Goal: Task Accomplishment & Management: Manage account settings

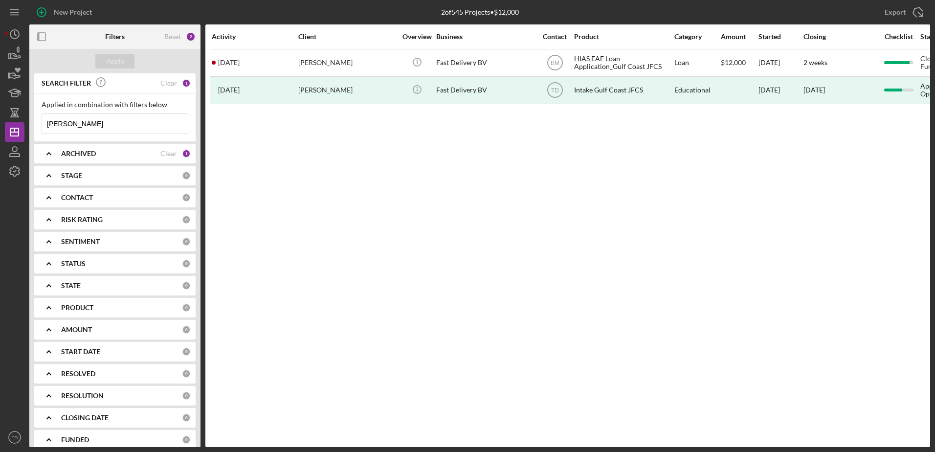
click at [73, 127] on input "beatriz" at bounding box center [115, 124] width 146 height 20
drag, startPoint x: 73, startPoint y: 127, endPoint x: 67, endPoint y: 84, distance: 43.4
click at [67, 84] on div "SEARCH FILTER Clear 1 Applied in combination with filters below beatriz Icon/Me…" at bounding box center [114, 107] width 161 height 68
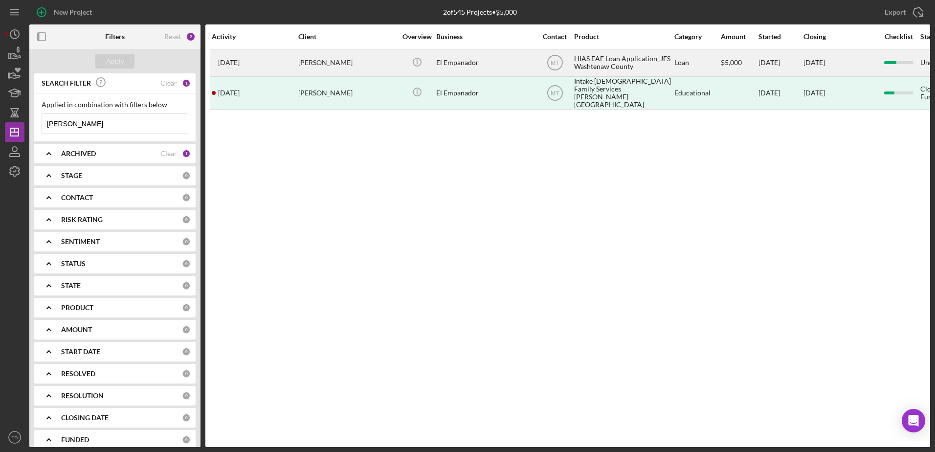
type input "heidi"
click at [311, 65] on div "[PERSON_NAME]" at bounding box center [347, 63] width 98 height 26
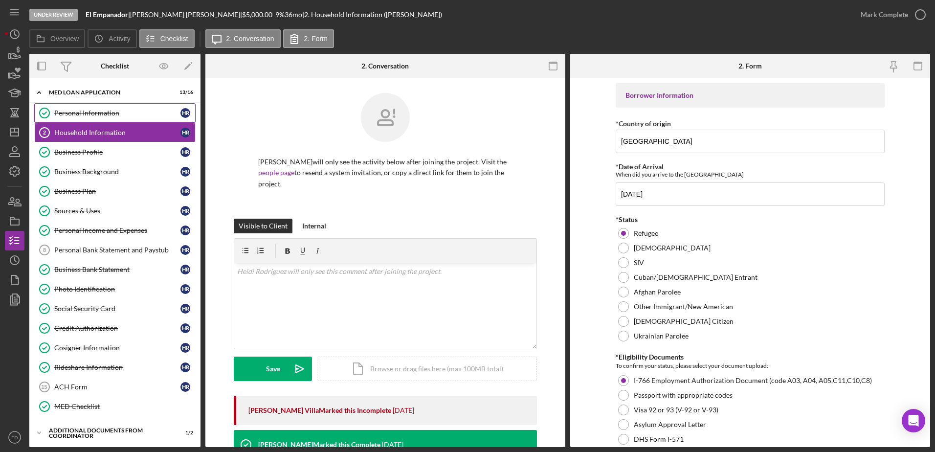
click at [96, 112] on div "Personal Information" at bounding box center [117, 113] width 126 height 8
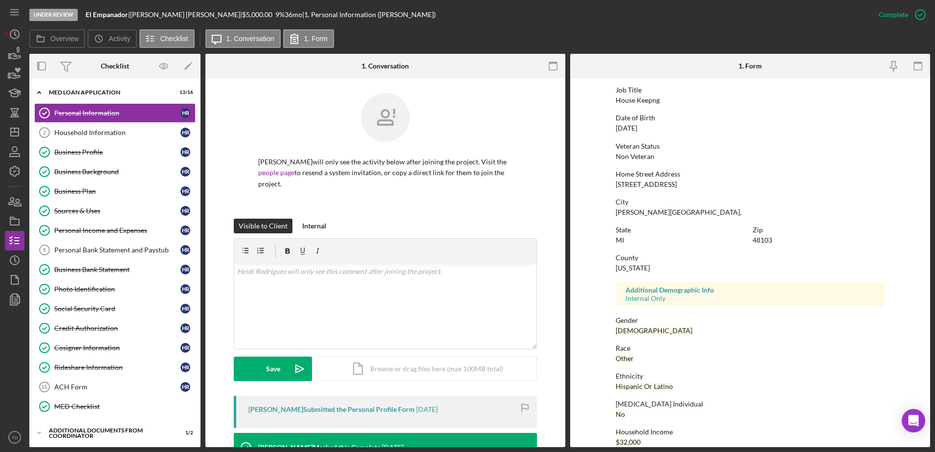
scroll to position [88, 0]
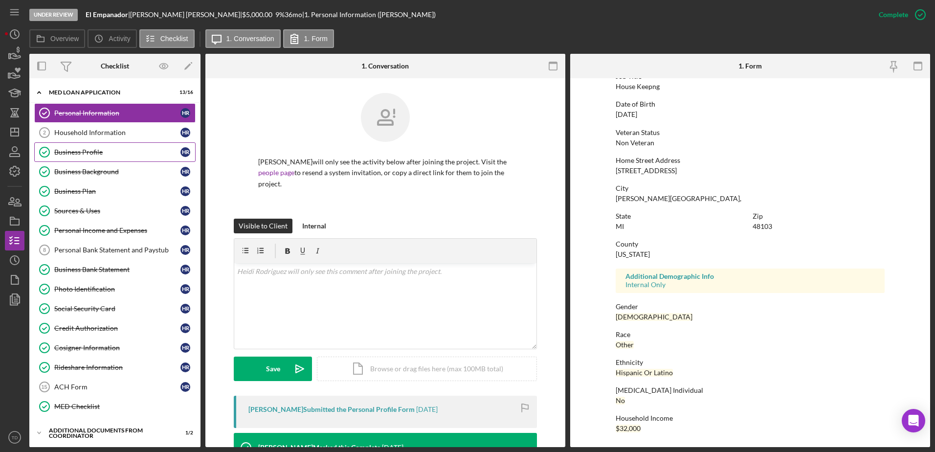
click at [121, 142] on link "Business Profile Business Profile H R" at bounding box center [114, 152] width 161 height 20
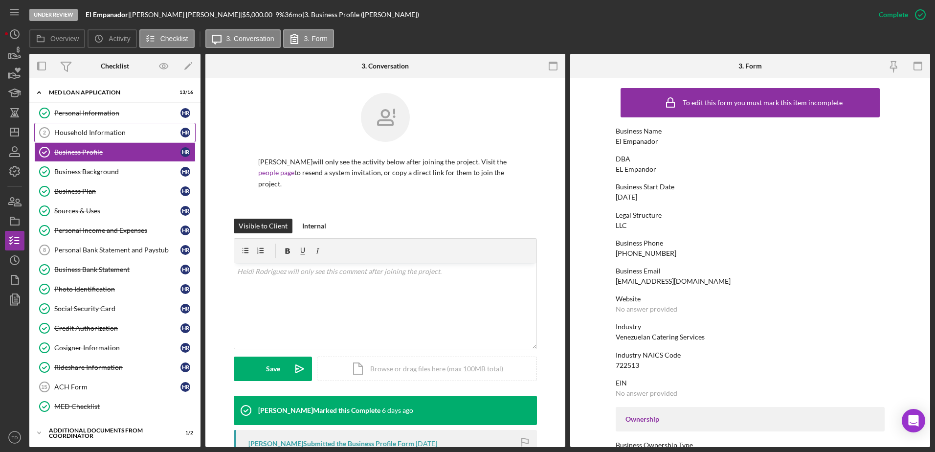
click at [105, 130] on div "Household Information" at bounding box center [117, 133] width 126 height 8
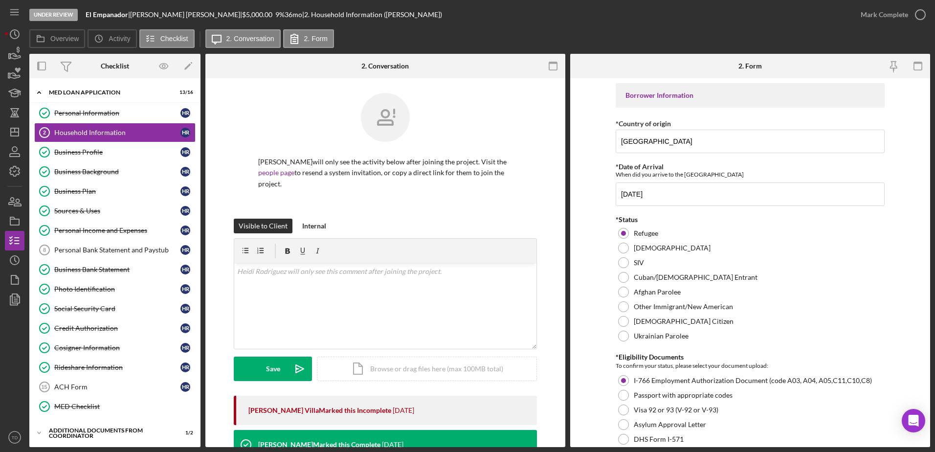
click at [306, 167] on p "Heidi Rodriguez will only see the activity below after joining the project. Vis…" at bounding box center [385, 172] width 254 height 33
click at [736, 221] on div "*Status" at bounding box center [750, 220] width 269 height 8
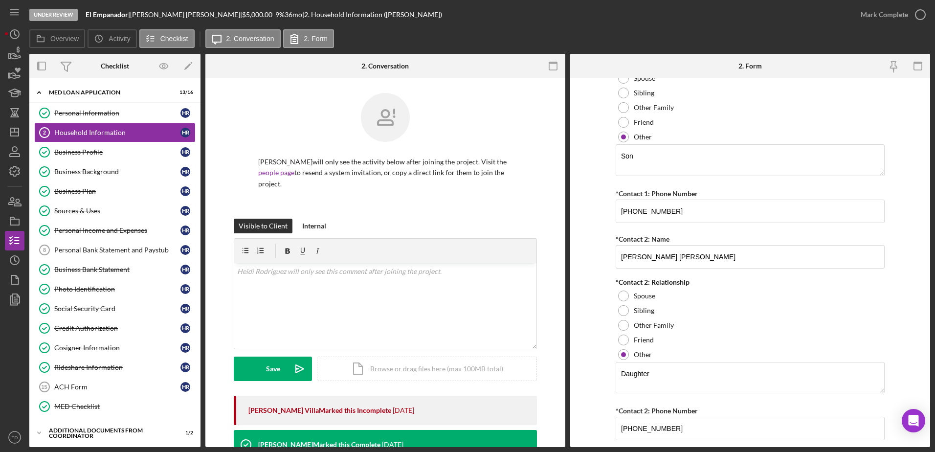
scroll to position [1164, 0]
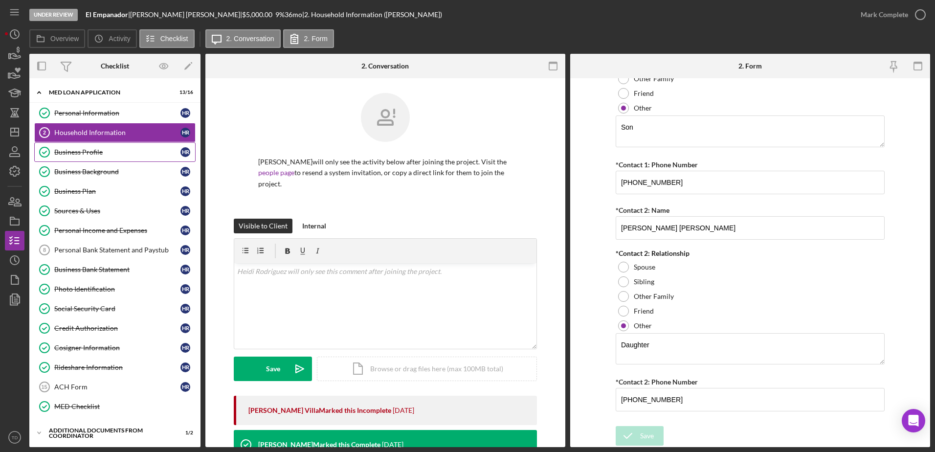
click at [133, 154] on div "Business Profile" at bounding box center [117, 152] width 126 height 8
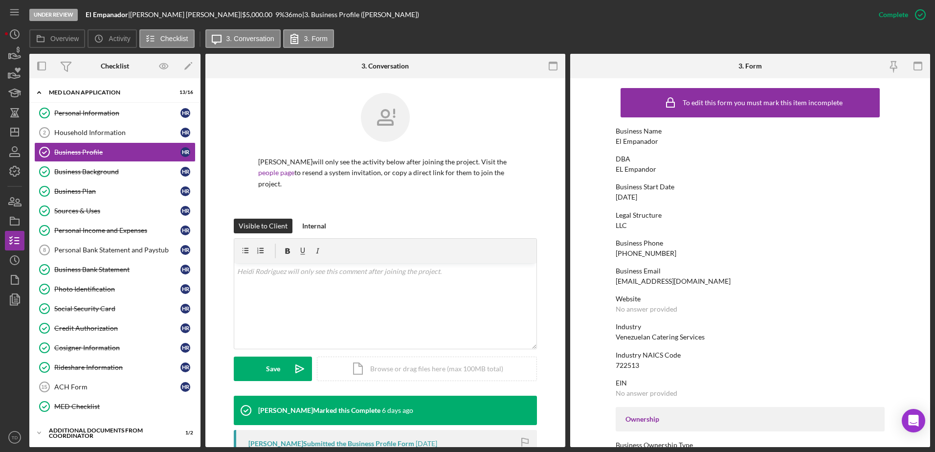
scroll to position [369, 0]
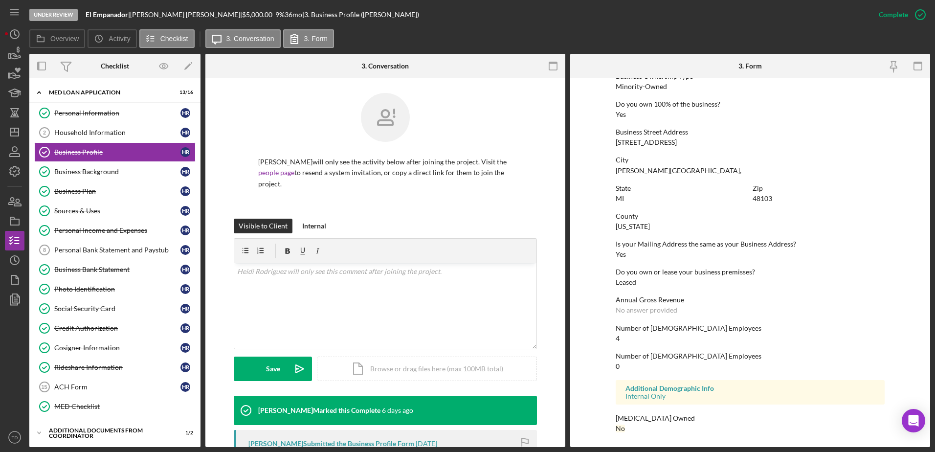
click at [619, 425] on div "No" at bounding box center [620, 428] width 9 height 8
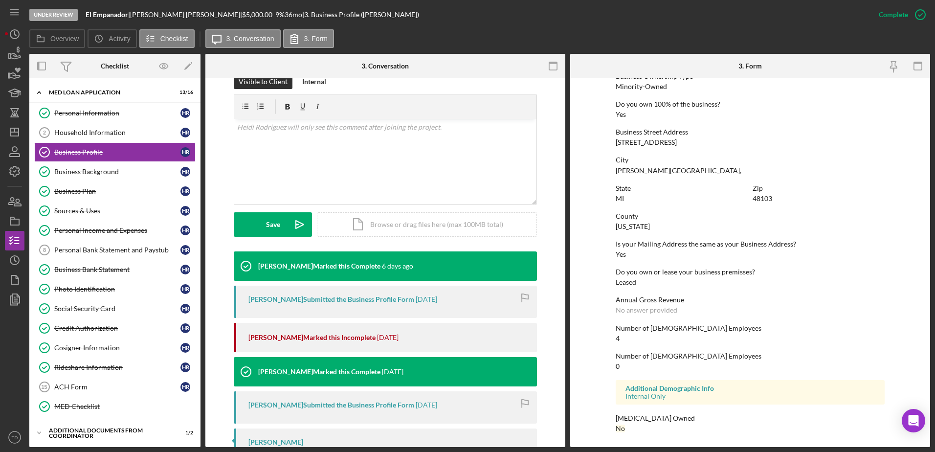
scroll to position [144, 0]
click at [919, 14] on icon "button" at bounding box center [920, 14] width 24 height 24
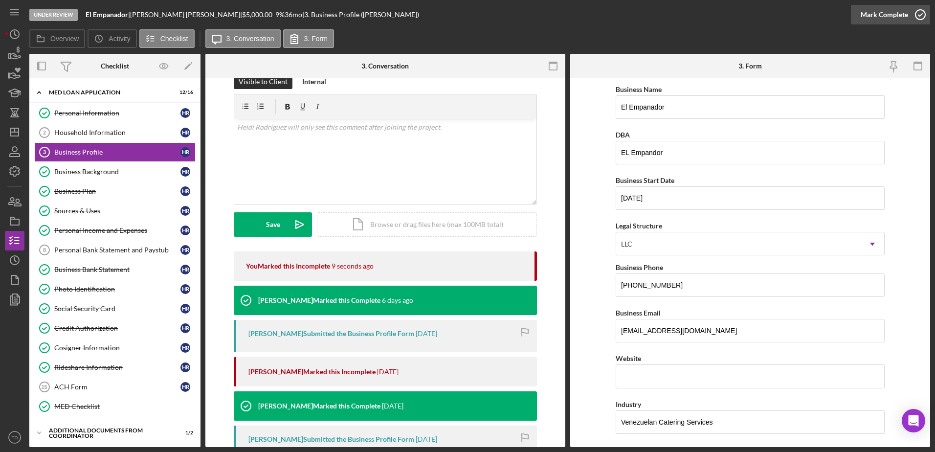
click at [919, 10] on circle "button" at bounding box center [920, 15] width 10 height 10
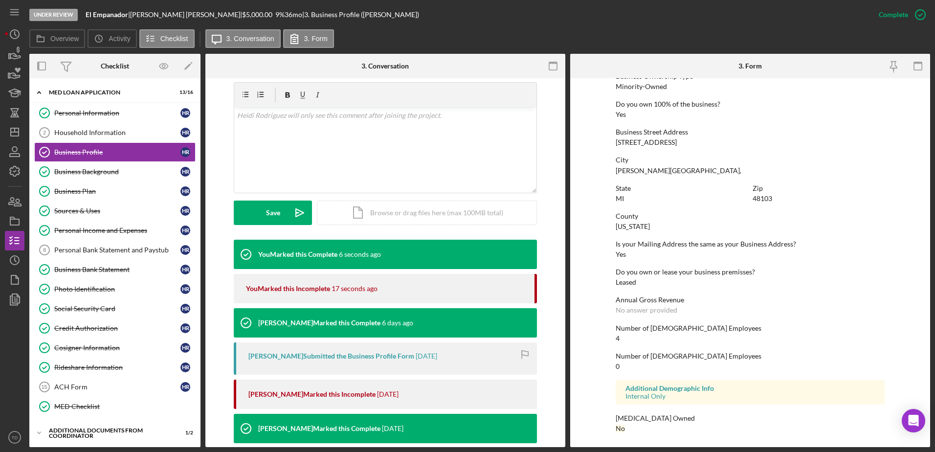
scroll to position [154, 0]
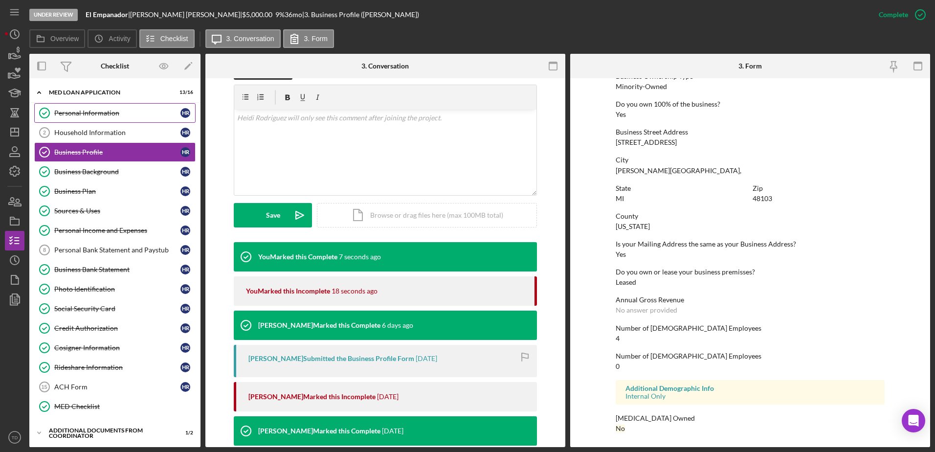
click at [70, 117] on link "Personal Information Personal Information H R" at bounding box center [114, 113] width 161 height 20
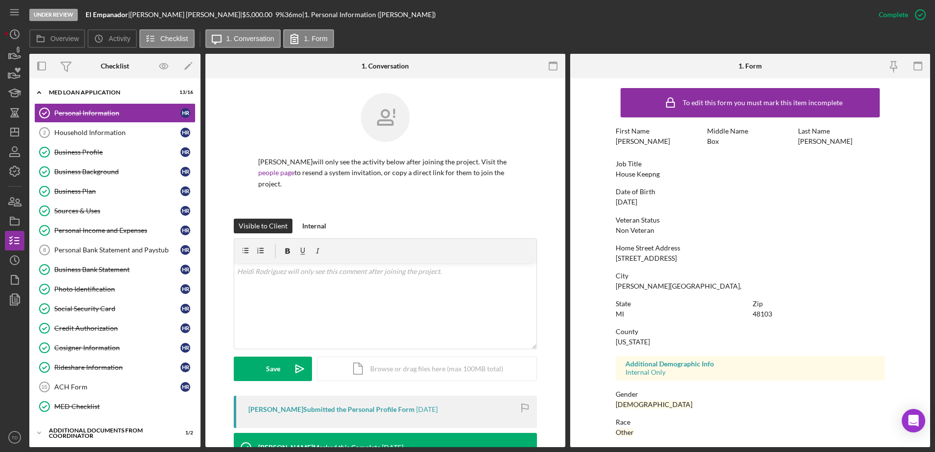
scroll to position [88, 0]
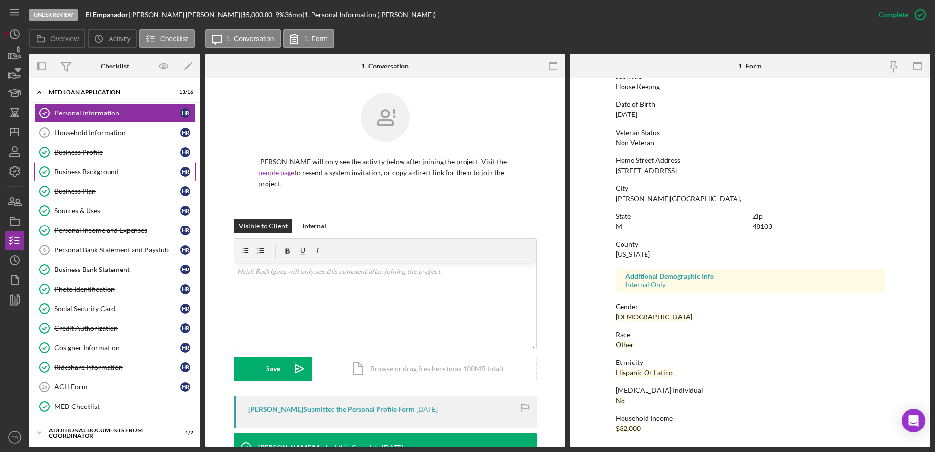
click at [121, 162] on link "Business Background Business Background H R" at bounding box center [114, 172] width 161 height 20
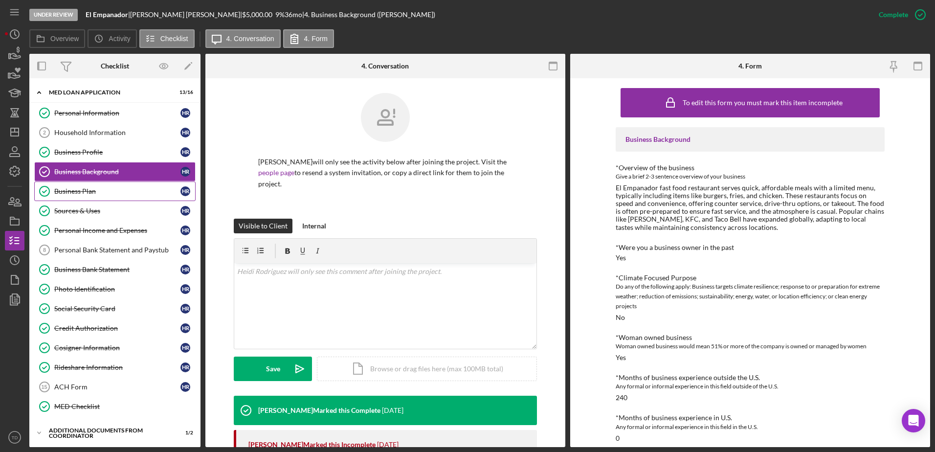
click at [104, 186] on link "Business Plan Business Plan H R" at bounding box center [114, 191] width 161 height 20
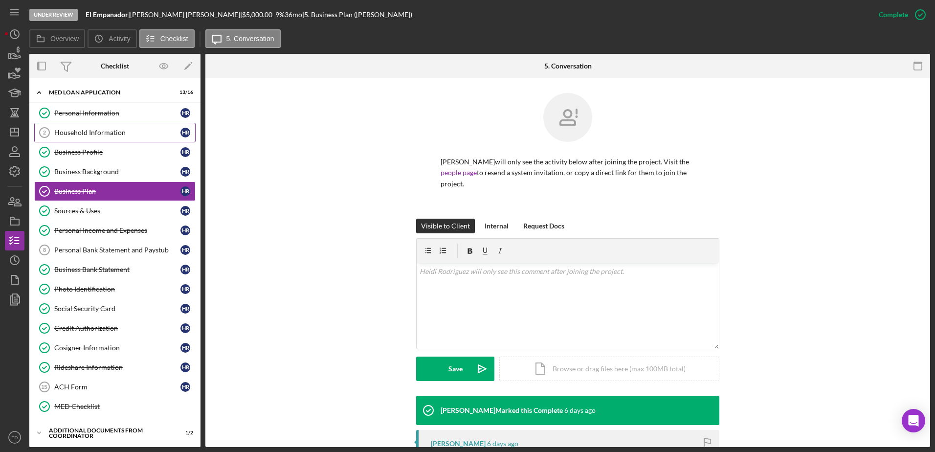
click at [95, 133] on div "Household Information" at bounding box center [117, 133] width 126 height 8
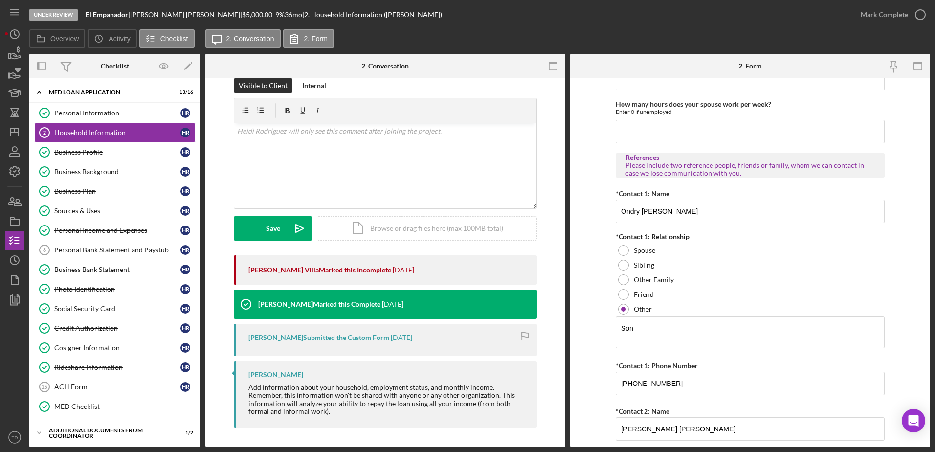
scroll to position [1164, 0]
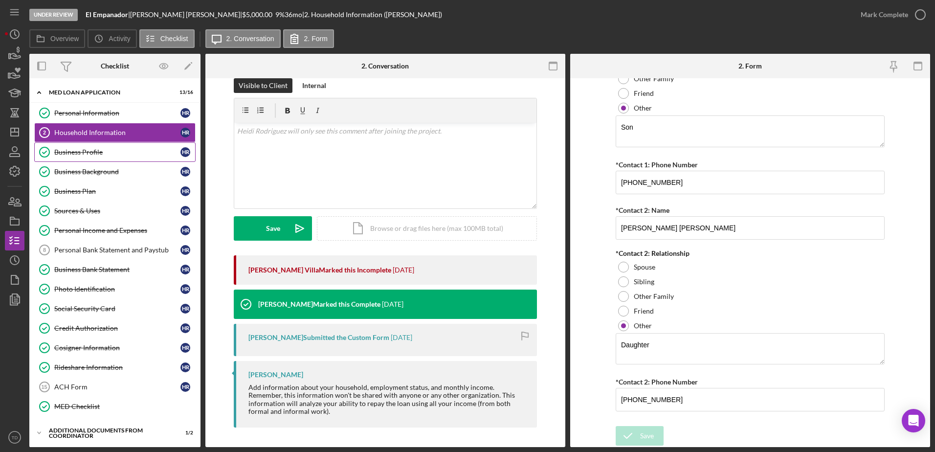
click at [105, 158] on link "Business Profile Business Profile H R" at bounding box center [114, 152] width 161 height 20
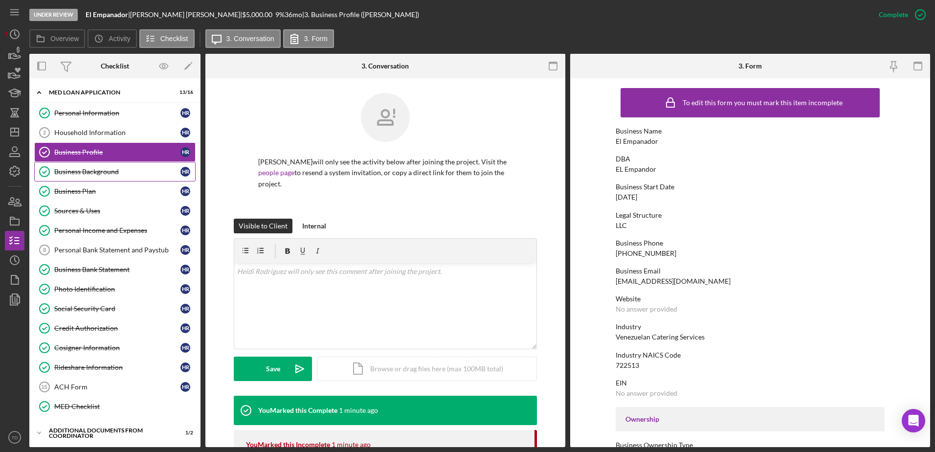
click at [99, 176] on link "Business Background Business Background H R" at bounding box center [114, 172] width 161 height 20
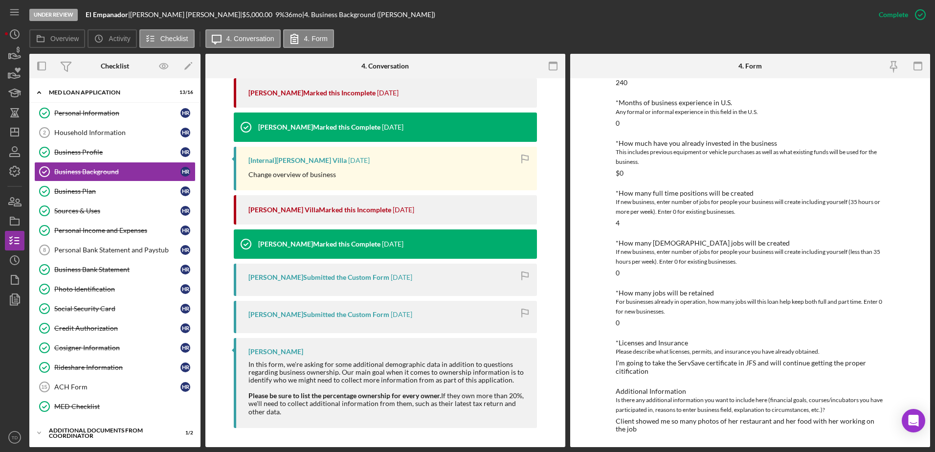
scroll to position [352, 0]
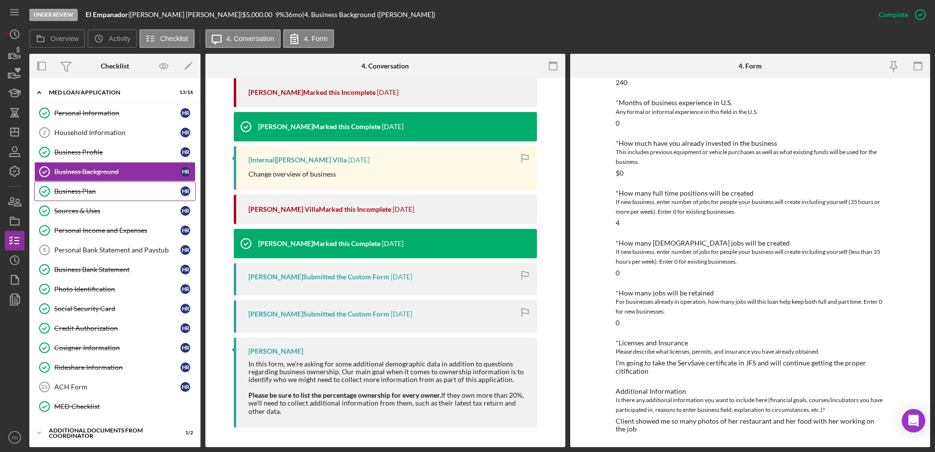
click at [92, 190] on div "Business Plan" at bounding box center [117, 191] width 126 height 8
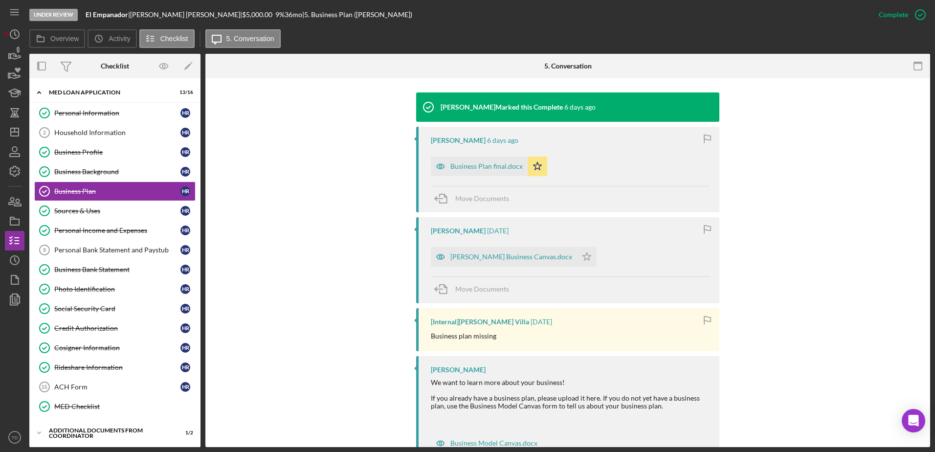
scroll to position [300, 0]
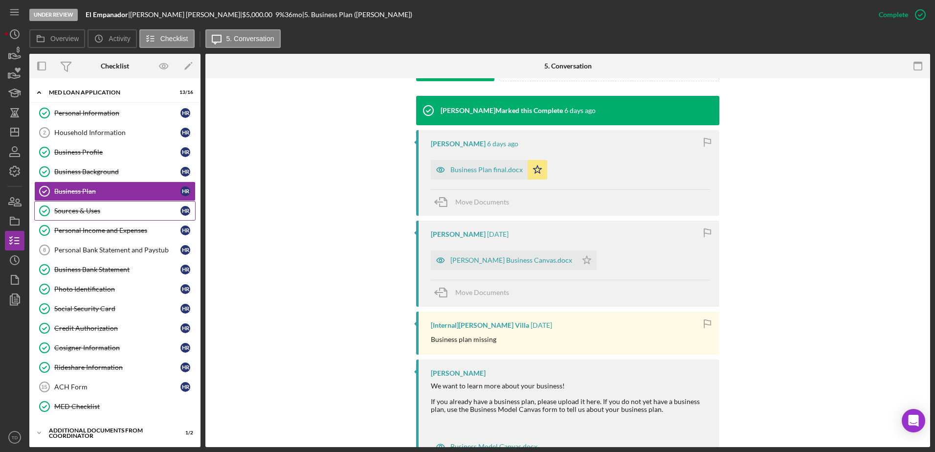
click at [122, 212] on div "Sources & Uses" at bounding box center [117, 211] width 126 height 8
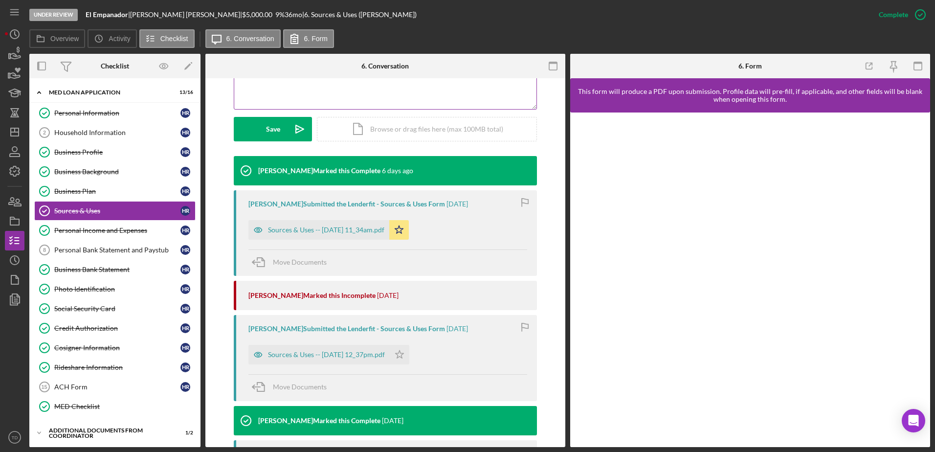
scroll to position [240, 0]
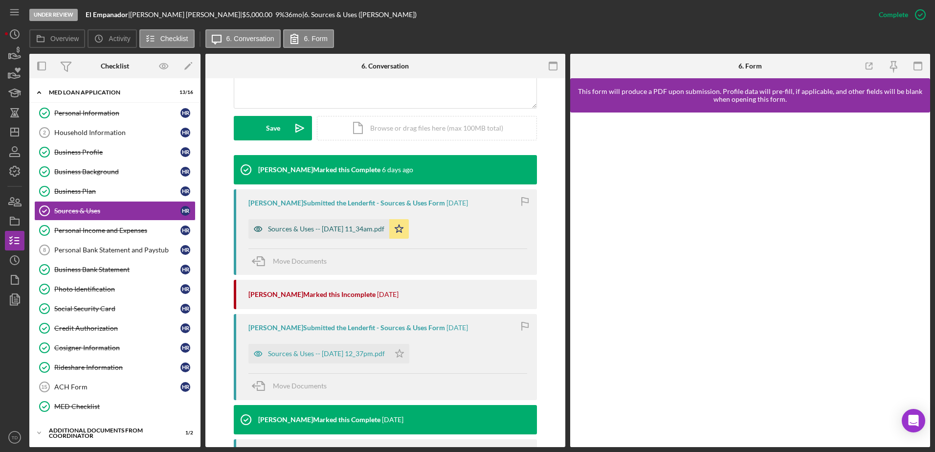
click at [367, 230] on div "Sources & Uses -- 2025-08-06 11_34am.pdf" at bounding box center [326, 229] width 116 height 8
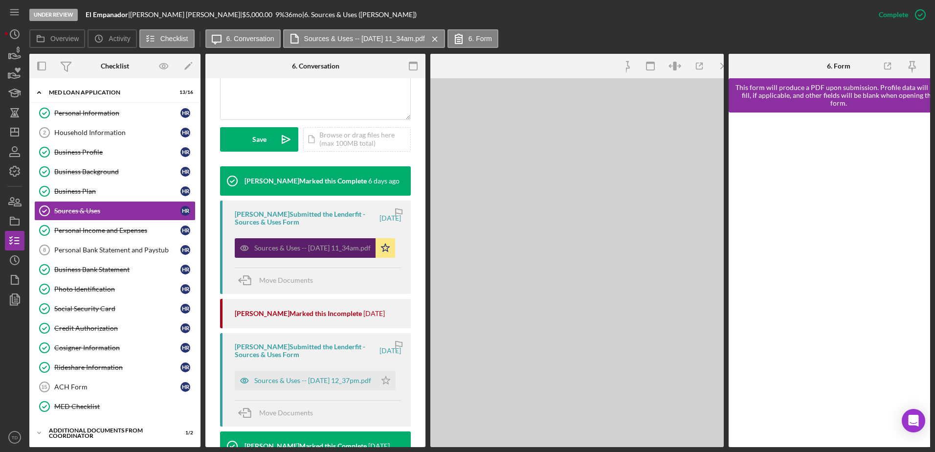
scroll to position [252, 0]
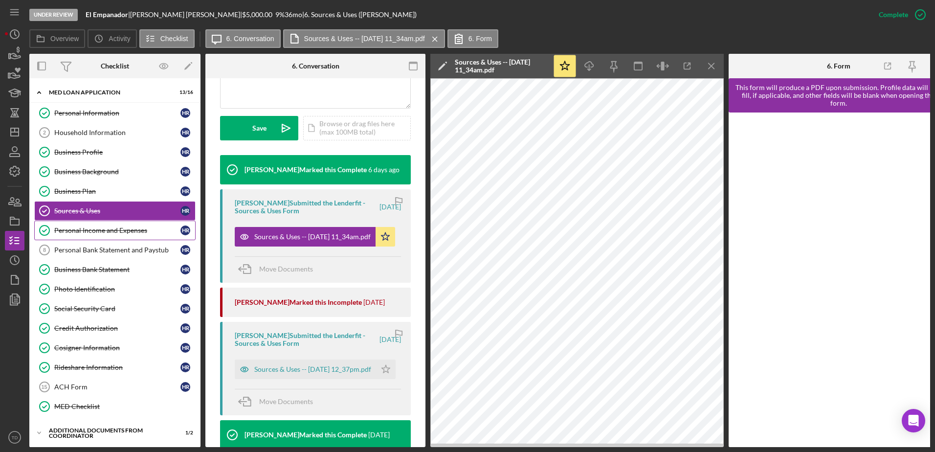
click at [118, 230] on div "Personal Income and Expenses" at bounding box center [117, 230] width 126 height 8
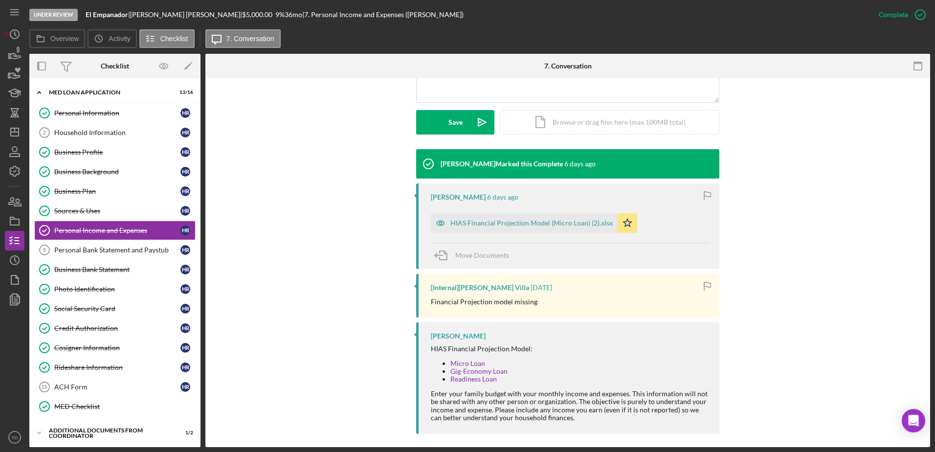
scroll to position [253, 0]
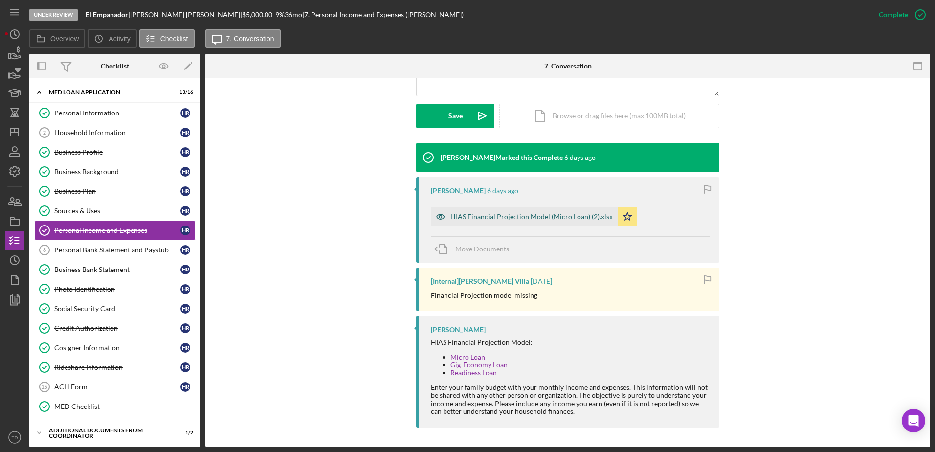
click at [480, 211] on div "HIAS Financial Projection Model (Micro Loan) (2).xlsx" at bounding box center [524, 217] width 187 height 20
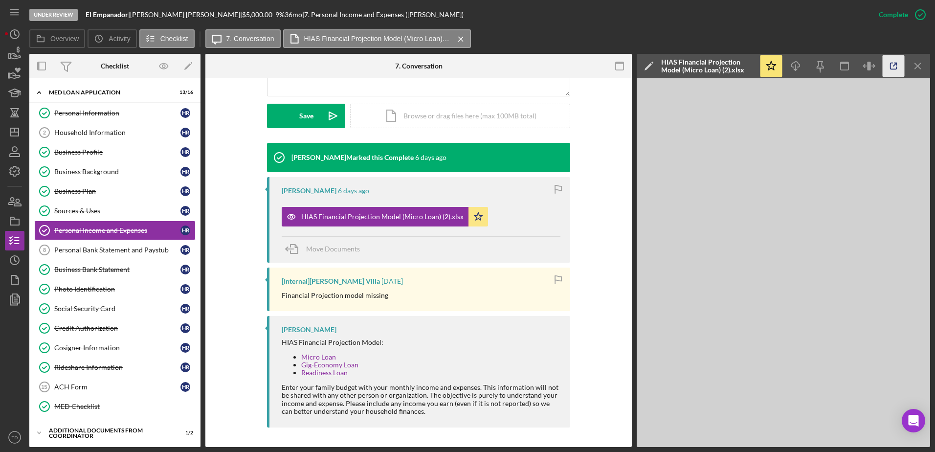
click at [896, 62] on icon "button" at bounding box center [893, 66] width 22 height 22
click at [128, 247] on div "Personal Bank Statement and Paystub" at bounding box center [117, 250] width 126 height 8
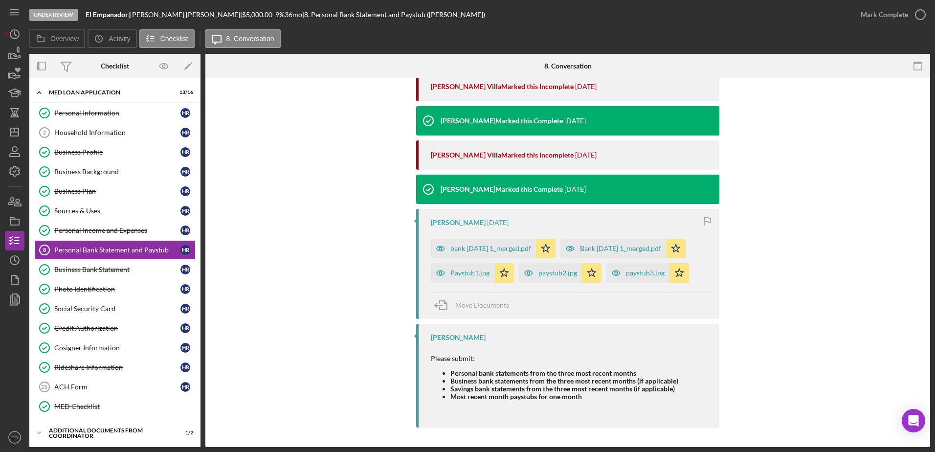
scroll to position [324, 0]
click at [502, 246] on div "bank Feb15 1_merged.pdf" at bounding box center [490, 248] width 81 height 8
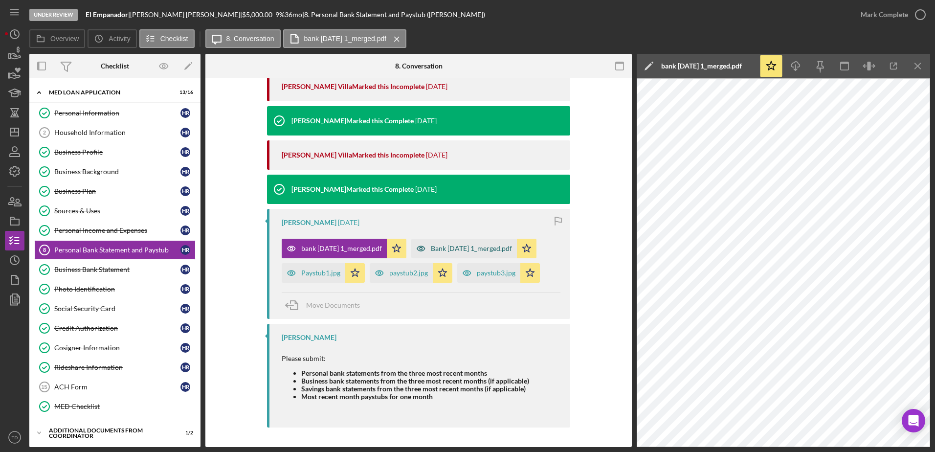
click at [476, 249] on div "Bank Jan 16 1_merged.pdf" at bounding box center [471, 248] width 81 height 8
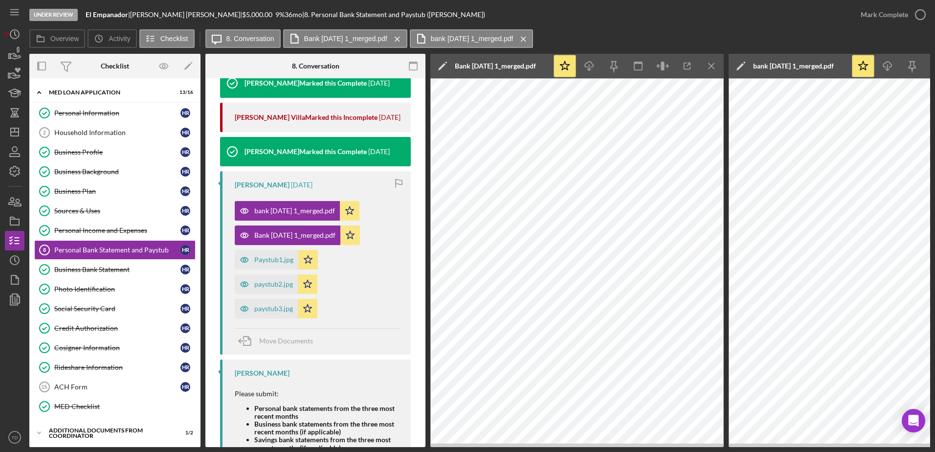
scroll to position [372, 0]
click at [277, 260] on div "Paystub1.jpg" at bounding box center [273, 260] width 39 height 8
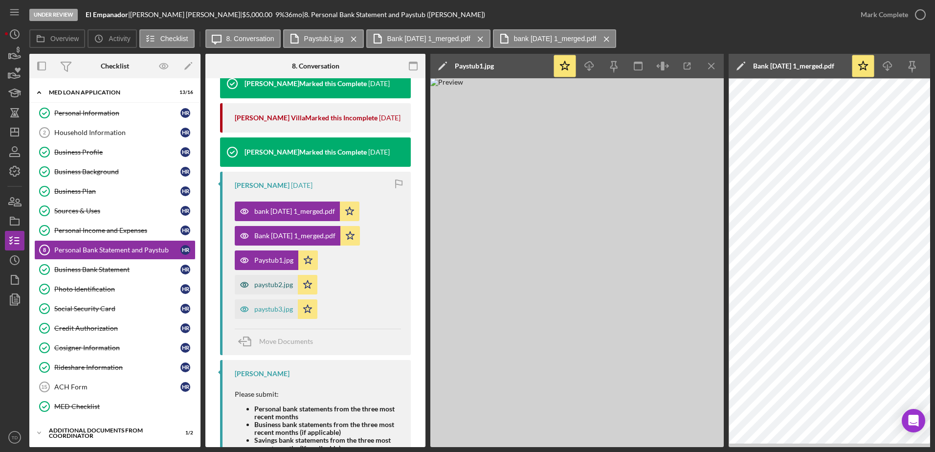
click at [268, 284] on div "paystub2.jpg" at bounding box center [273, 285] width 39 height 8
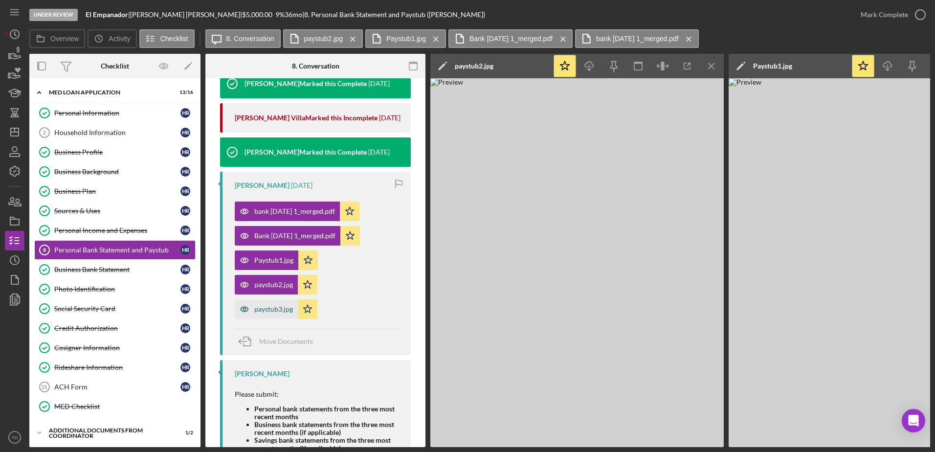
click at [270, 311] on div "paystub3.jpg" at bounding box center [273, 309] width 39 height 8
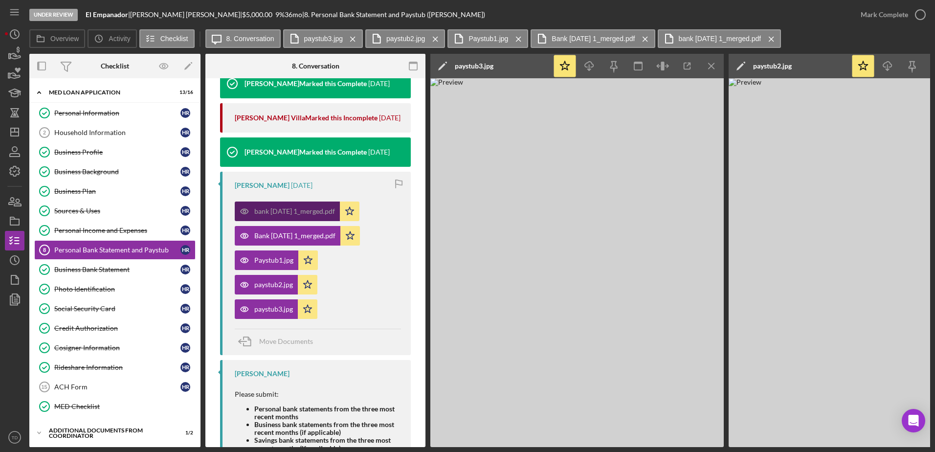
click at [310, 211] on div "bank Feb15 1_merged.pdf" at bounding box center [294, 211] width 81 height 8
click at [300, 233] on div "Bank Jan 16 1_merged.pdf" at bounding box center [294, 236] width 81 height 8
click at [292, 208] on div "bank Feb15 1_merged.pdf" at bounding box center [294, 211] width 81 height 8
click at [711, 63] on icon "Icon/Menu Close" at bounding box center [712, 66] width 22 height 22
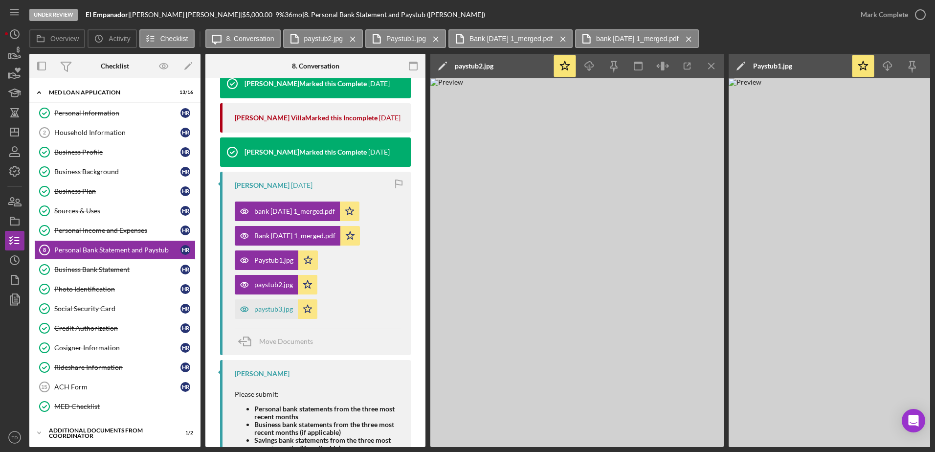
click at [711, 63] on icon "Icon/Menu Close" at bounding box center [712, 66] width 22 height 22
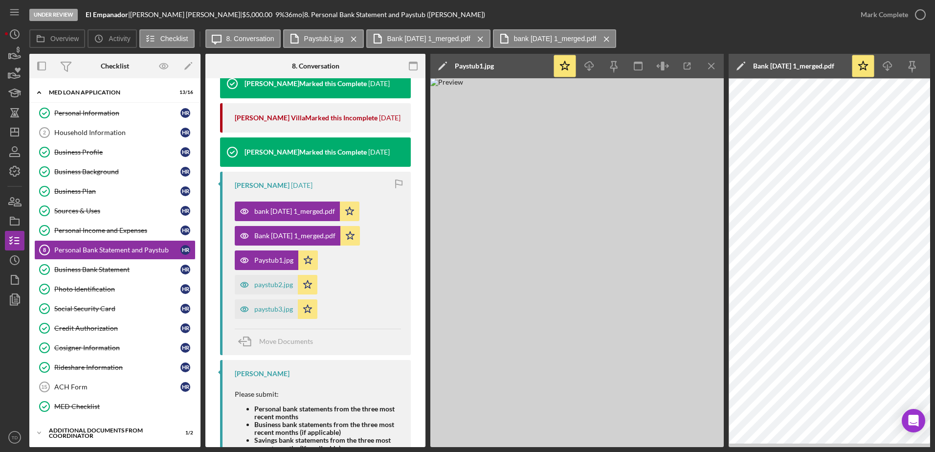
click at [711, 63] on icon "Icon/Menu Close" at bounding box center [712, 66] width 22 height 22
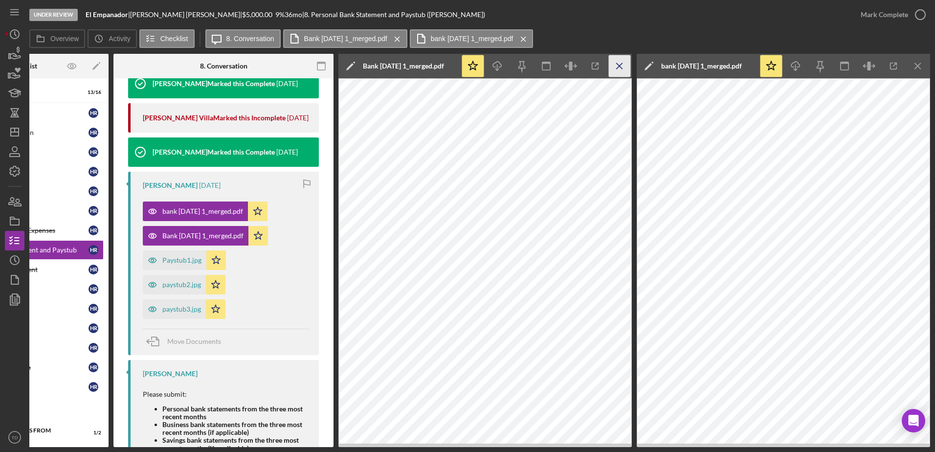
scroll to position [0, 92]
click at [621, 69] on icon "Icon/Menu Close" at bounding box center [620, 66] width 22 height 22
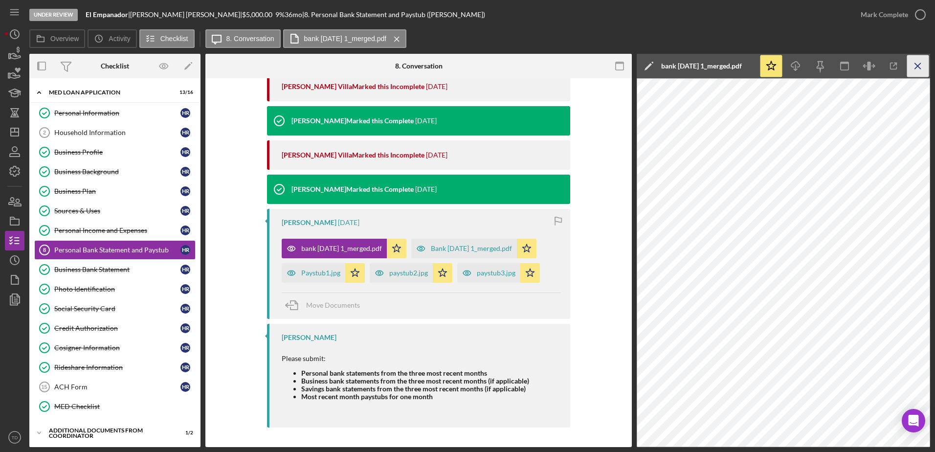
click at [914, 59] on icon "Icon/Menu Close" at bounding box center [918, 66] width 22 height 22
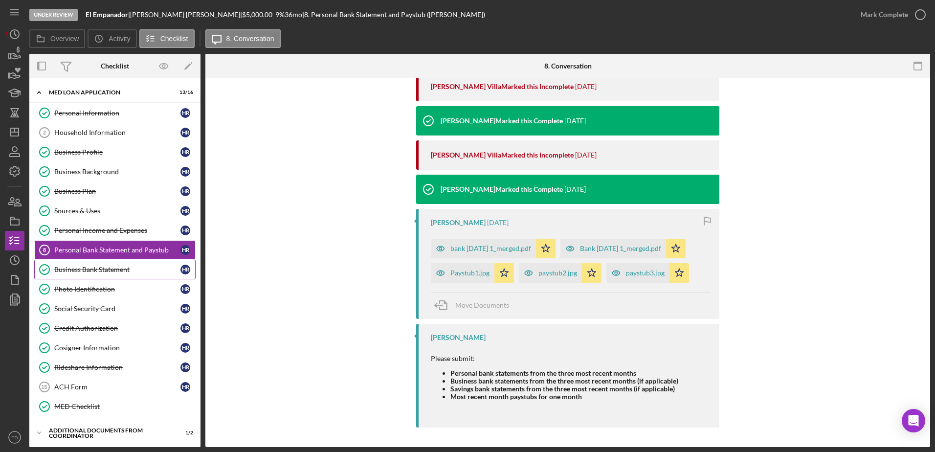
click at [95, 265] on div "Business Bank Statement" at bounding box center [117, 269] width 126 height 8
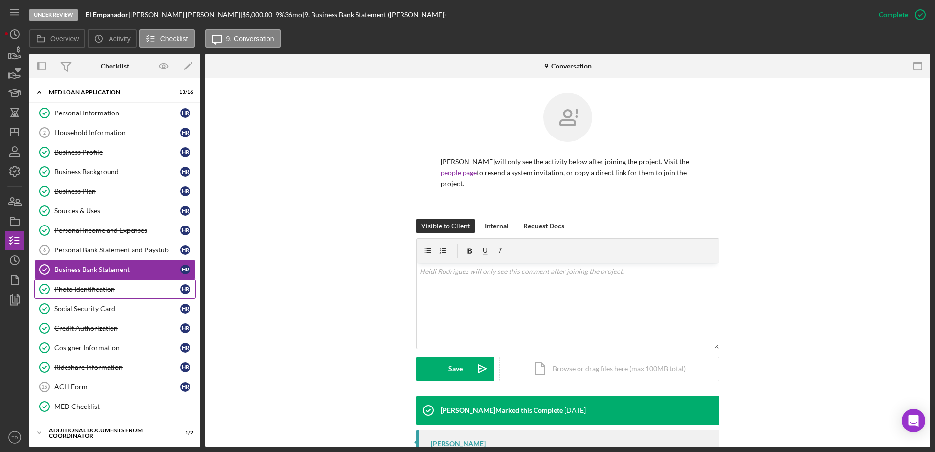
click at [93, 283] on link "Photo Identification Photo Identification H R" at bounding box center [114, 289] width 161 height 20
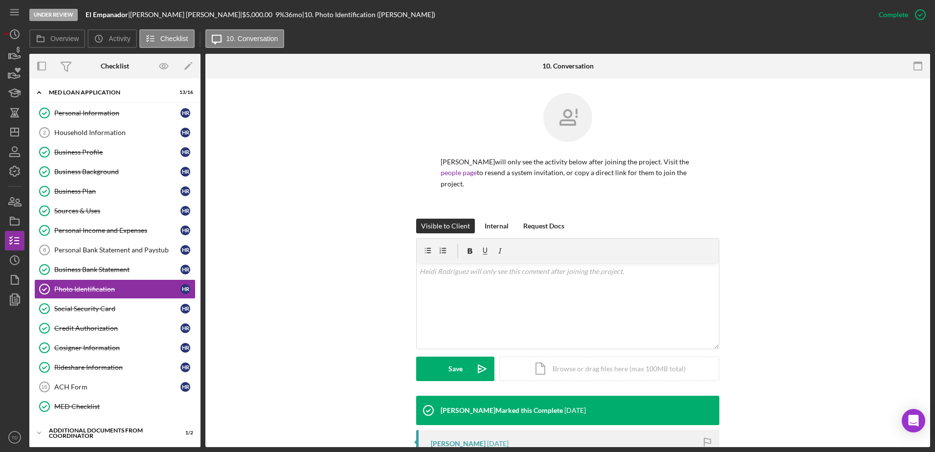
scroll to position [215, 0]
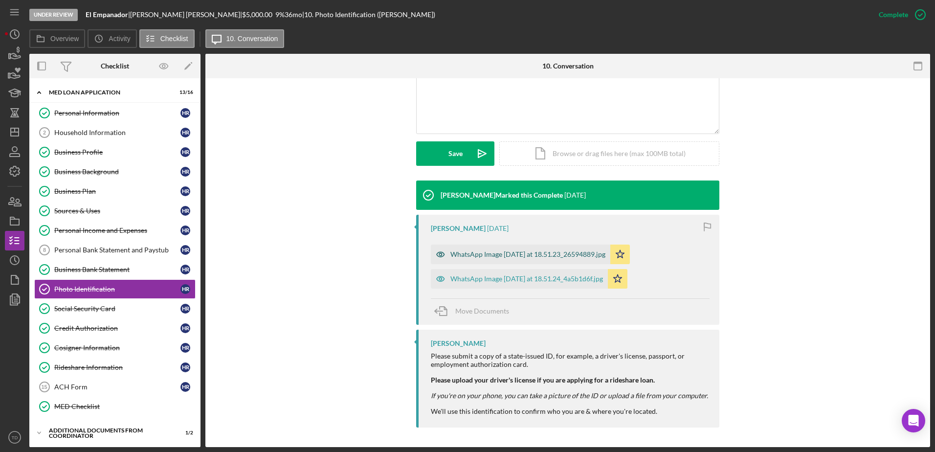
click at [493, 252] on div "WhatsApp Image 2025-03-19 at 18.51.23_26594889.jpg" at bounding box center [527, 254] width 155 height 8
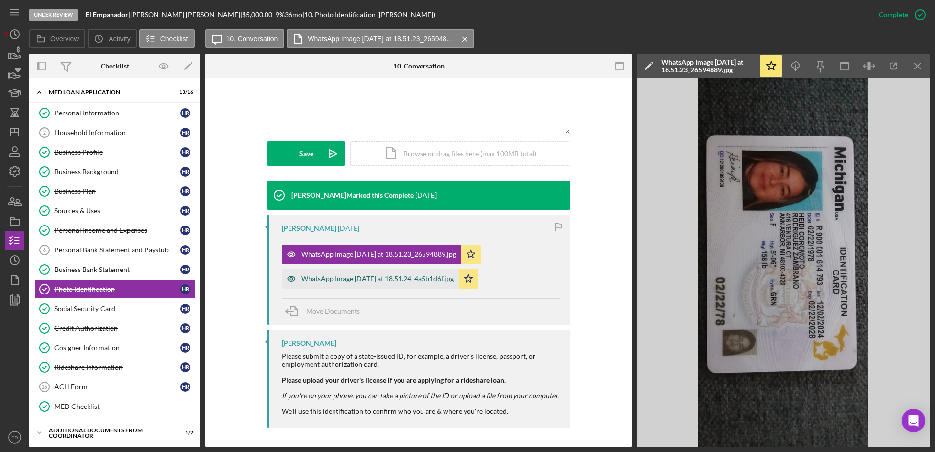
click at [435, 279] on div "WhatsApp Image 2025-03-19 at 18.51.24_4a5b1d6f.jpg" at bounding box center [377, 279] width 153 height 8
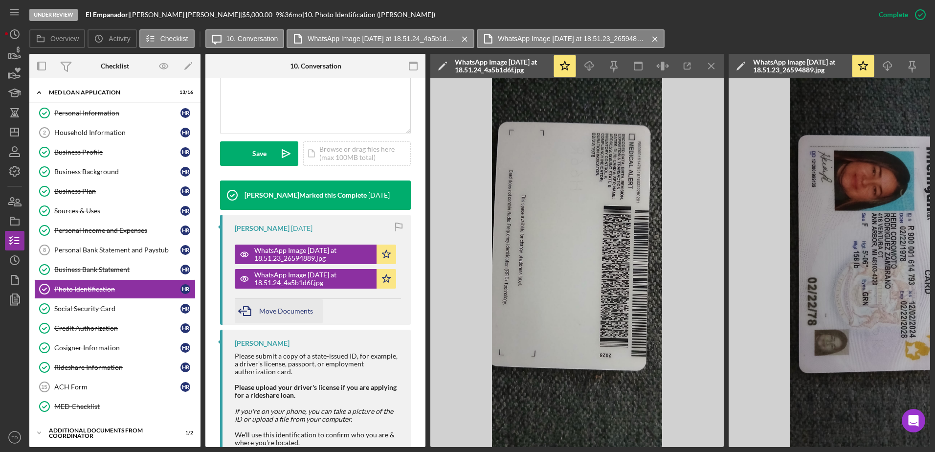
scroll to position [261, 0]
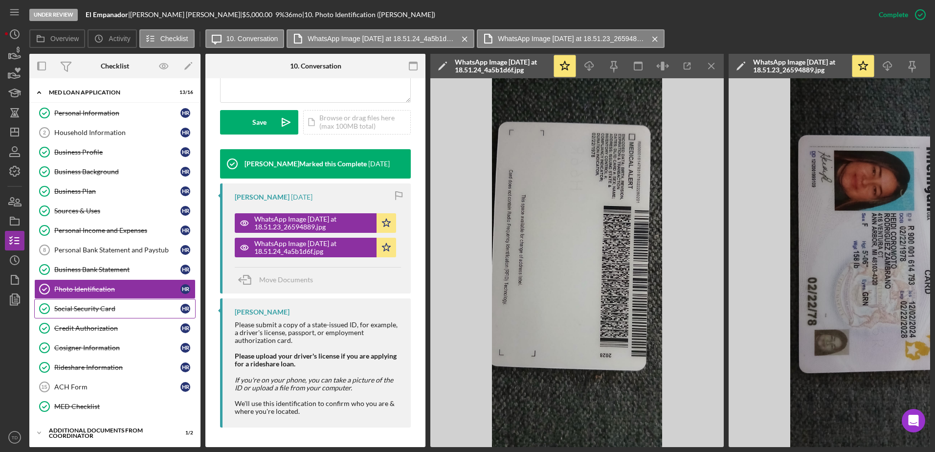
click at [125, 311] on div "Social Security Card" at bounding box center [117, 309] width 126 height 8
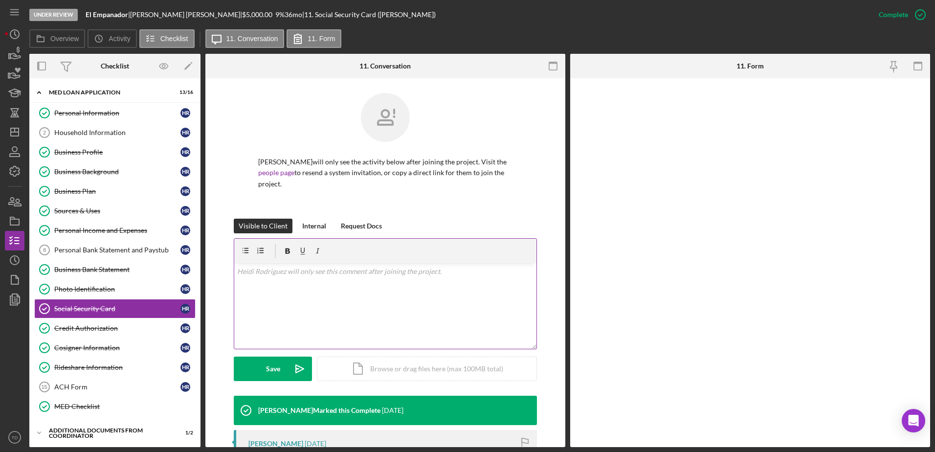
scroll to position [167, 0]
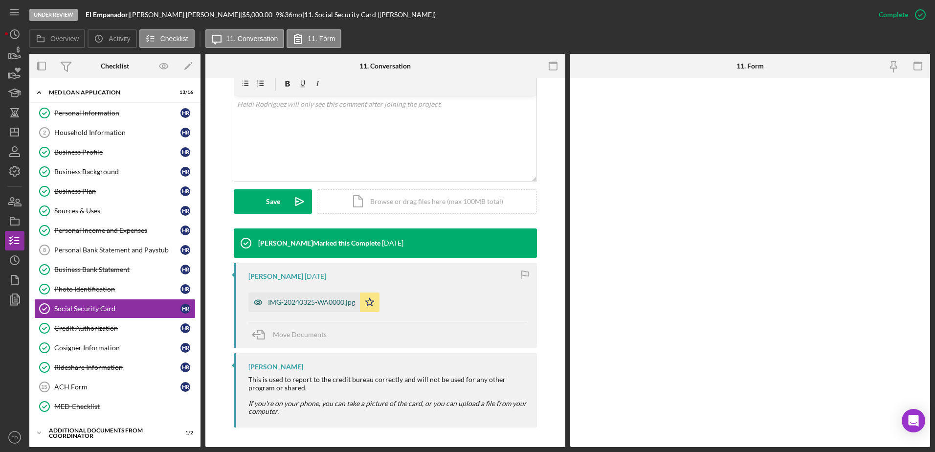
click at [324, 298] on div "IMG-20240325-WA0000.jpg" at bounding box center [311, 302] width 87 height 8
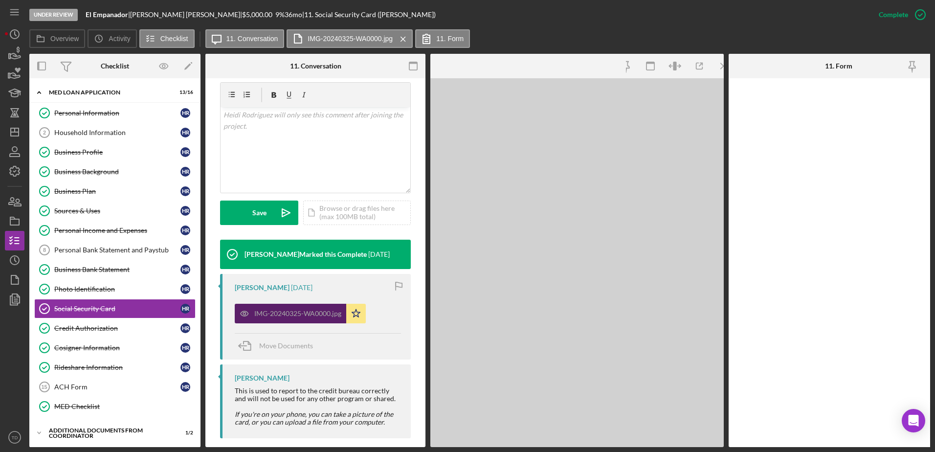
scroll to position [178, 0]
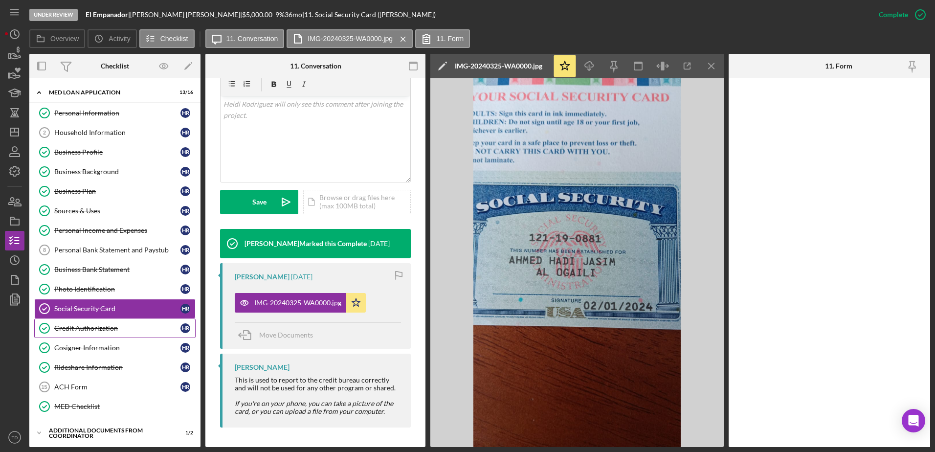
click at [93, 327] on div "Credit Authorization" at bounding box center [117, 328] width 126 height 8
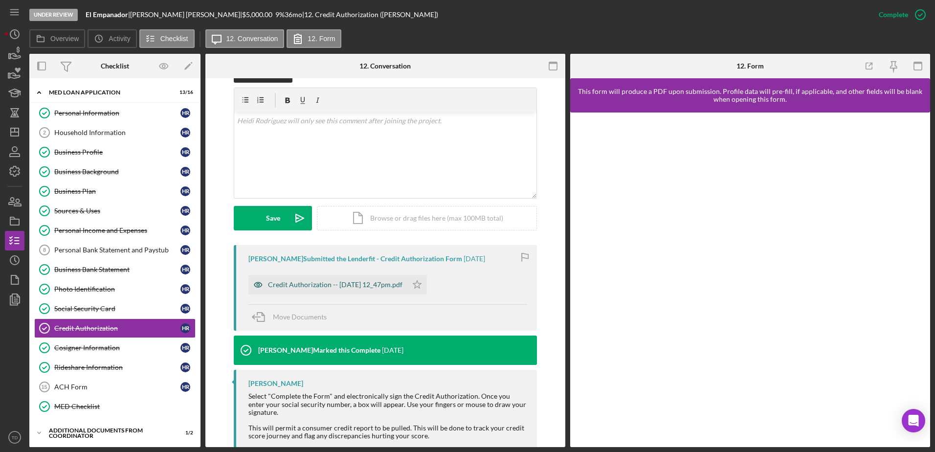
click at [347, 283] on div "Credit Authorization -- 2025-04-02 12_47pm.pdf" at bounding box center [335, 285] width 134 height 8
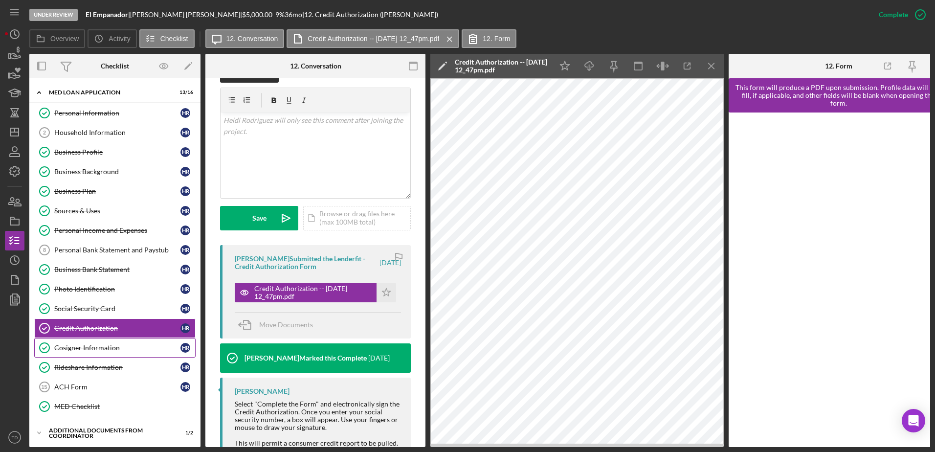
click at [121, 346] on div "Cosigner Information" at bounding box center [117, 348] width 126 height 8
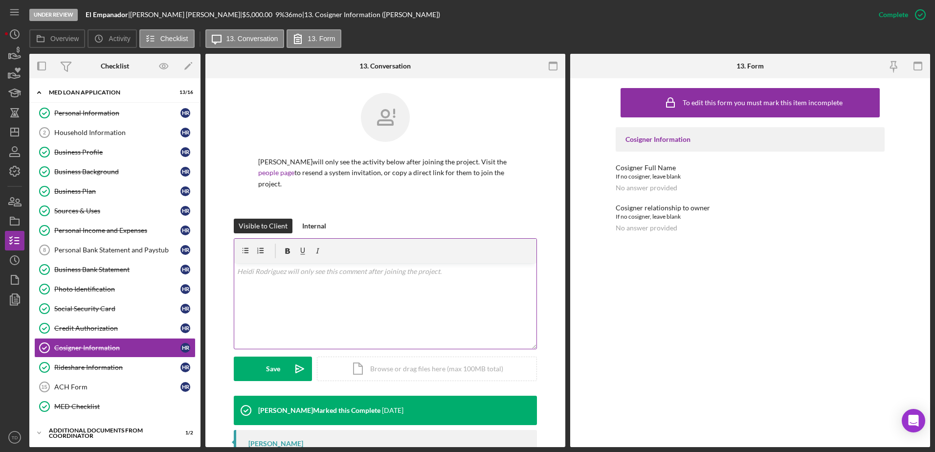
scroll to position [69, 0]
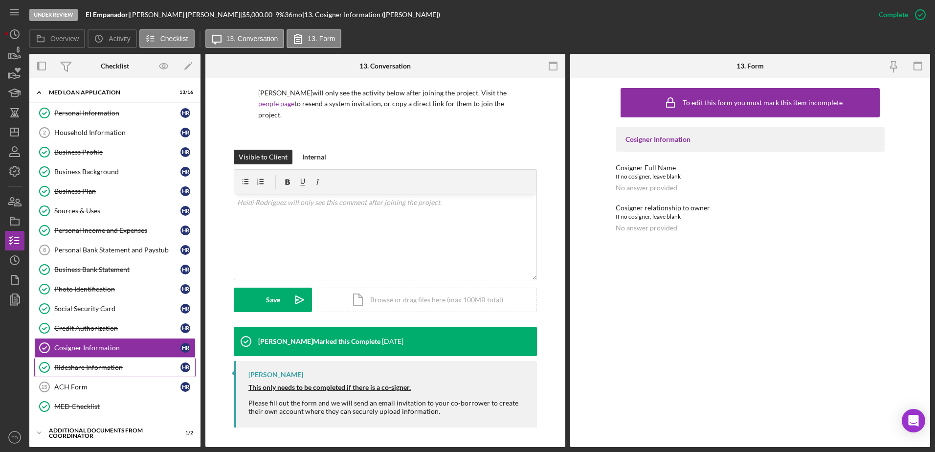
click at [114, 362] on link "Rideshare Information Rideshare Information H R" at bounding box center [114, 367] width 161 height 20
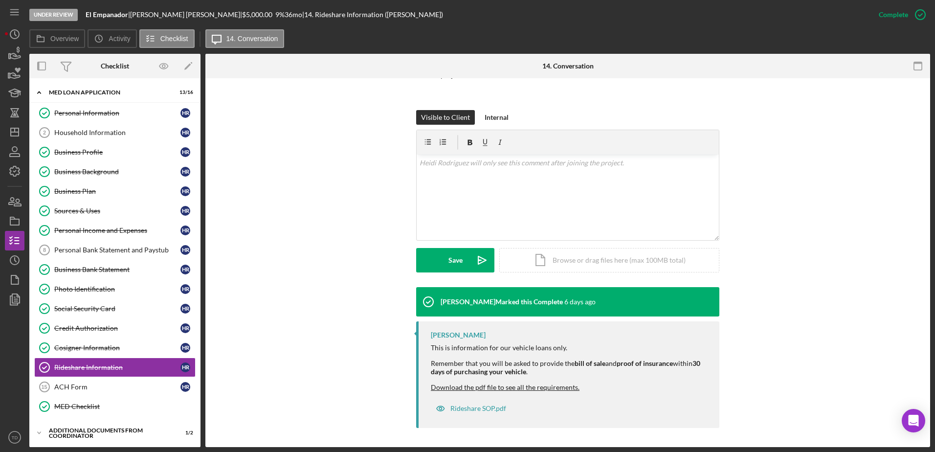
scroll to position [109, 0]
click at [74, 393] on link "ACH Form 15 ACH Form H R" at bounding box center [114, 387] width 161 height 20
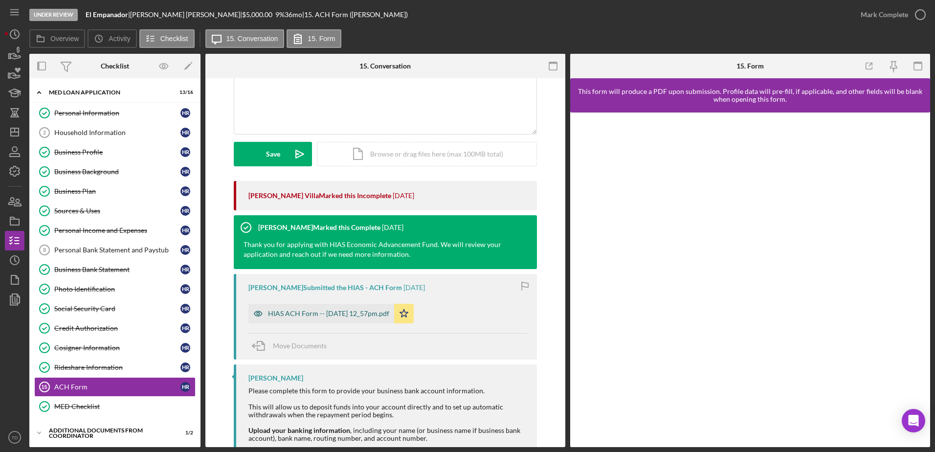
click at [376, 310] on div "HIAS ACH Form -- 2025-04-02 12_57pm.pdf" at bounding box center [328, 313] width 121 height 8
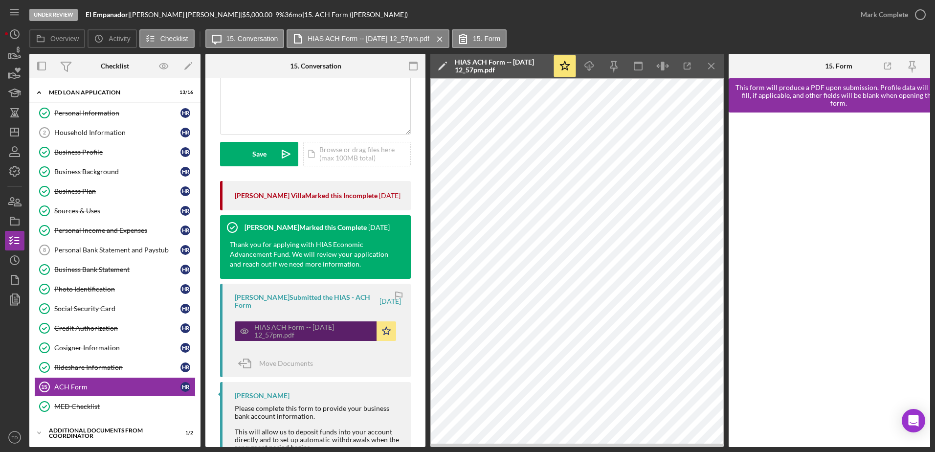
scroll to position [320, 0]
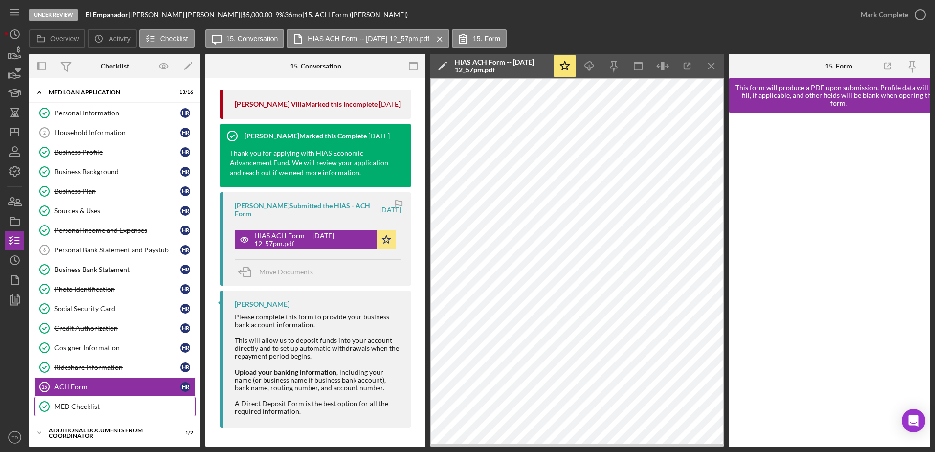
click at [113, 414] on link "MED Checklist MED Checklist" at bounding box center [114, 406] width 161 height 20
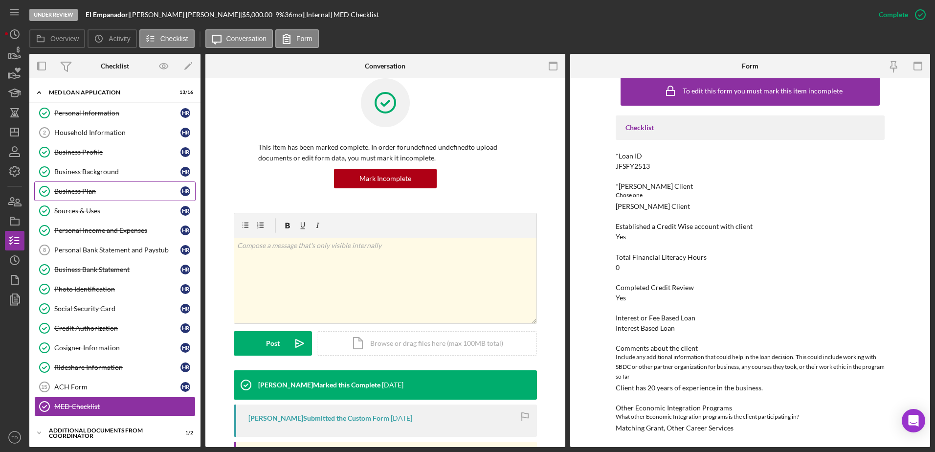
click at [108, 198] on link "Business Plan Business Plan H R" at bounding box center [114, 191] width 161 height 20
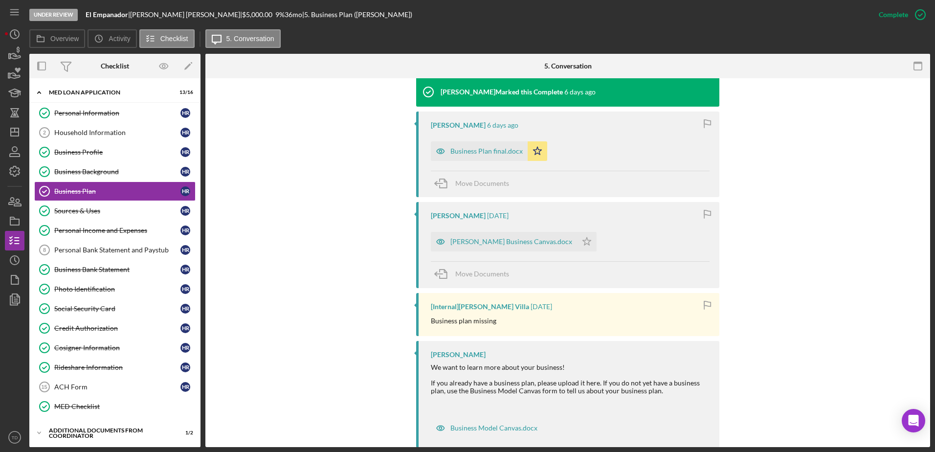
scroll to position [318, 0]
click at [468, 151] on div "Business Plan final.docx" at bounding box center [486, 151] width 72 height 8
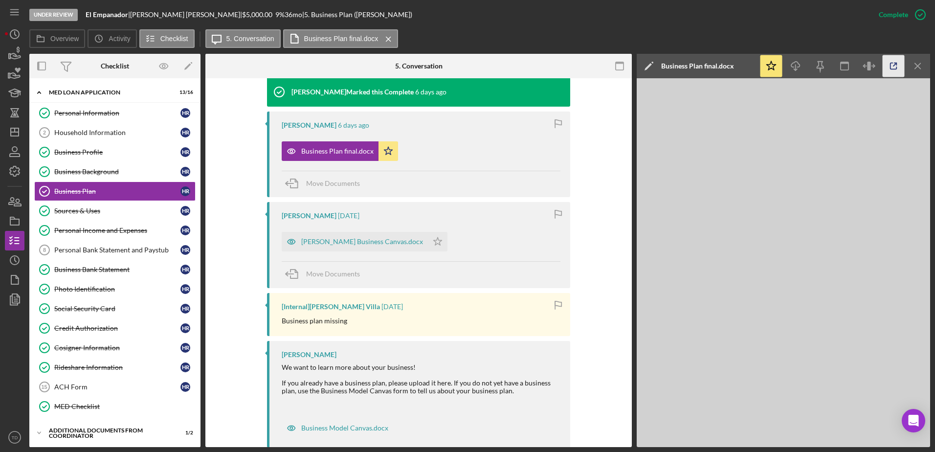
click at [896, 67] on icon "button" at bounding box center [893, 66] width 6 height 6
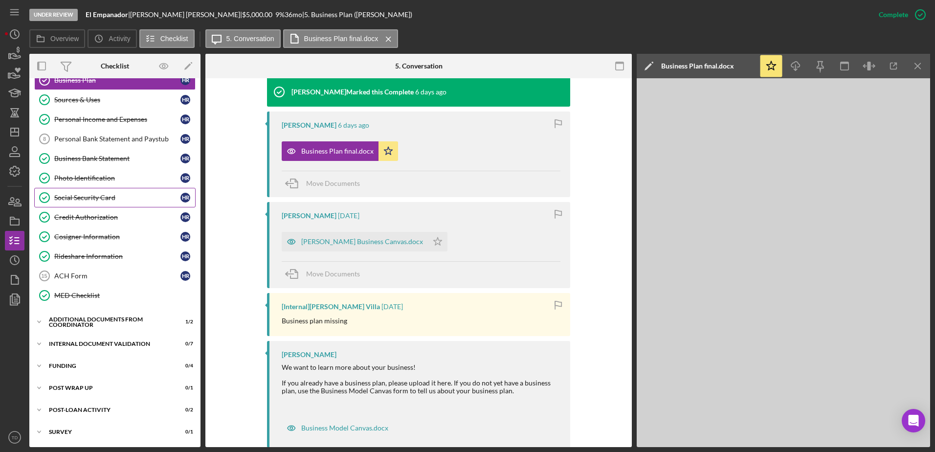
scroll to position [0, 0]
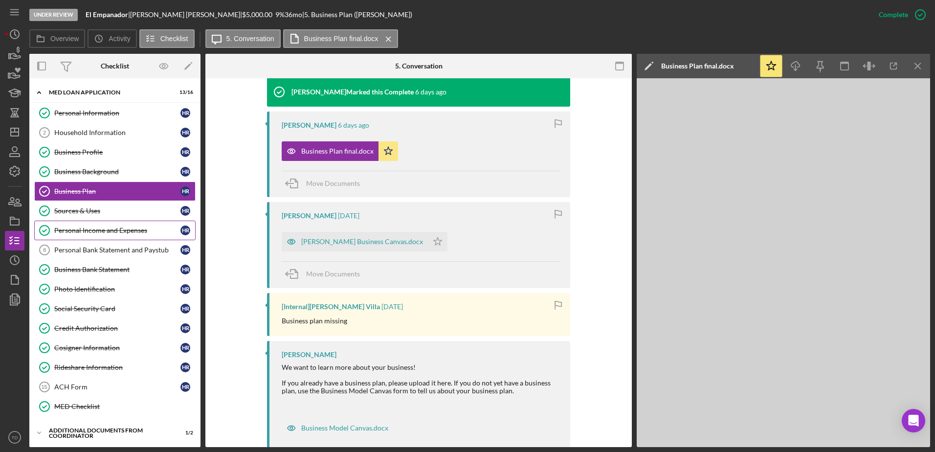
click at [118, 235] on link "Personal Income and Expenses Personal Income and Expenses H R" at bounding box center [114, 230] width 161 height 20
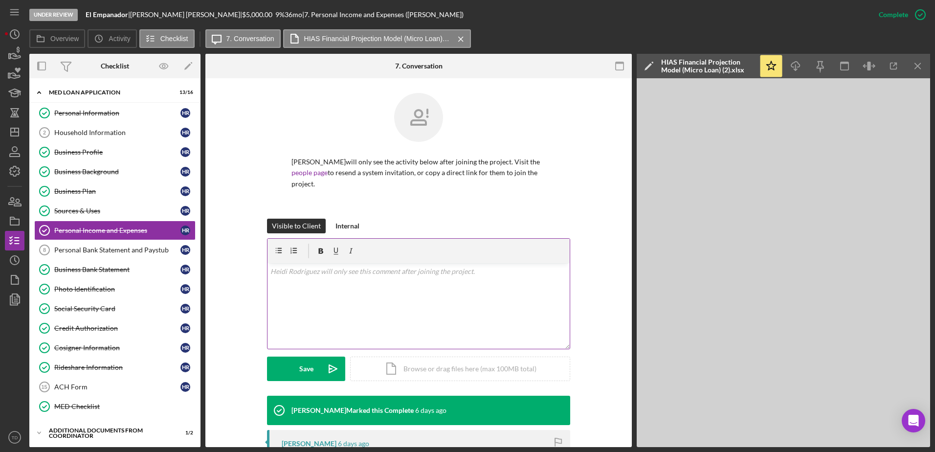
scroll to position [253, 0]
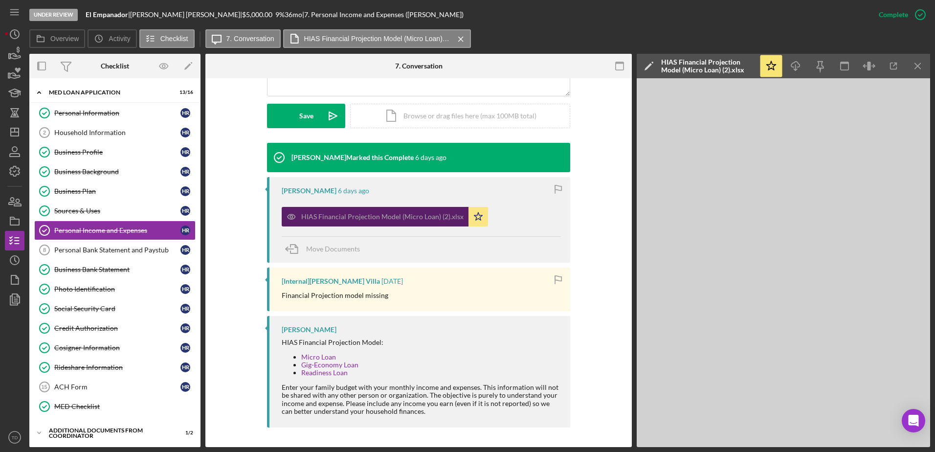
click at [378, 213] on div "HIAS Financial Projection Model (Micro Loan) (2).xlsx" at bounding box center [382, 217] width 162 height 8
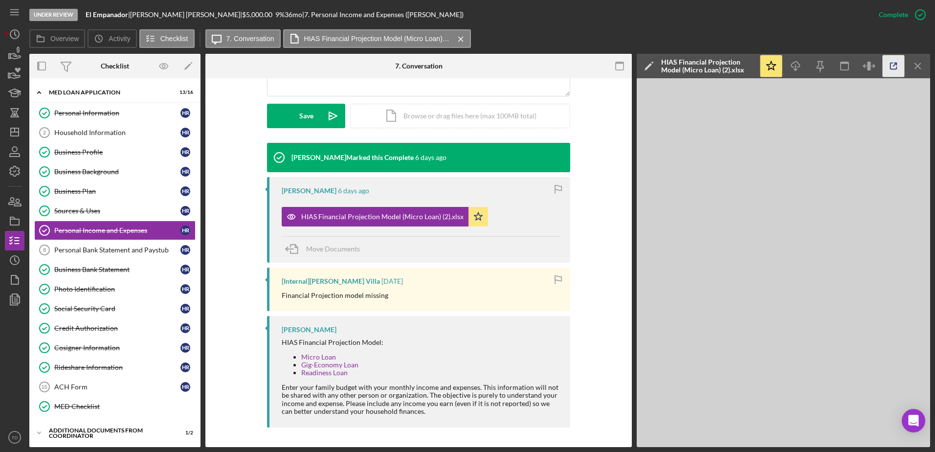
click at [896, 64] on polyline "button" at bounding box center [895, 64] width 2 height 2
click at [102, 144] on link "Business Profile Business Profile H R" at bounding box center [114, 152] width 161 height 20
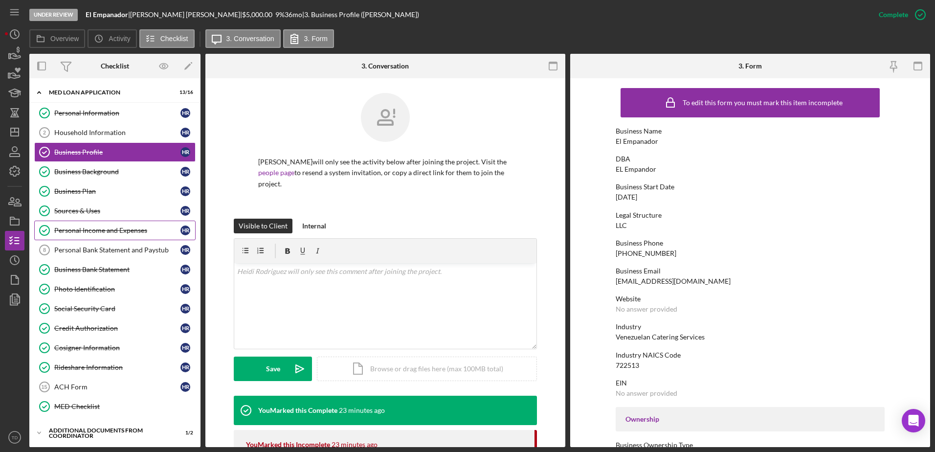
click at [109, 226] on div "Personal Income and Expenses" at bounding box center [117, 230] width 126 height 8
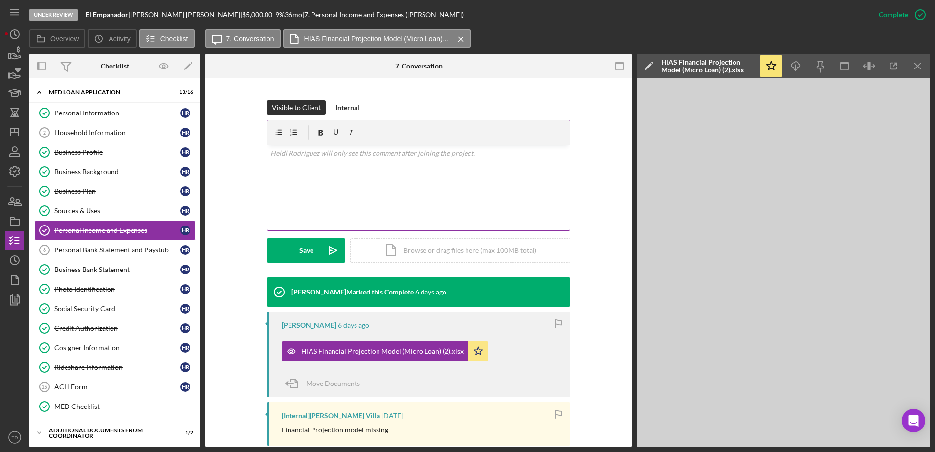
scroll to position [119, 0]
click at [125, 250] on div "Personal Bank Statement and Paystub" at bounding box center [117, 250] width 126 height 8
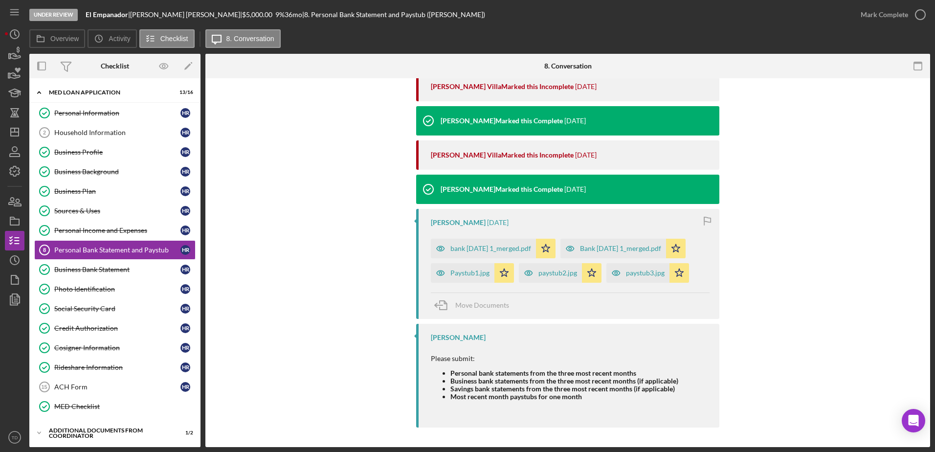
scroll to position [323, 0]
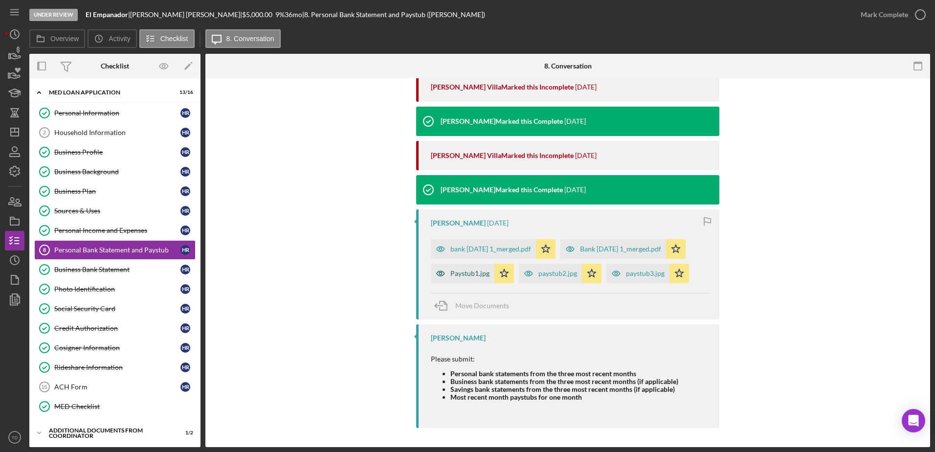
click at [466, 275] on div "Paystub1.jpg" at bounding box center [469, 273] width 39 height 8
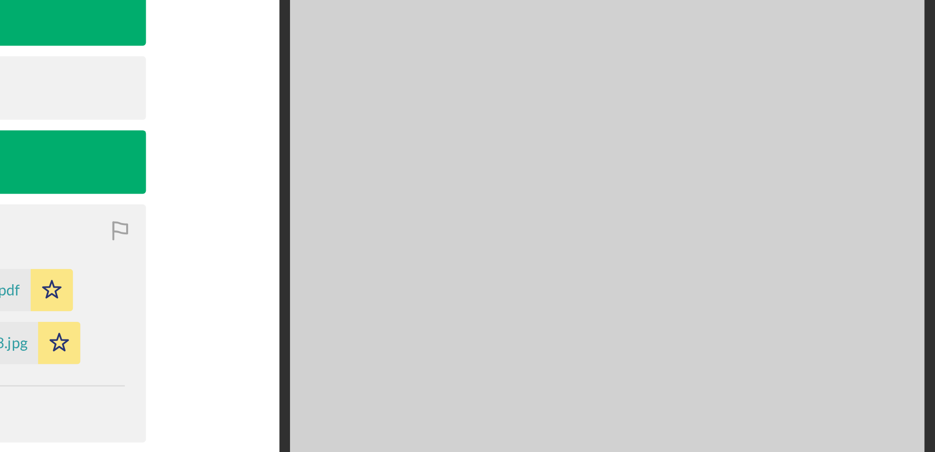
scroll to position [0, 0]
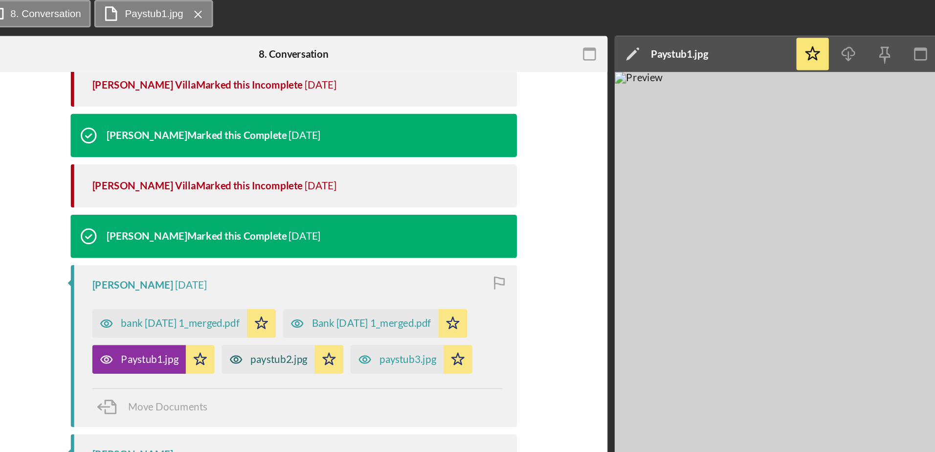
click at [411, 269] on div "paystub2.jpg" at bounding box center [408, 273] width 39 height 8
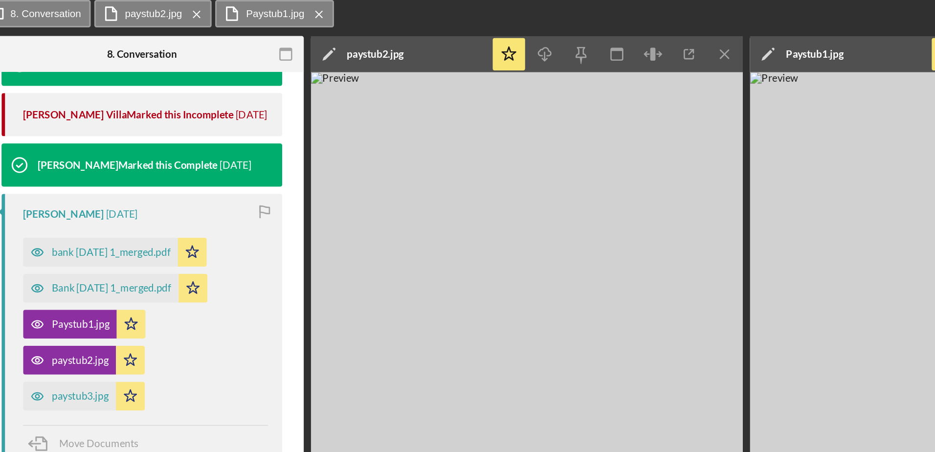
scroll to position [380, 0]
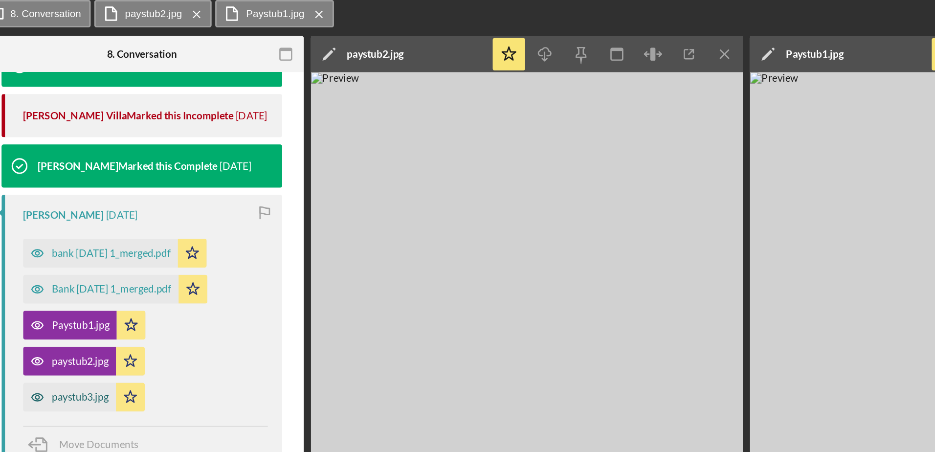
click at [281, 301] on div "paystub3.jpg" at bounding box center [273, 299] width 39 height 8
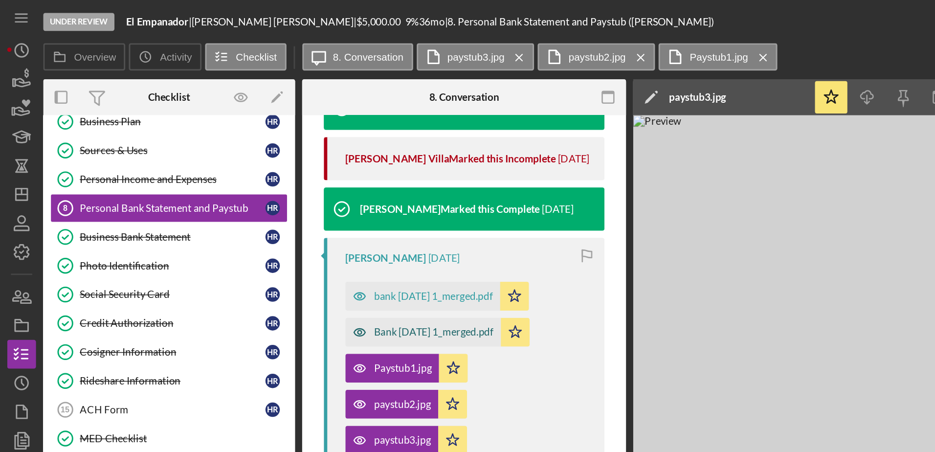
scroll to position [433, 0]
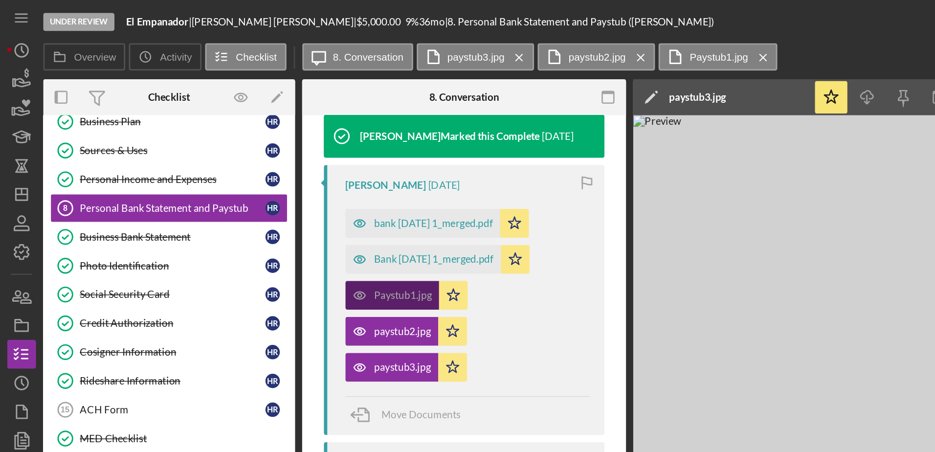
click at [275, 200] on div "Paystub1.jpg" at bounding box center [273, 201] width 39 height 8
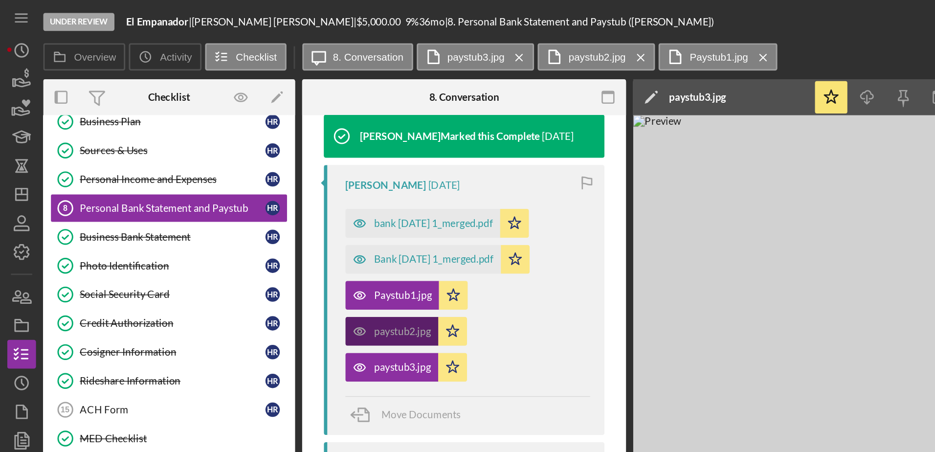
click at [257, 225] on div "paystub2.jpg" at bounding box center [273, 225] width 39 height 8
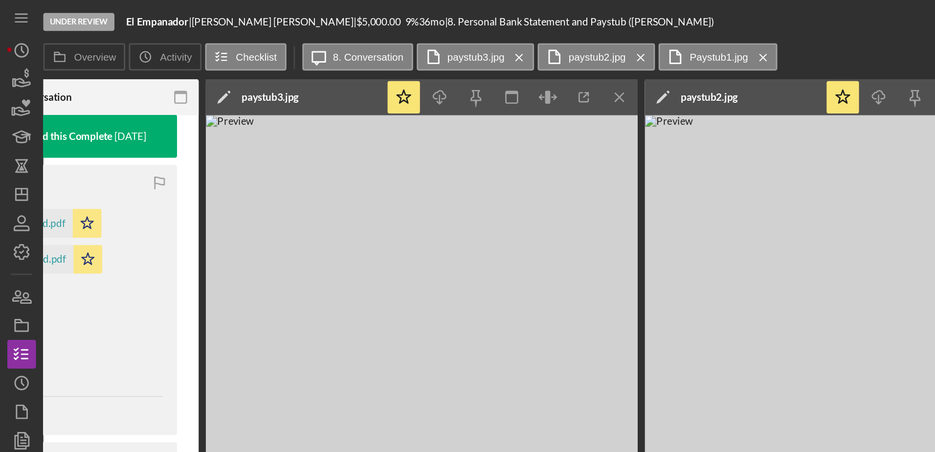
scroll to position [0, 390]
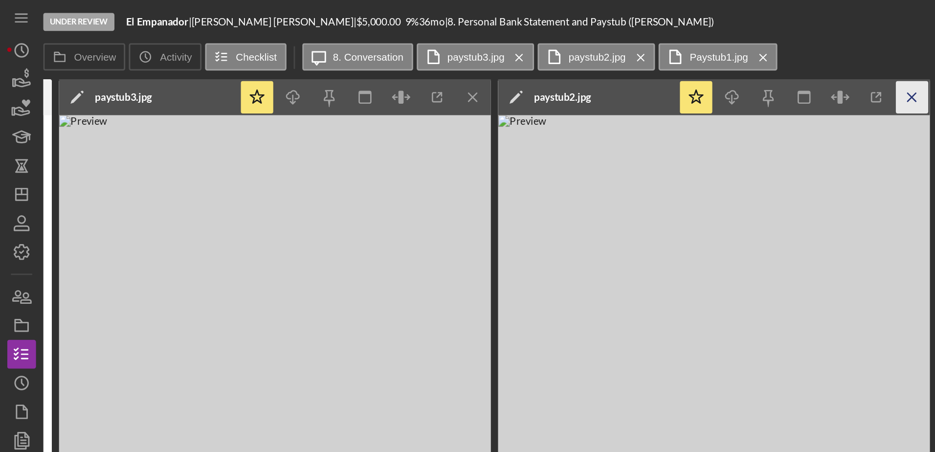
click at [617, 70] on icon "Icon/Menu Close" at bounding box center [620, 66] width 22 height 22
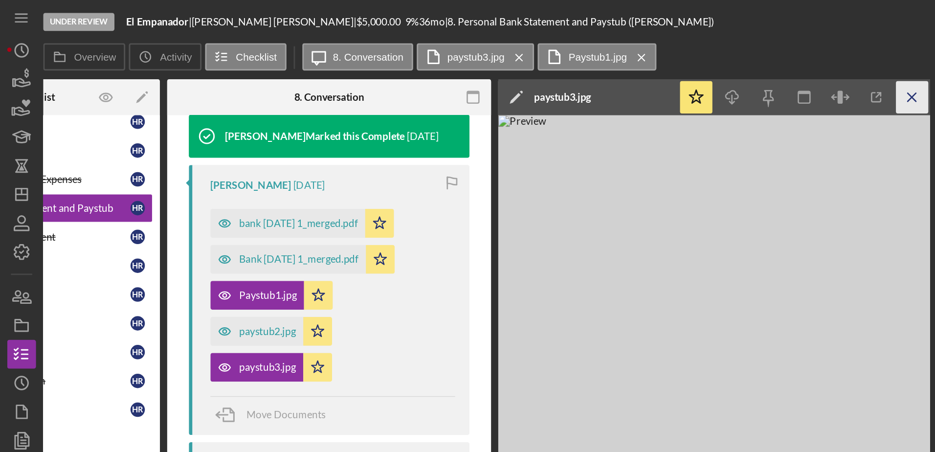
click at [616, 62] on icon "Icon/Menu Close" at bounding box center [620, 66] width 22 height 22
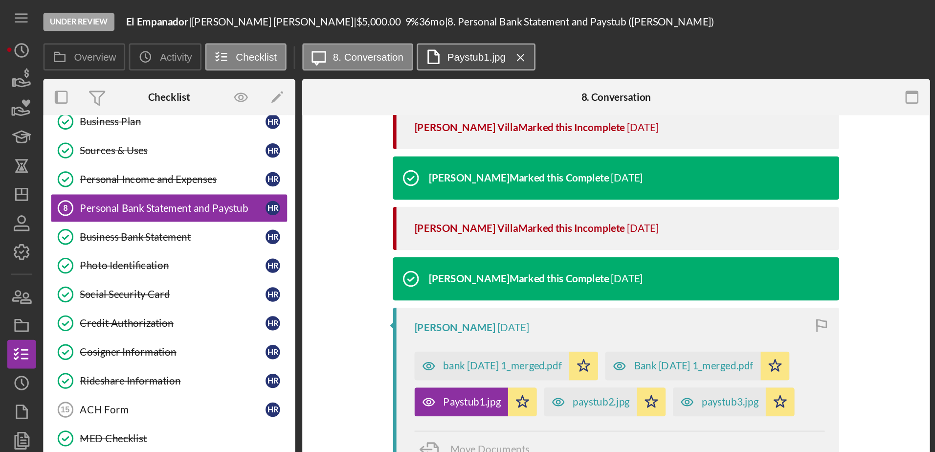
click at [311, 41] on label "Paystub1.jpg" at bounding box center [324, 39] width 40 height 8
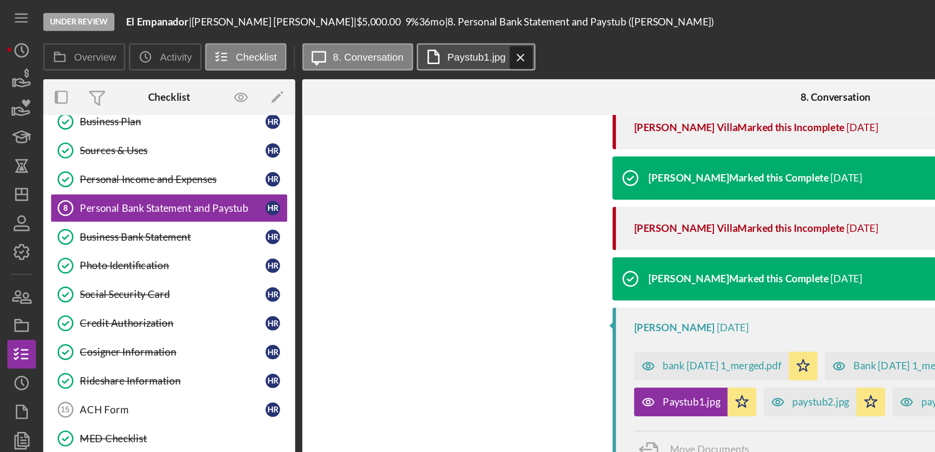
click at [352, 40] on icon "Icon/Menu Close" at bounding box center [353, 39] width 17 height 24
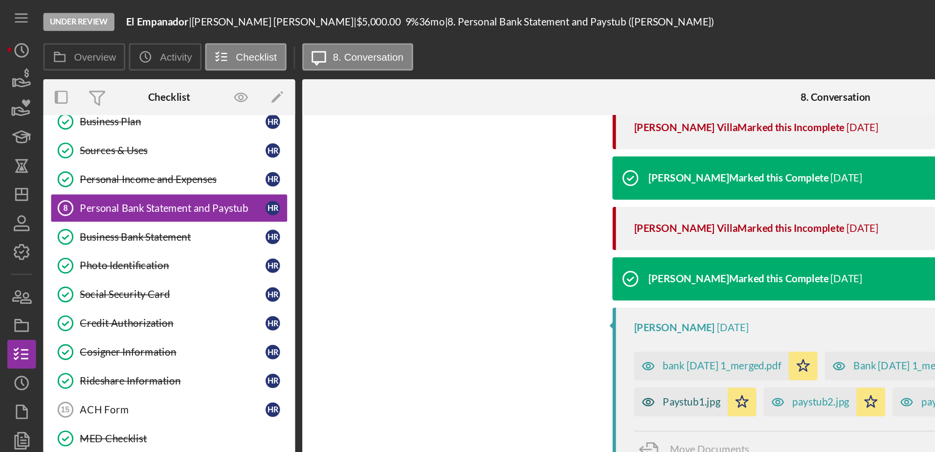
click at [474, 277] on div "Paystub1.jpg" at bounding box center [463, 273] width 64 height 20
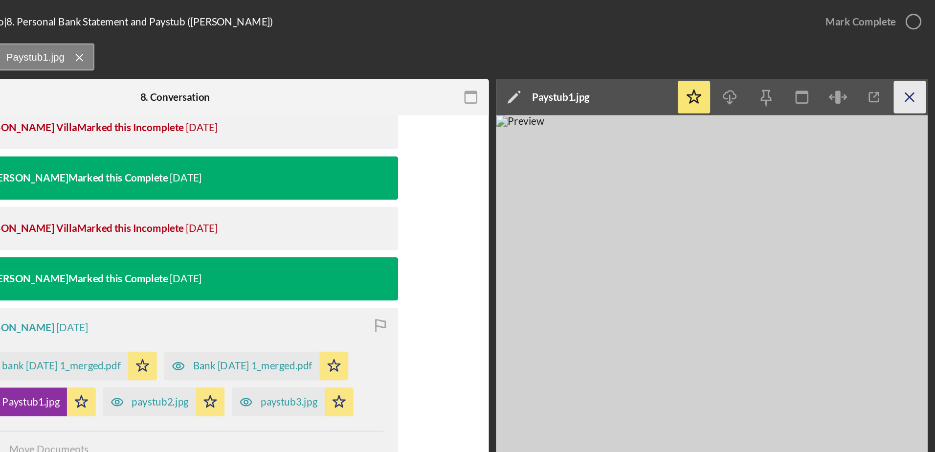
click at [912, 60] on icon "Icon/Menu Close" at bounding box center [918, 66] width 22 height 22
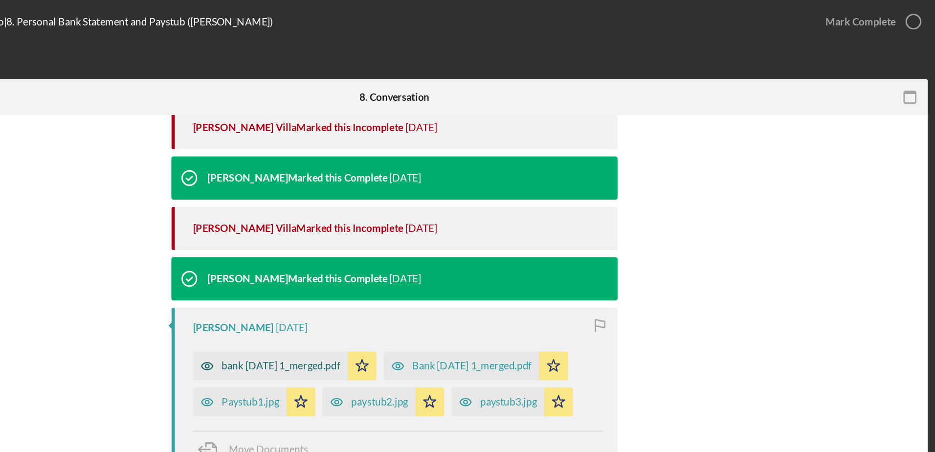
click at [501, 246] on div "bank Feb15 1_merged.pdf" at bounding box center [490, 248] width 81 height 8
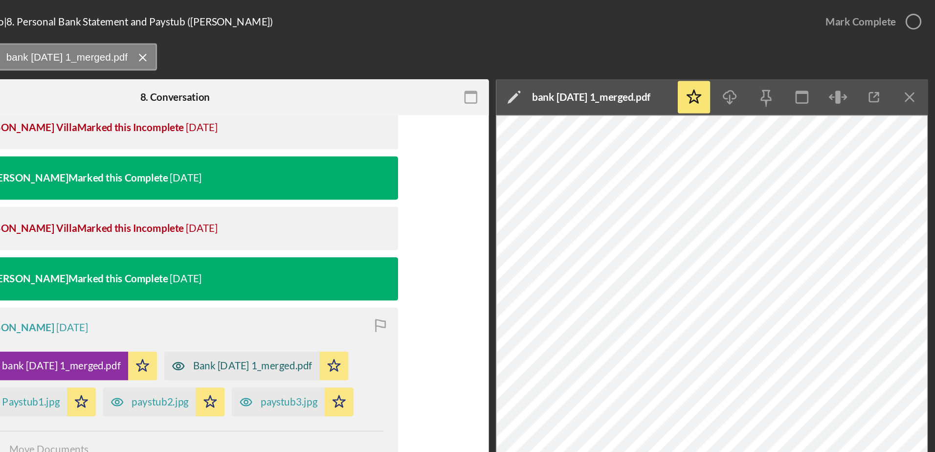
click at [459, 252] on div "Bank Jan 16 1_merged.pdf" at bounding box center [471, 248] width 81 height 8
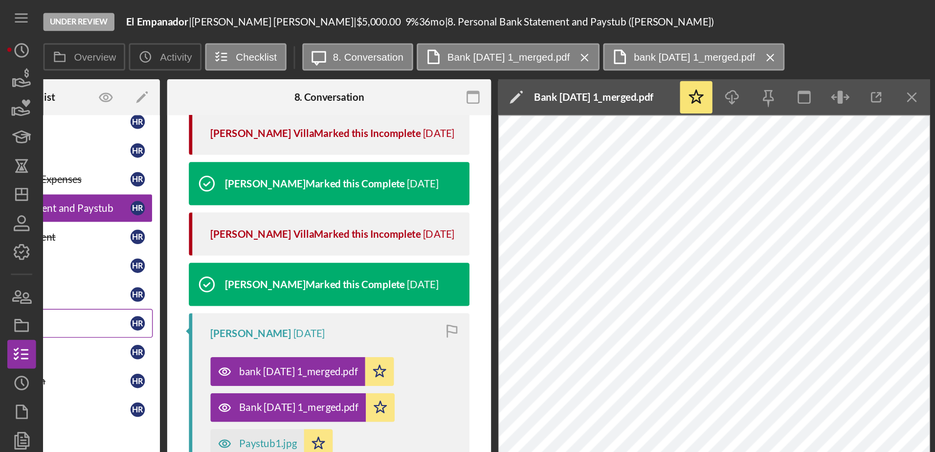
scroll to position [105, 0]
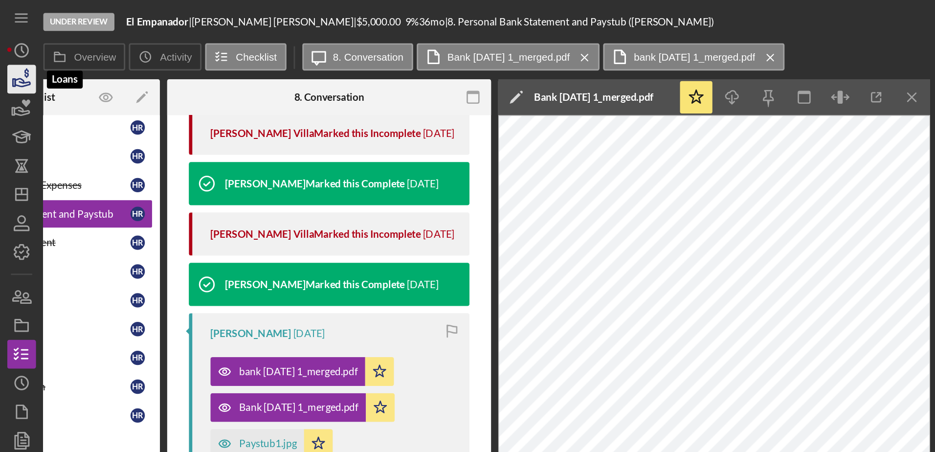
click at [14, 54] on icon "button" at bounding box center [14, 54] width 24 height 24
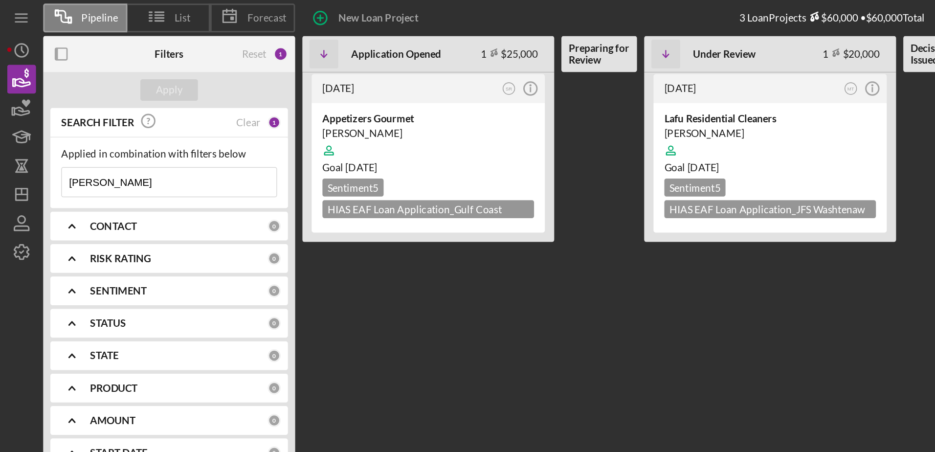
click at [91, 127] on input "luis" at bounding box center [115, 124] width 146 height 20
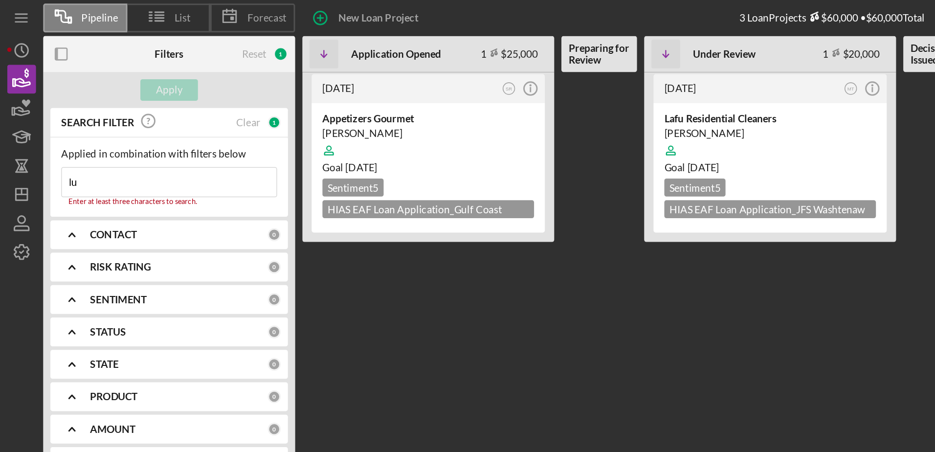
type input "l"
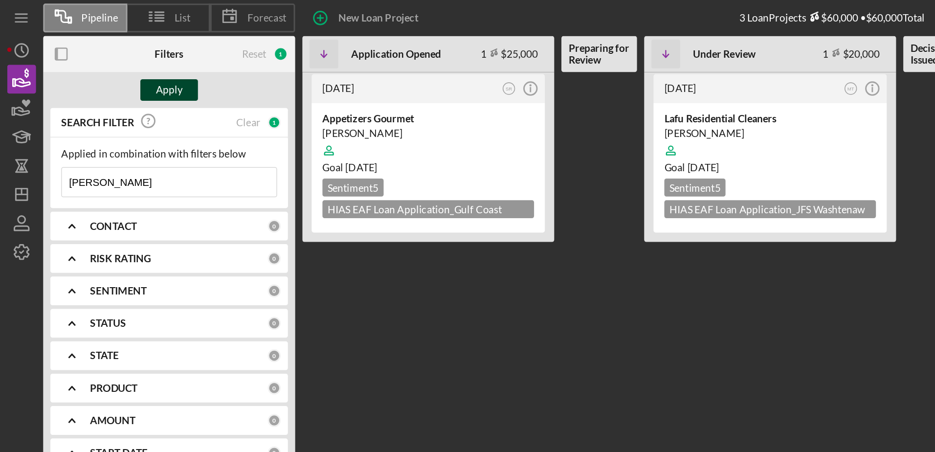
type input "rondon"
click at [124, 55] on button "Apply" at bounding box center [114, 61] width 39 height 15
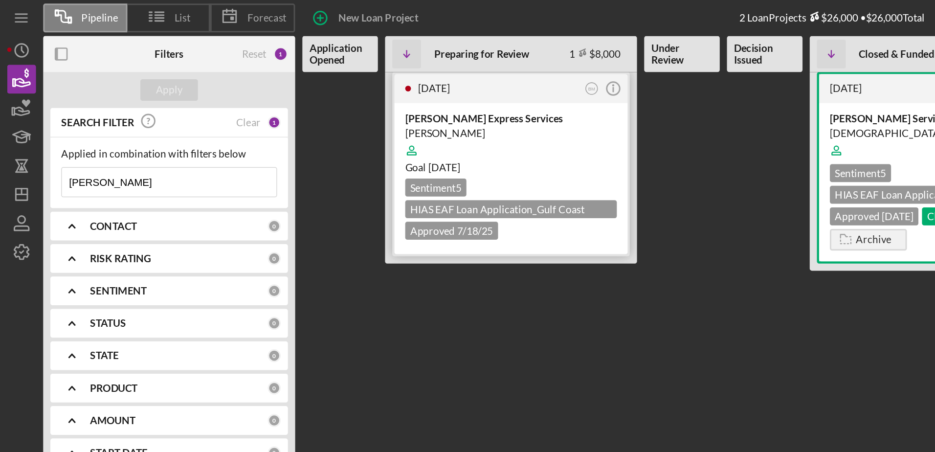
click at [327, 79] on div "[PERSON_NAME] Express Services" at bounding box center [347, 81] width 144 height 10
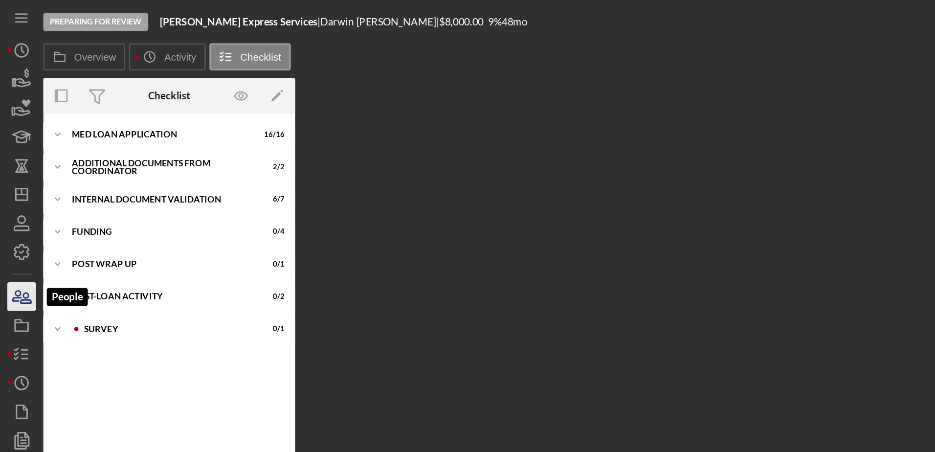
click at [18, 201] on icon "button" at bounding box center [14, 201] width 24 height 24
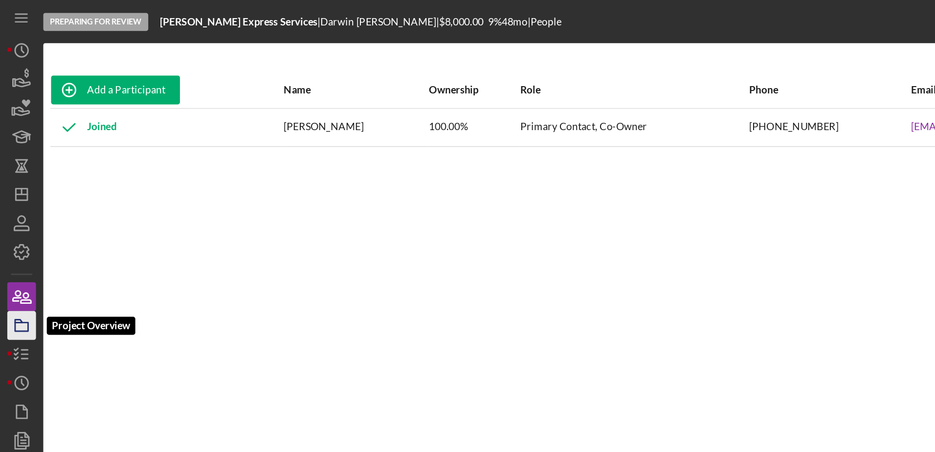
click at [16, 218] on icon "button" at bounding box center [14, 221] width 24 height 24
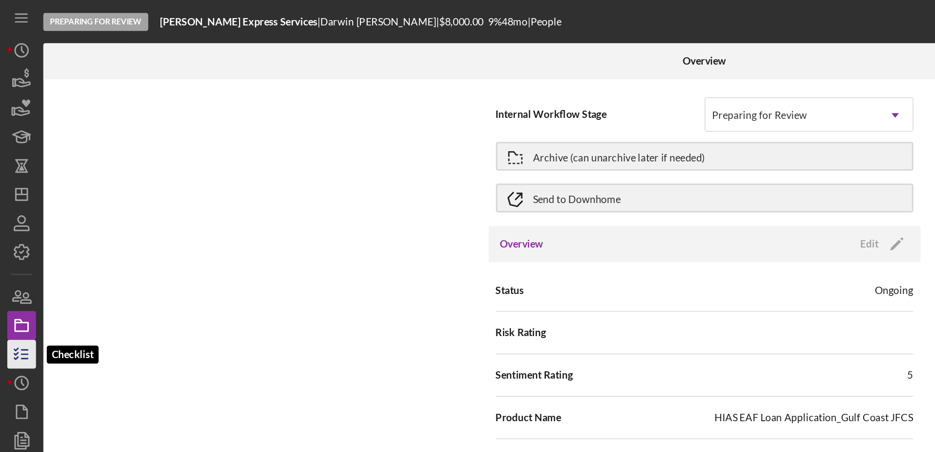
click at [14, 239] on icon "button" at bounding box center [14, 240] width 24 height 24
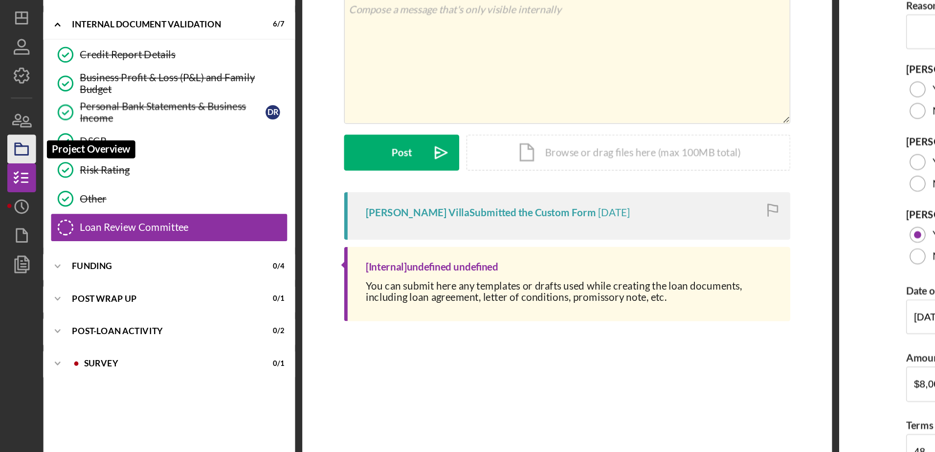
click at [8, 227] on icon "button" at bounding box center [14, 221] width 24 height 24
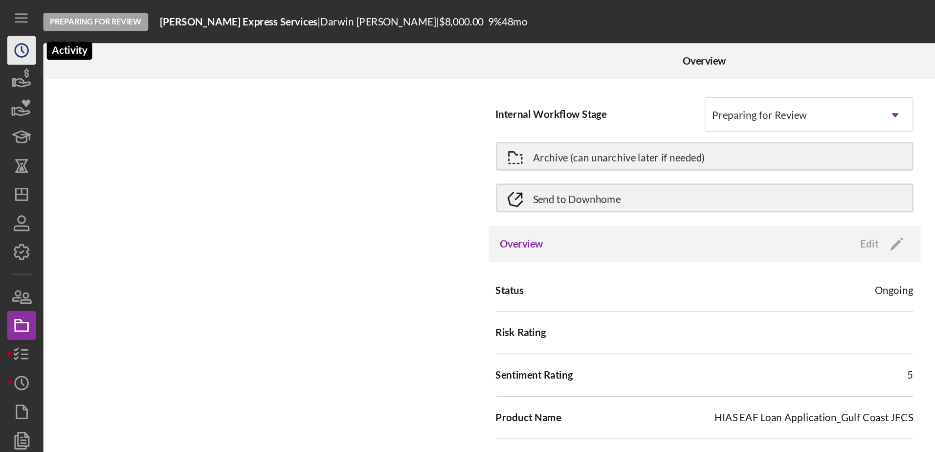
click at [17, 40] on icon "Icon/History" at bounding box center [14, 34] width 24 height 24
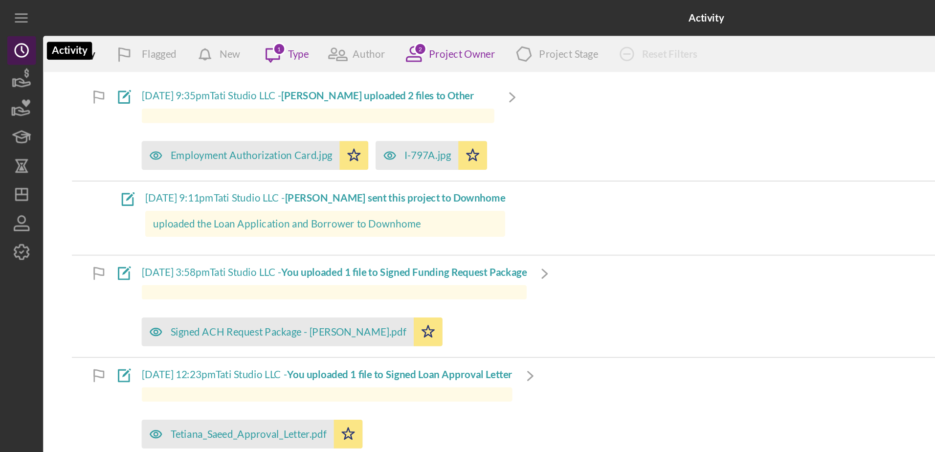
click at [16, 27] on icon "Icon/History" at bounding box center [14, 34] width 24 height 24
click at [12, 30] on circle "button" at bounding box center [14, 34] width 9 height 9
click at [12, 53] on icon "button" at bounding box center [15, 55] width 10 height 5
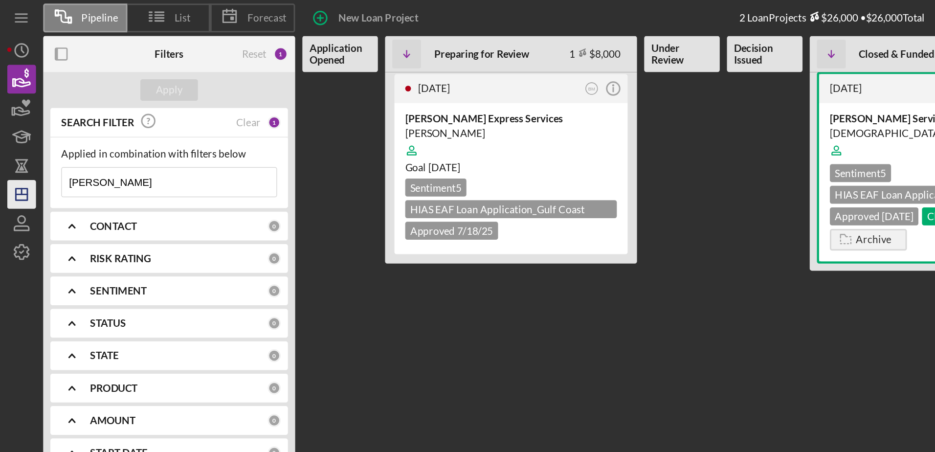
drag, startPoint x: 83, startPoint y: 126, endPoint x: 15, endPoint y: 131, distance: 67.6
click at [15, 131] on div "Pipeline List Forecast New Loan Project 2 Loan Projects $26,000 • $26,000 Total…" at bounding box center [467, 223] width 925 height 447
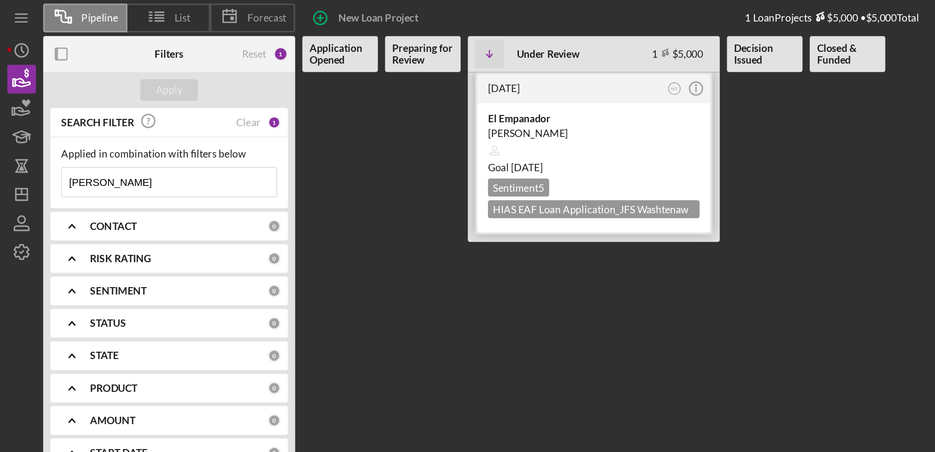
type input "heidi"
click at [365, 93] on div at bounding box center [403, 102] width 144 height 19
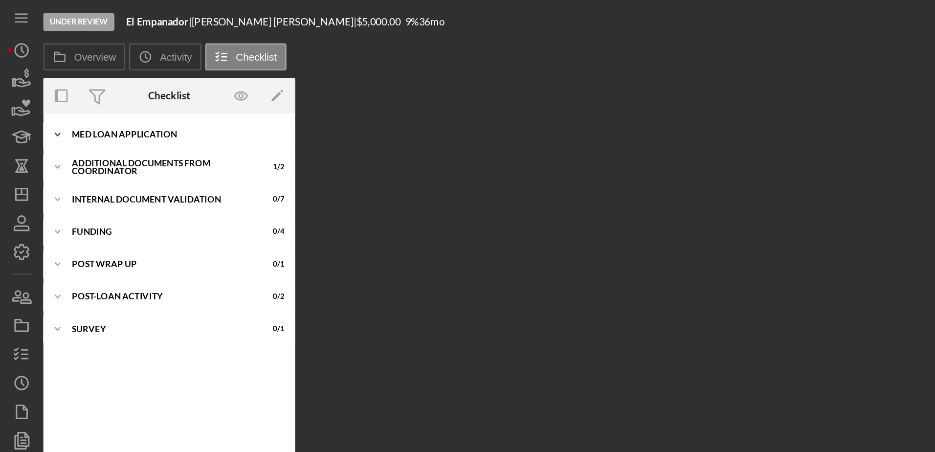
click at [111, 95] on div "Icon/Expander MED Loan Application 13 / 16" at bounding box center [114, 92] width 171 height 20
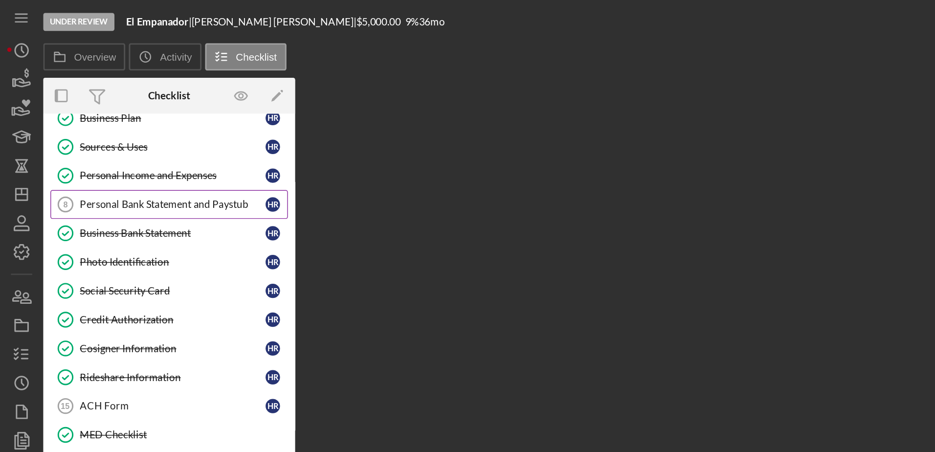
scroll to position [110, 0]
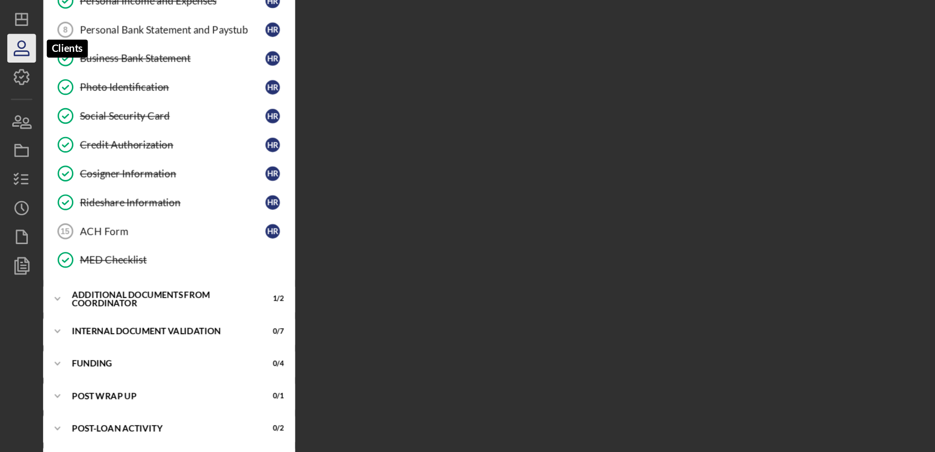
click at [11, 151] on icon "button" at bounding box center [14, 151] width 24 height 24
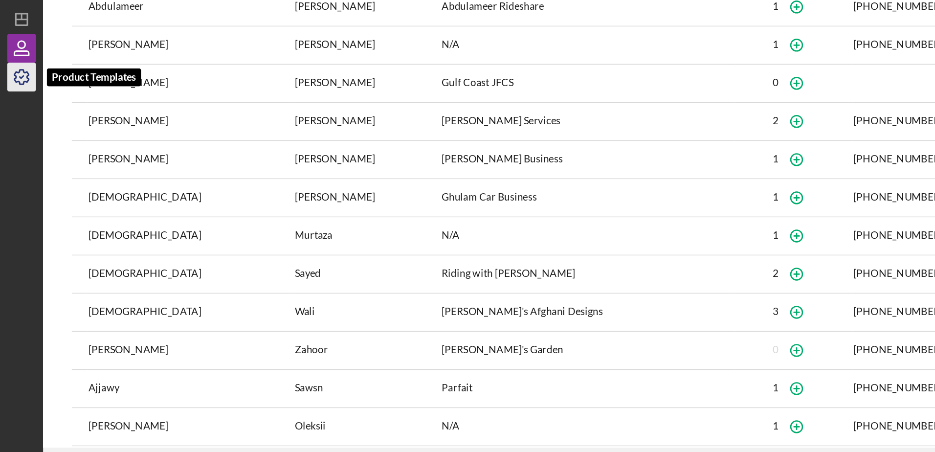
click at [14, 173] on icon "button" at bounding box center [14, 171] width 24 height 24
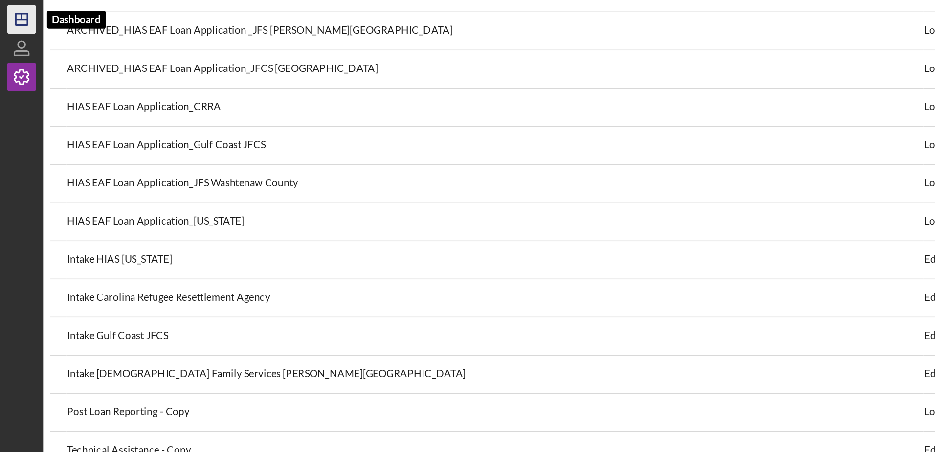
click at [11, 127] on icon "Icon/Dashboard" at bounding box center [14, 132] width 24 height 24
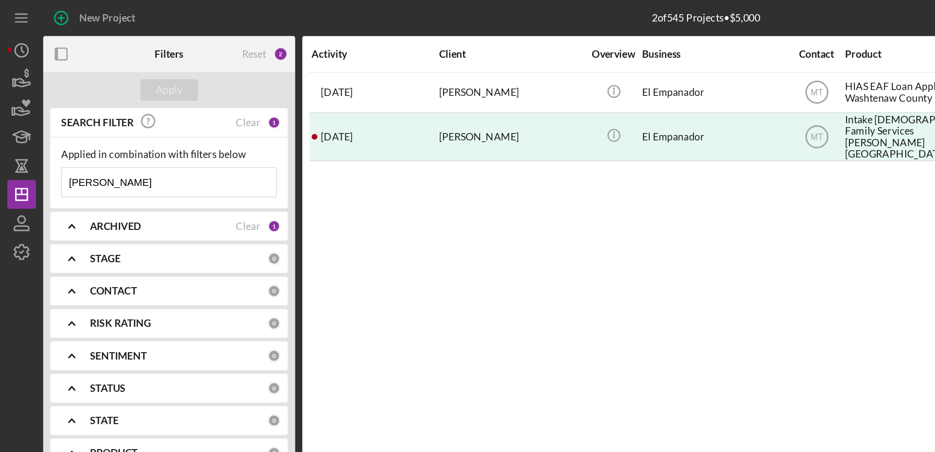
drag, startPoint x: 75, startPoint y: 129, endPoint x: 26, endPoint y: 132, distance: 48.9
click at [26, 132] on div "New Project 2 of 545 Projects • $5,000 heidi Export Icon/Export Filters Reset 2…" at bounding box center [467, 223] width 925 height 447
click at [26, 132] on nav "Icon/Menu Icon/Dashboard Dashboard Clients Product Templates TD Tiffany Dixon-M…" at bounding box center [17, 223] width 24 height 447
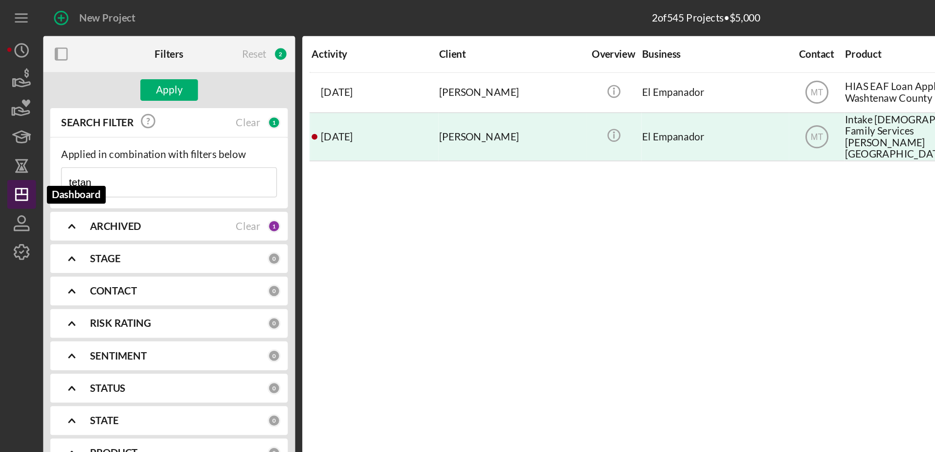
drag, startPoint x: 26, startPoint y: 132, endPoint x: 18, endPoint y: 138, distance: 10.8
click at [18, 138] on icon "Icon/Dashboard" at bounding box center [14, 132] width 24 height 24
click at [78, 127] on input "tetan" at bounding box center [115, 124] width 146 height 20
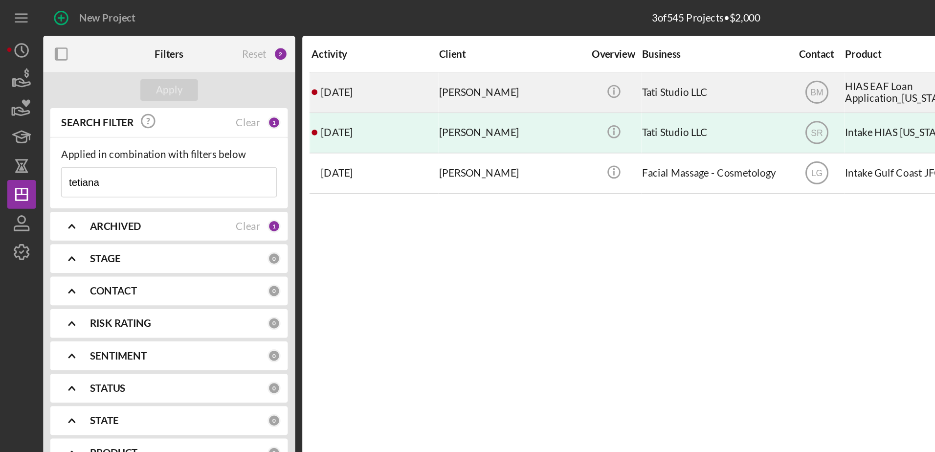
type input "tetiana"
click at [238, 62] on time "[DATE]" at bounding box center [229, 63] width 22 height 8
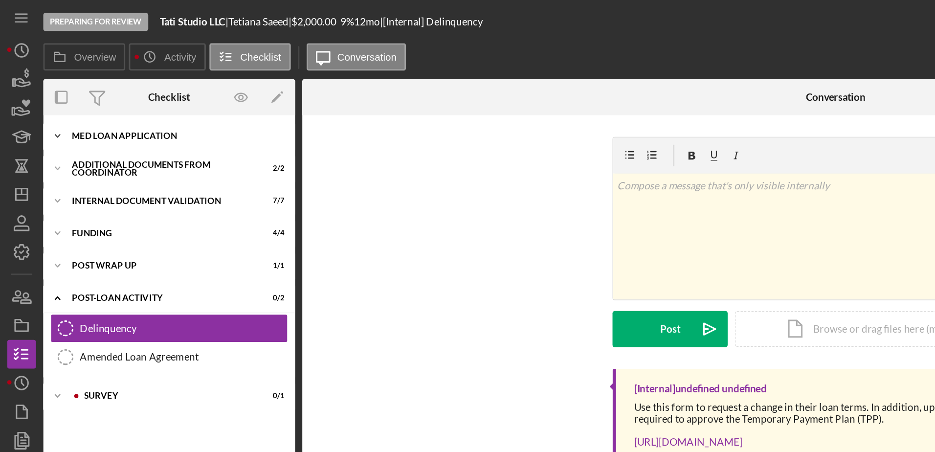
click at [87, 87] on div "Icon/Expander MED Loan Application 16 / 16" at bounding box center [114, 93] width 171 height 20
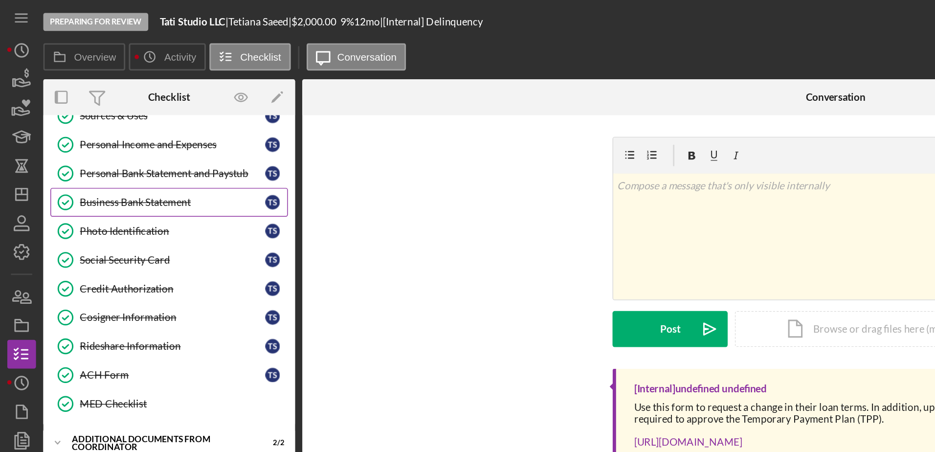
scroll to position [136, 0]
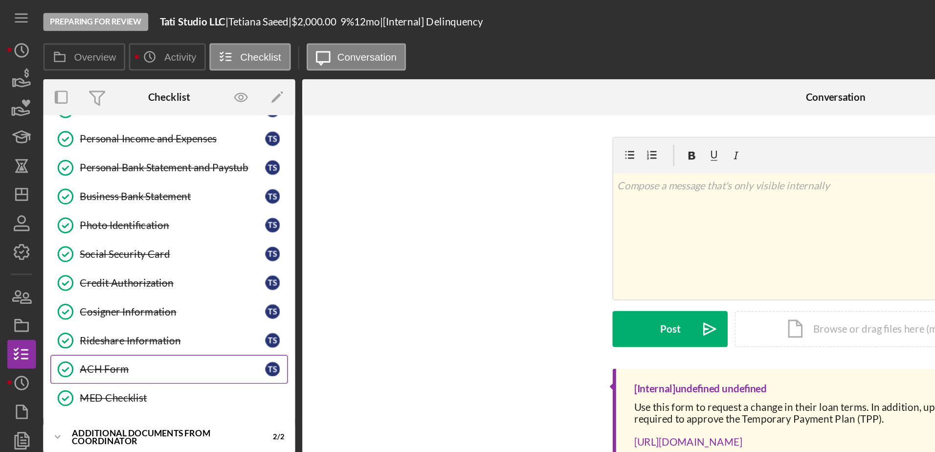
click at [95, 244] on link "ACH Form ACH Form T S" at bounding box center [114, 251] width 161 height 20
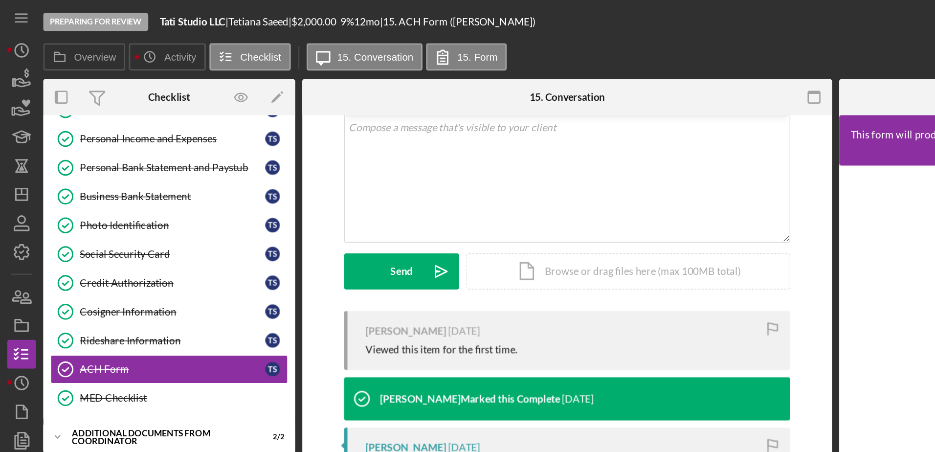
scroll to position [376, 0]
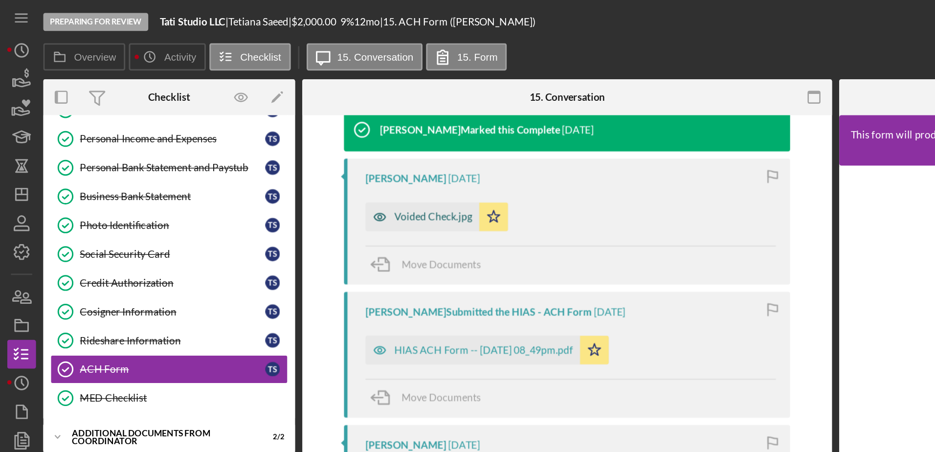
click at [290, 151] on div "Voided Check.jpg" at bounding box center [286, 147] width 77 height 20
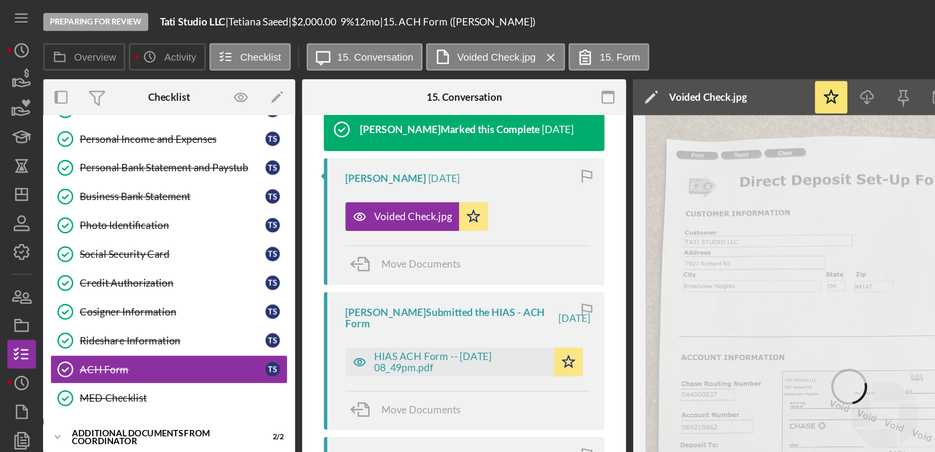
scroll to position [0, 19]
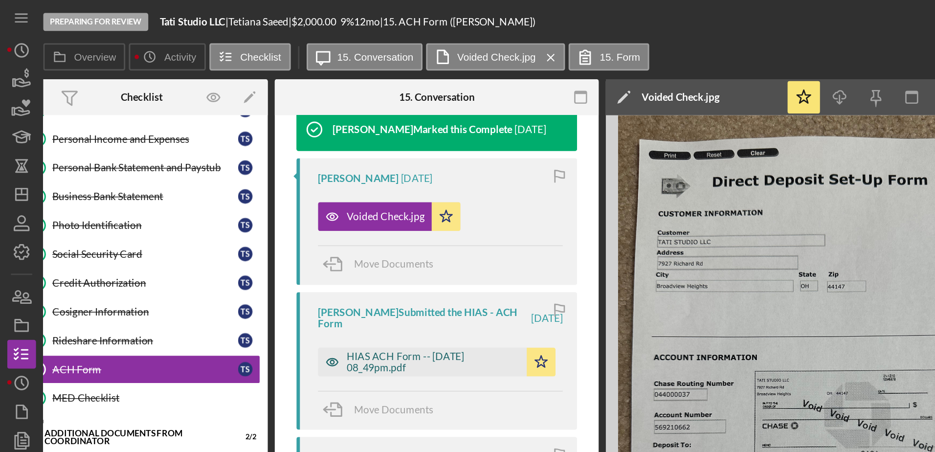
click at [314, 246] on div "HIAS ACH Form -- 2025-08-06 08_49pm.pdf" at bounding box center [294, 246] width 117 height 16
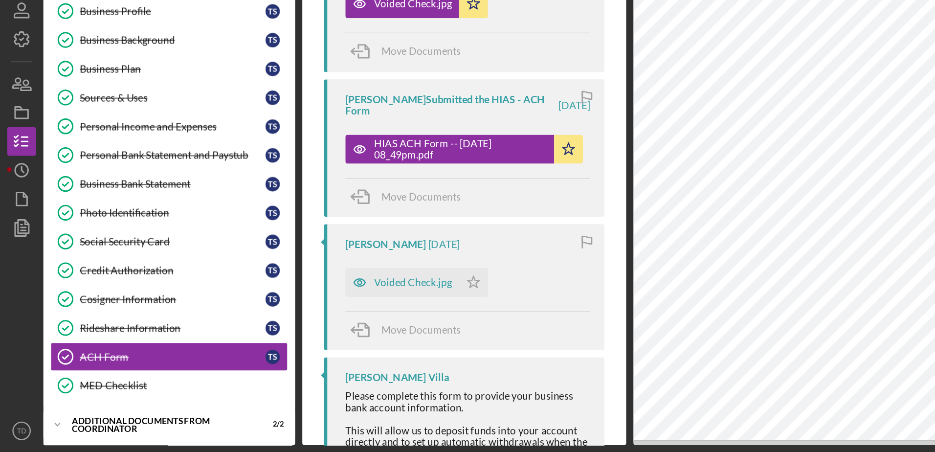
scroll to position [0, 0]
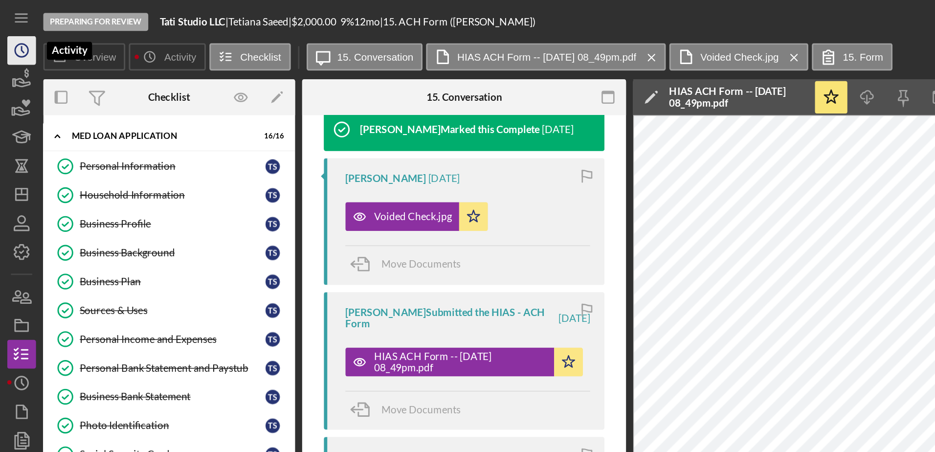
click at [9, 30] on icon "Icon/History" at bounding box center [14, 34] width 24 height 24
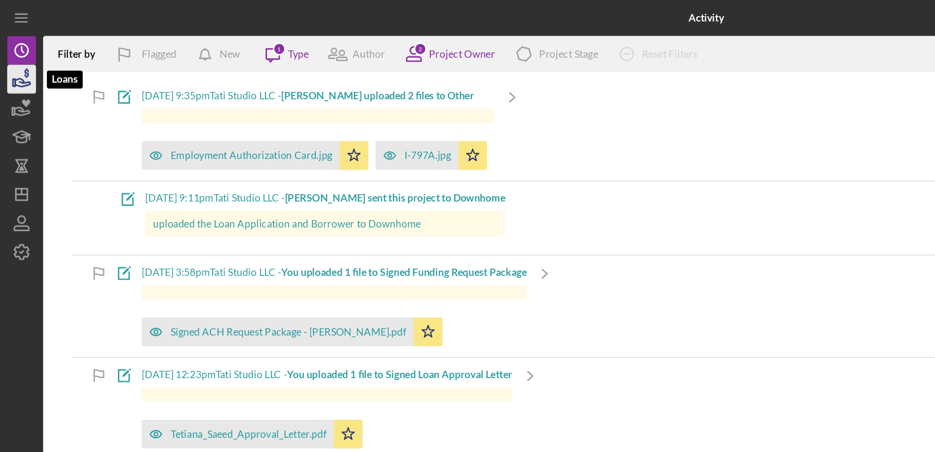
click at [13, 52] on icon "button" at bounding box center [14, 54] width 24 height 24
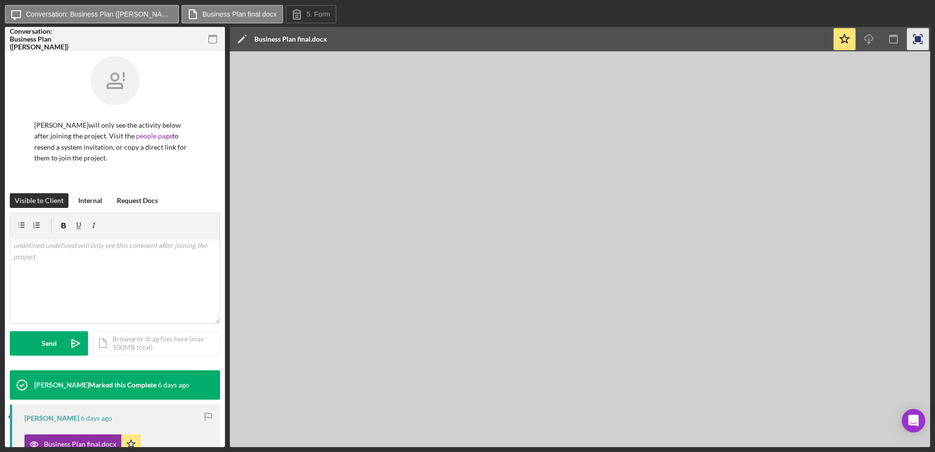
click at [918, 36] on icon "button" at bounding box center [918, 39] width 22 height 22
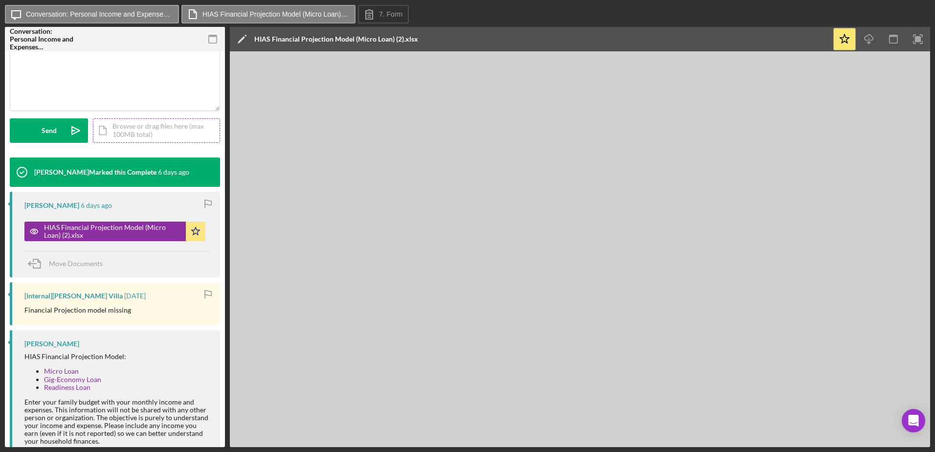
scroll to position [233, 0]
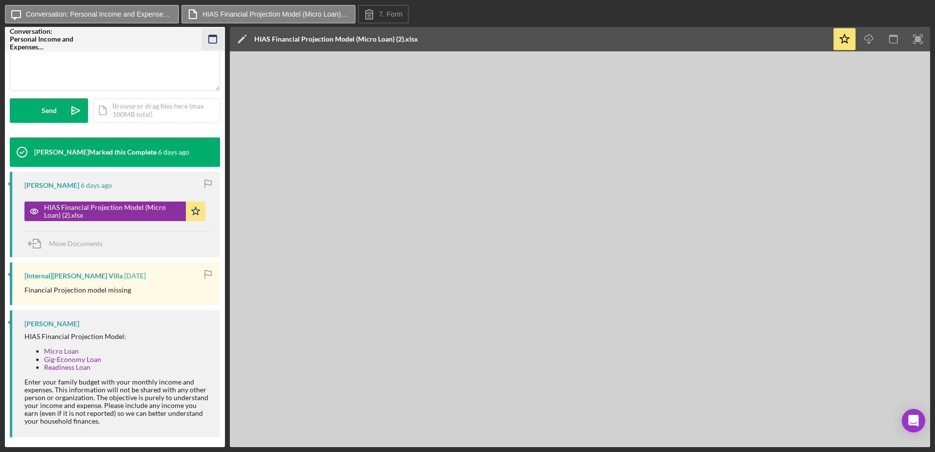
click at [214, 34] on icon "button" at bounding box center [213, 39] width 22 height 22
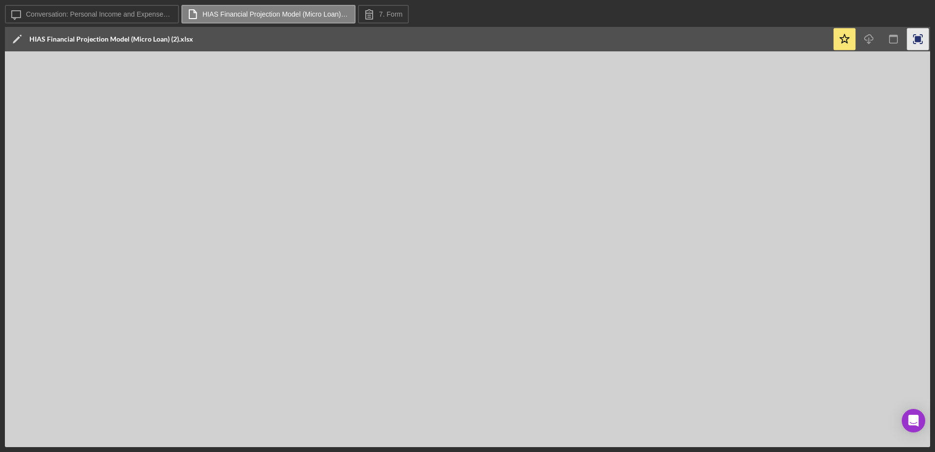
click at [925, 39] on icon "button" at bounding box center [918, 39] width 22 height 22
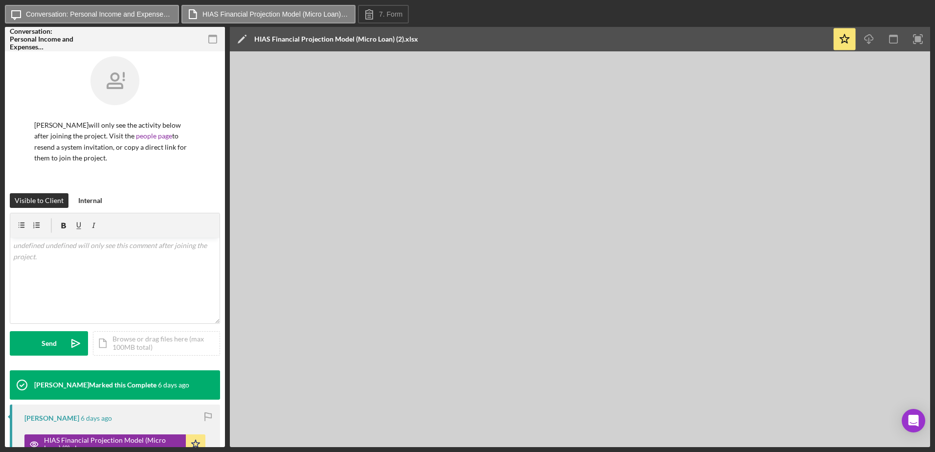
click at [13, 390] on icon at bounding box center [22, 385] width 24 height 24
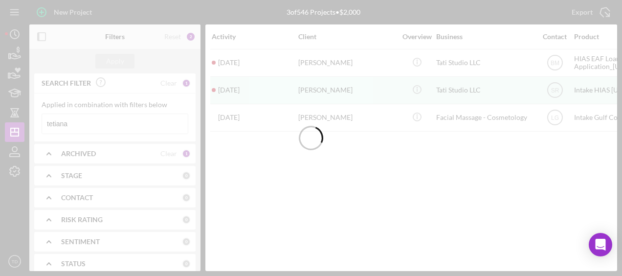
click at [88, 122] on div at bounding box center [311, 138] width 622 height 276
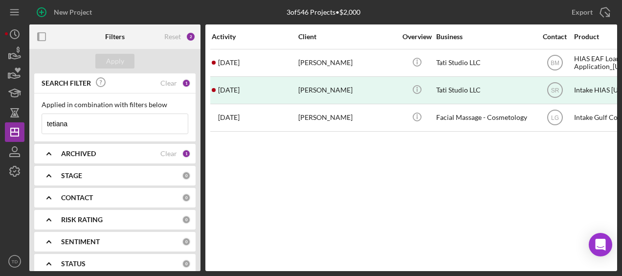
click at [86, 124] on input "tetiana" at bounding box center [115, 124] width 146 height 20
type input "t"
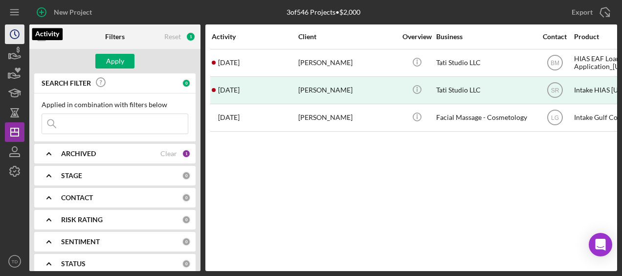
click at [20, 35] on icon "Icon/History" at bounding box center [14, 34] width 24 height 24
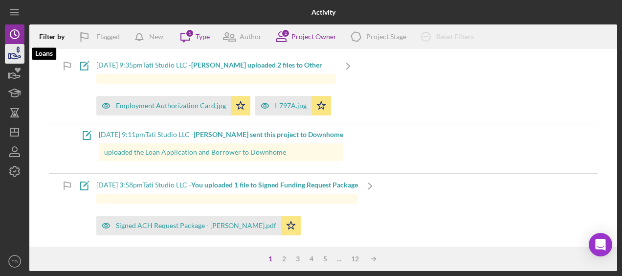
click at [17, 58] on icon "button" at bounding box center [15, 55] width 10 height 5
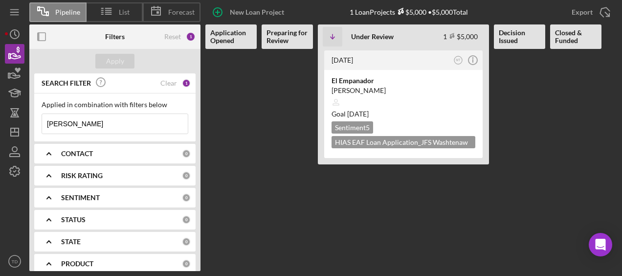
click at [71, 127] on input "heidi" at bounding box center [115, 124] width 146 height 20
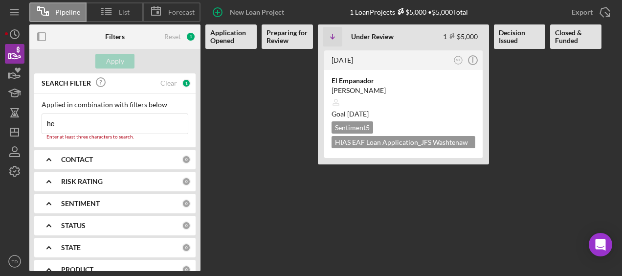
type input "h"
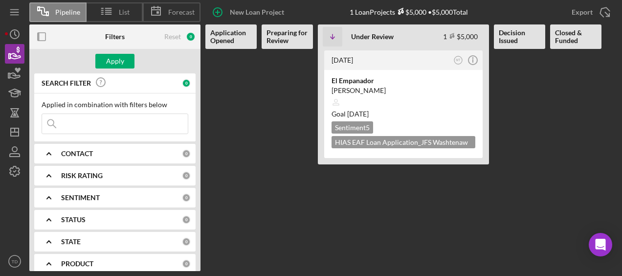
click at [50, 164] on icon "Icon/Expander" at bounding box center [49, 175] width 24 height 24
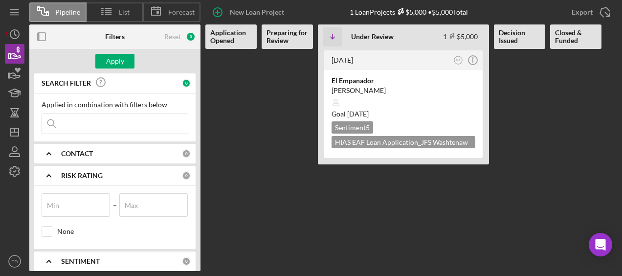
click at [59, 152] on icon "Icon/Expander" at bounding box center [49, 153] width 24 height 24
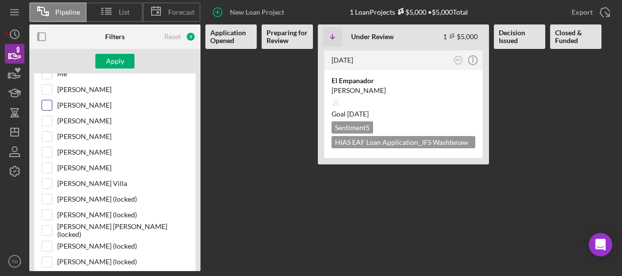
scroll to position [133, 0]
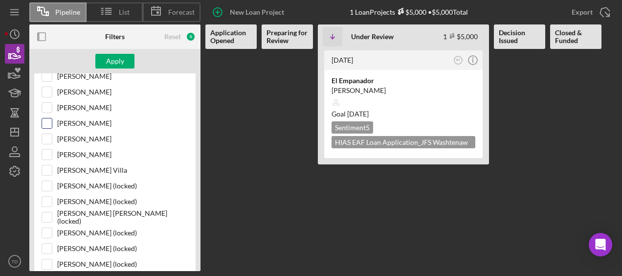
click at [53, 124] on div "[PERSON_NAME]" at bounding box center [115, 126] width 147 height 16
click at [45, 119] on input "[PERSON_NAME]" at bounding box center [47, 123] width 10 height 10
click at [124, 64] on button "Apply" at bounding box center [114, 61] width 39 height 15
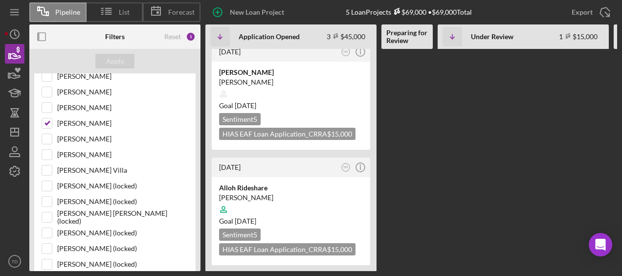
scroll to position [0, 0]
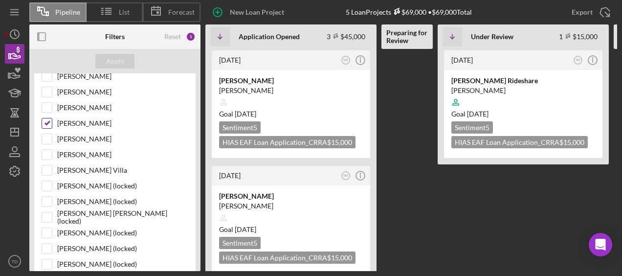
click at [47, 123] on input "[PERSON_NAME]" at bounding box center [47, 123] width 10 height 10
checkbox input "false"
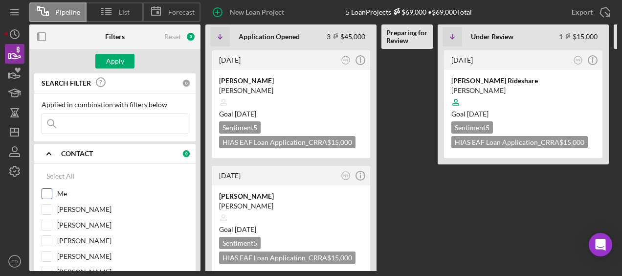
click at [49, 193] on input "Me" at bounding box center [47, 194] width 10 height 10
click at [120, 60] on div "Apply" at bounding box center [115, 61] width 18 height 15
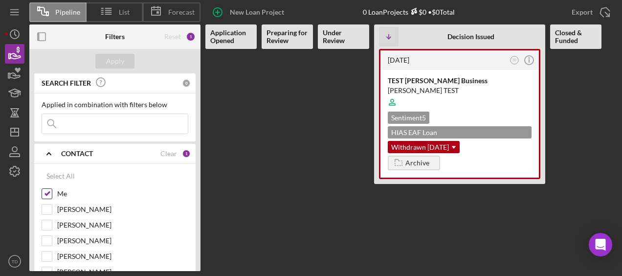
click at [45, 189] on input "Me" at bounding box center [47, 194] width 10 height 10
checkbox input "false"
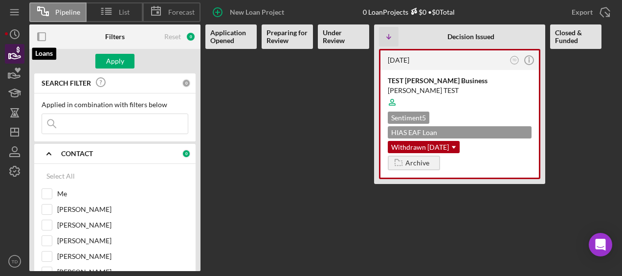
click at [14, 56] on icon "button" at bounding box center [15, 55] width 10 height 5
click at [7, 33] on icon "Icon/History" at bounding box center [14, 34] width 24 height 24
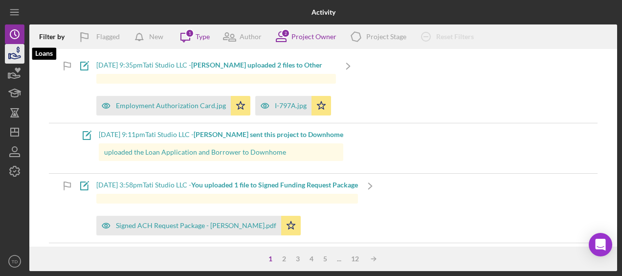
click at [11, 59] on icon "button" at bounding box center [14, 54] width 24 height 24
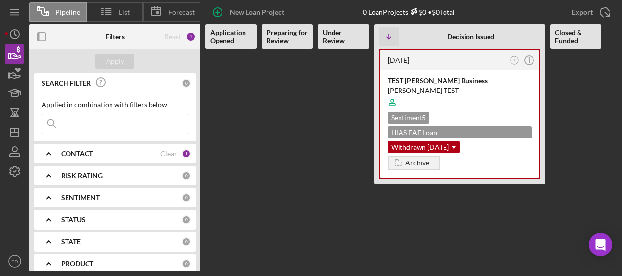
click at [73, 119] on input at bounding box center [115, 124] width 146 height 20
click at [291, 126] on Review at bounding box center [287, 160] width 51 height 222
click at [114, 157] on div "CONTACT Clear 1" at bounding box center [126, 154] width 130 height 20
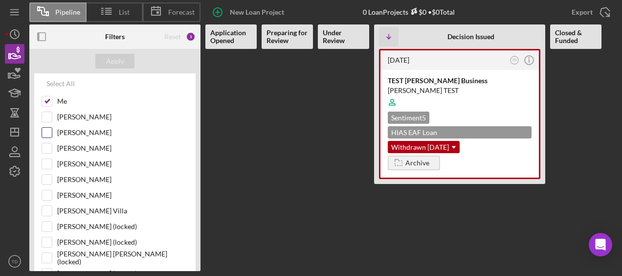
scroll to position [92, 0]
click at [52, 163] on div "[PERSON_NAME]" at bounding box center [115, 167] width 147 height 16
click at [48, 164] on input "[PERSON_NAME]" at bounding box center [47, 164] width 10 height 10
checkbox input "true"
click at [118, 63] on div "Apply" at bounding box center [115, 61] width 18 height 15
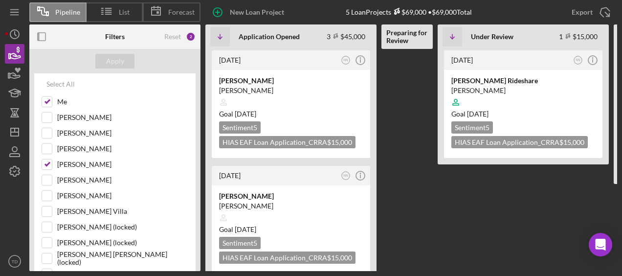
scroll to position [0, 92]
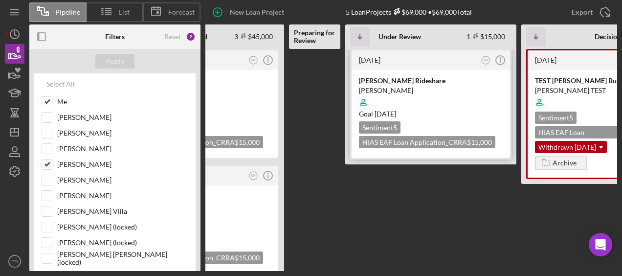
click at [392, 104] on div at bounding box center [431, 102] width 144 height 19
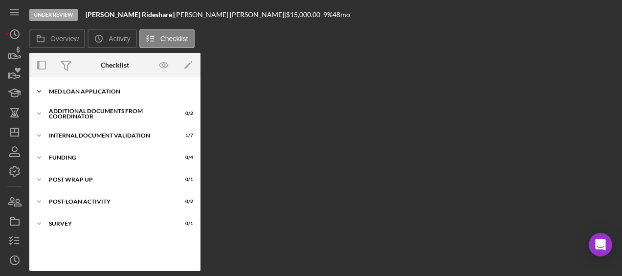
click at [83, 90] on div "MED Loan Application" at bounding box center [118, 91] width 139 height 6
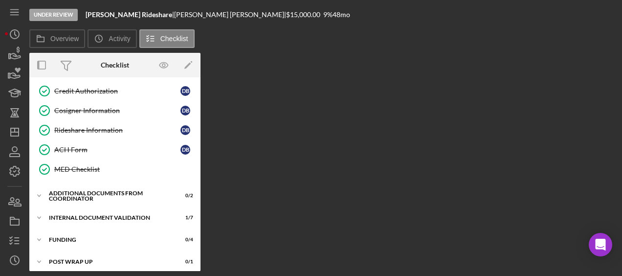
scroll to position [236, 0]
click at [101, 160] on link "MED Checklist MED Checklist" at bounding box center [114, 170] width 161 height 20
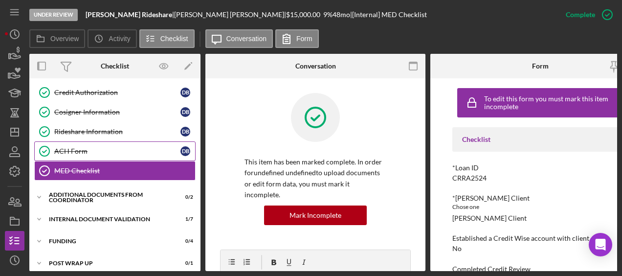
click at [96, 147] on div "ACH Form" at bounding box center [117, 151] width 126 height 8
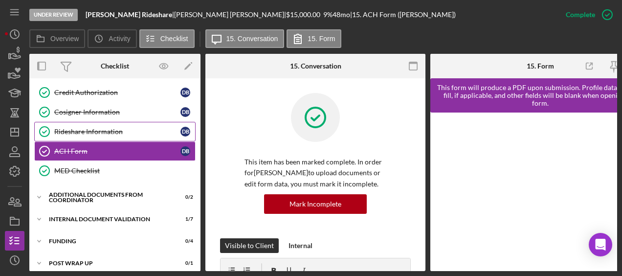
click at [86, 128] on div "Rideshare Information" at bounding box center [117, 132] width 126 height 8
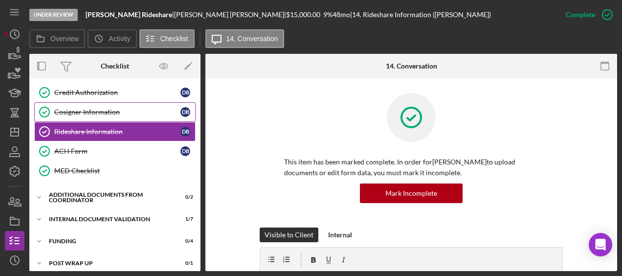
click at [86, 110] on div "Cosigner Information" at bounding box center [117, 112] width 126 height 8
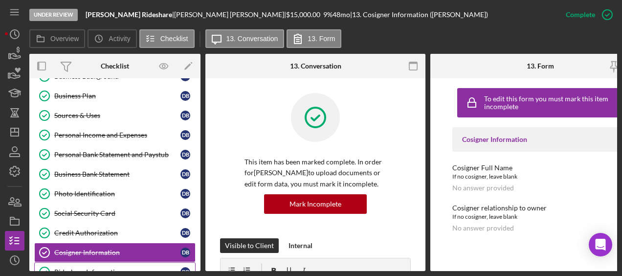
scroll to position [78, 0]
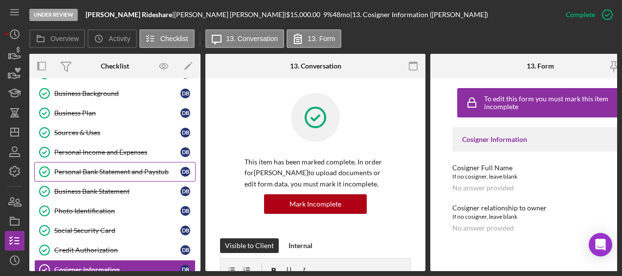
click at [95, 175] on link "Personal Bank Statement and Paystub Personal Bank Statement and Paystub D B" at bounding box center [114, 172] width 161 height 20
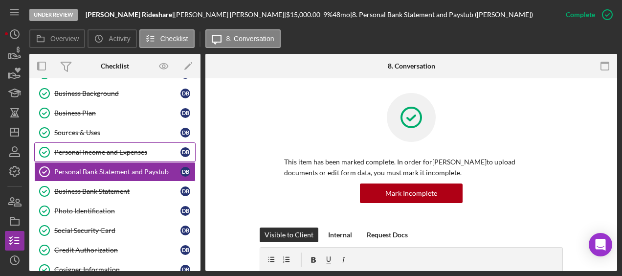
click at [80, 148] on div "Personal Income and Expenses" at bounding box center [117, 152] width 126 height 8
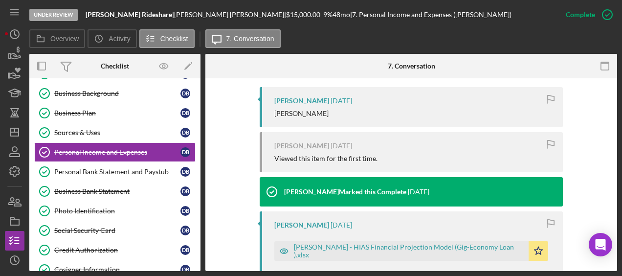
scroll to position [318, 0]
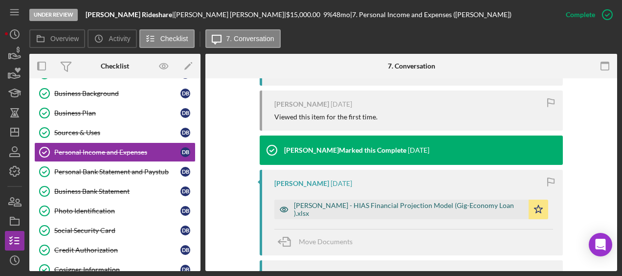
click at [375, 208] on div "Borjas Guzman - HIAS Financial Projection Model (Gig-Economy Loan ).xlsx" at bounding box center [409, 209] width 230 height 16
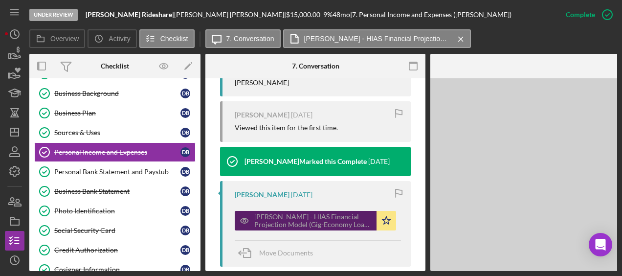
scroll to position [380, 0]
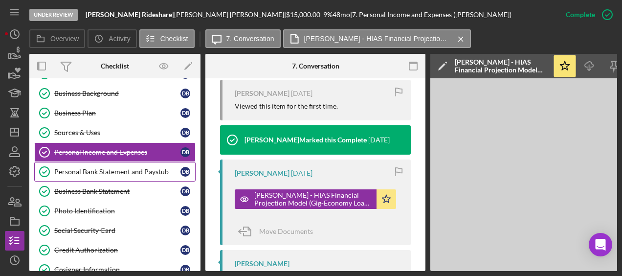
click at [78, 175] on link "Personal Bank Statement and Paystub Personal Bank Statement and Paystub D B" at bounding box center [114, 172] width 161 height 20
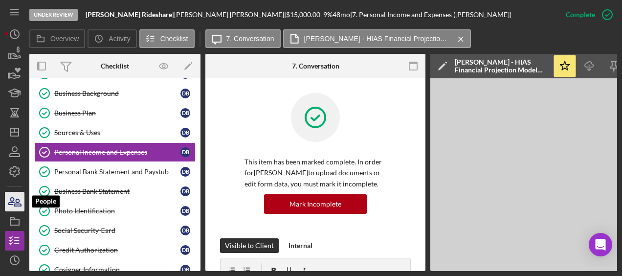
click at [18, 204] on icon "button" at bounding box center [17, 202] width 7 height 7
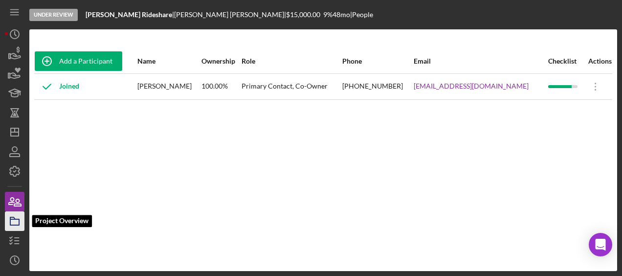
click at [16, 220] on icon "button" at bounding box center [14, 221] width 24 height 24
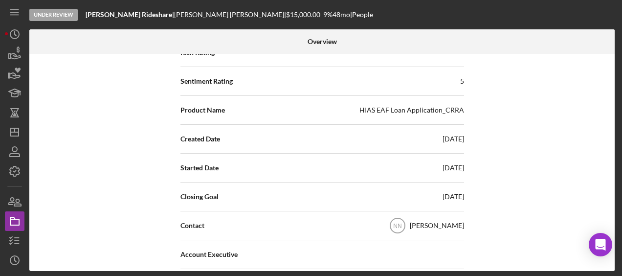
scroll to position [174, 0]
click at [398, 228] on icon "NN" at bounding box center [397, 225] width 24 height 24
click at [428, 223] on div "[PERSON_NAME]" at bounding box center [437, 225] width 54 height 10
click at [400, 220] on icon "NN" at bounding box center [397, 225] width 24 height 24
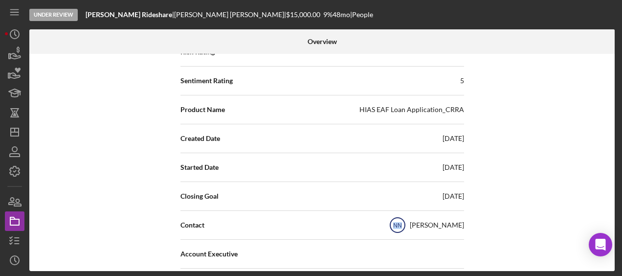
click at [400, 220] on icon "NN" at bounding box center [397, 225] width 24 height 24
drag, startPoint x: 400, startPoint y: 220, endPoint x: 452, endPoint y: 225, distance: 52.1
click at [452, 225] on div "[PERSON_NAME]" at bounding box center [437, 225] width 54 height 10
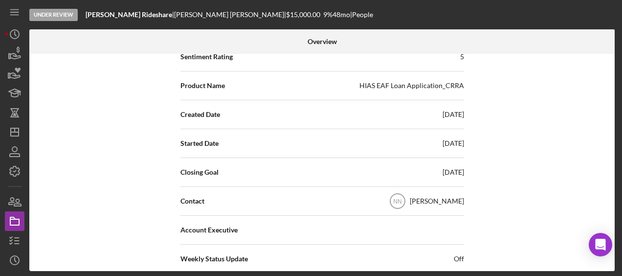
scroll to position [198, 0]
click at [405, 198] on icon "NN" at bounding box center [397, 200] width 24 height 24
click at [405, 199] on icon "NN" at bounding box center [397, 200] width 24 height 24
click at [440, 198] on div "[PERSON_NAME]" at bounding box center [437, 201] width 54 height 10
click at [397, 200] on text "NN" at bounding box center [397, 201] width 8 height 7
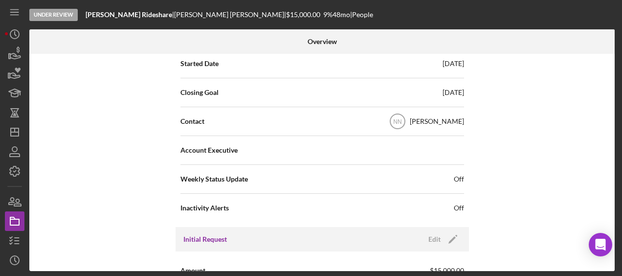
scroll to position [260, 0]
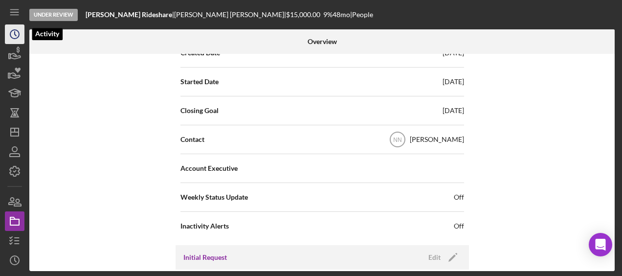
click at [13, 29] on icon "Icon/History" at bounding box center [14, 34] width 24 height 24
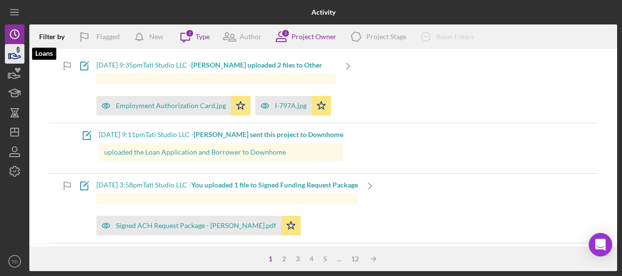
click at [14, 52] on icon "button" at bounding box center [14, 54] width 24 height 24
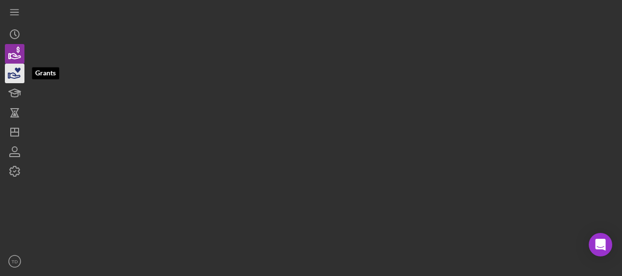
click at [13, 66] on icon "button" at bounding box center [14, 73] width 24 height 24
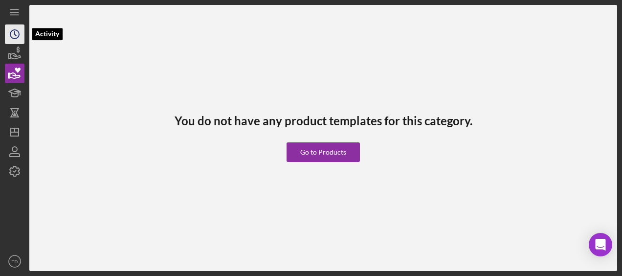
click at [8, 38] on icon "Icon/History" at bounding box center [14, 34] width 24 height 24
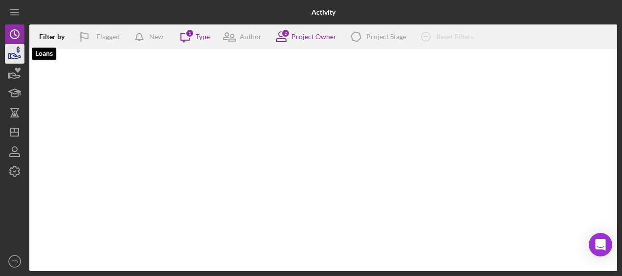
click at [9, 52] on icon "button" at bounding box center [14, 54] width 24 height 24
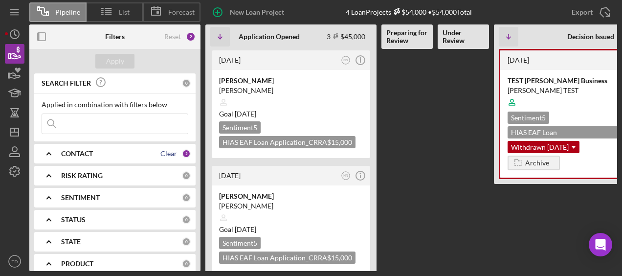
click at [161, 154] on div "Clear" at bounding box center [168, 154] width 17 height 8
click at [115, 57] on div "Apply" at bounding box center [115, 61] width 18 height 15
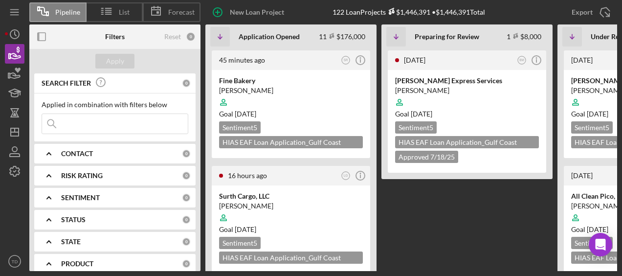
click at [132, 154] on div "CONTACT" at bounding box center [121, 154] width 121 height 8
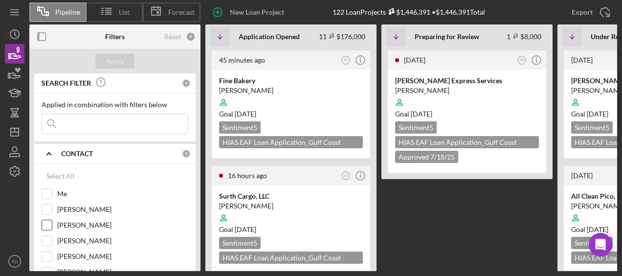
scroll to position [35, 0]
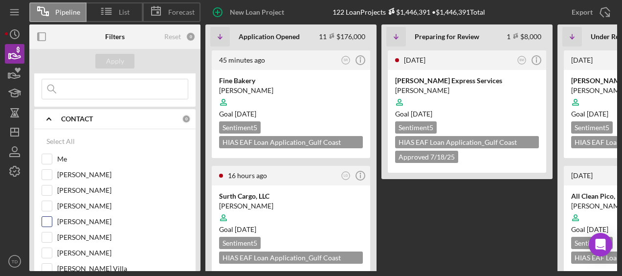
click at [44, 219] on input "[PERSON_NAME]" at bounding box center [47, 222] width 10 height 10
checkbox input "true"
click at [123, 57] on div "Apply" at bounding box center [115, 61] width 18 height 15
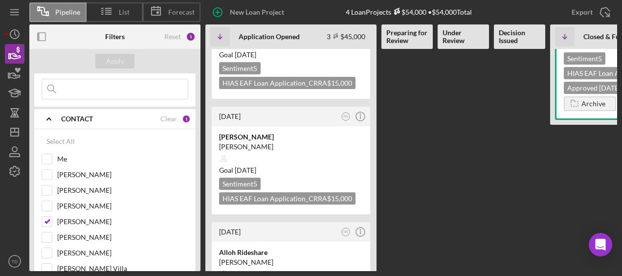
scroll to position [59, 0]
click at [349, 115] on icon "NN" at bounding box center [345, 116] width 13 height 13
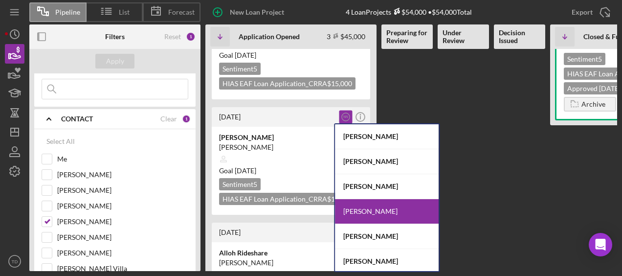
click at [415, 115] on Review at bounding box center [406, 101] width 51 height 222
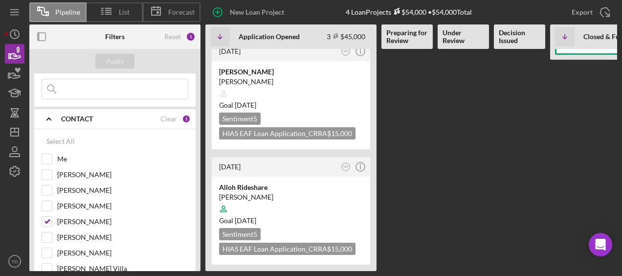
scroll to position [131, 0]
click at [274, 91] on div at bounding box center [291, 93] width 144 height 19
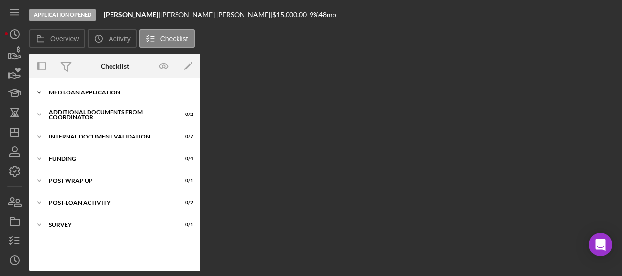
click at [83, 88] on div "Icon/Expander MED Loan Application 3 / 16" at bounding box center [114, 93] width 171 height 20
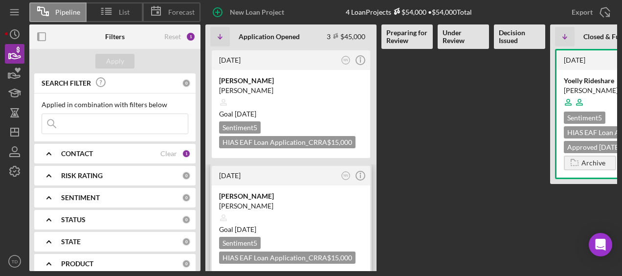
click at [260, 198] on div "[PERSON_NAME]" at bounding box center [291, 196] width 144 height 10
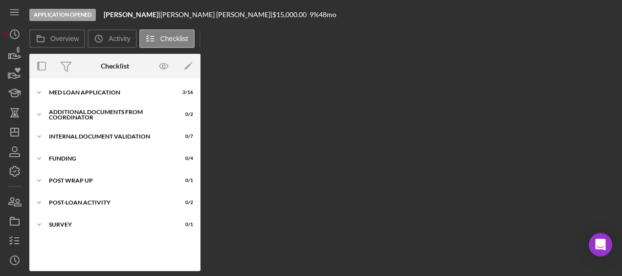
click at [108, 83] on div "Icon/Expander MED Loan Application 3 / 16 Icon/Expander Additional Documents fr…" at bounding box center [114, 174] width 171 height 193
click at [101, 87] on div "Icon/Expander MED Loan Application 3 / 16" at bounding box center [114, 93] width 171 height 20
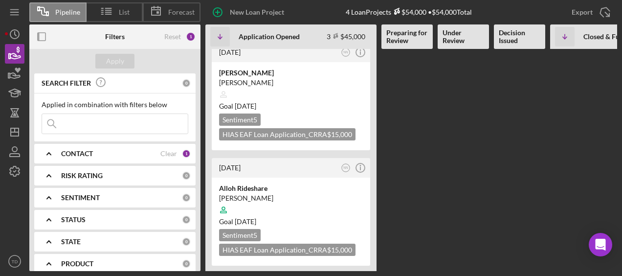
scroll to position [131, 0]
click at [281, 193] on div "[PERSON_NAME]" at bounding box center [291, 198] width 144 height 10
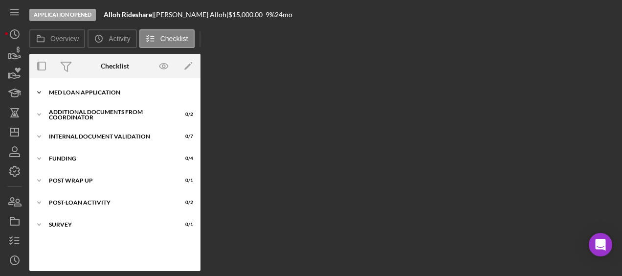
click at [78, 91] on div "MED Loan Application" at bounding box center [118, 92] width 139 height 6
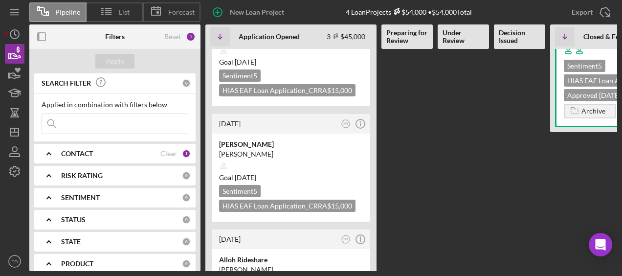
scroll to position [131, 0]
